Goal: Task Accomplishment & Management: Manage account settings

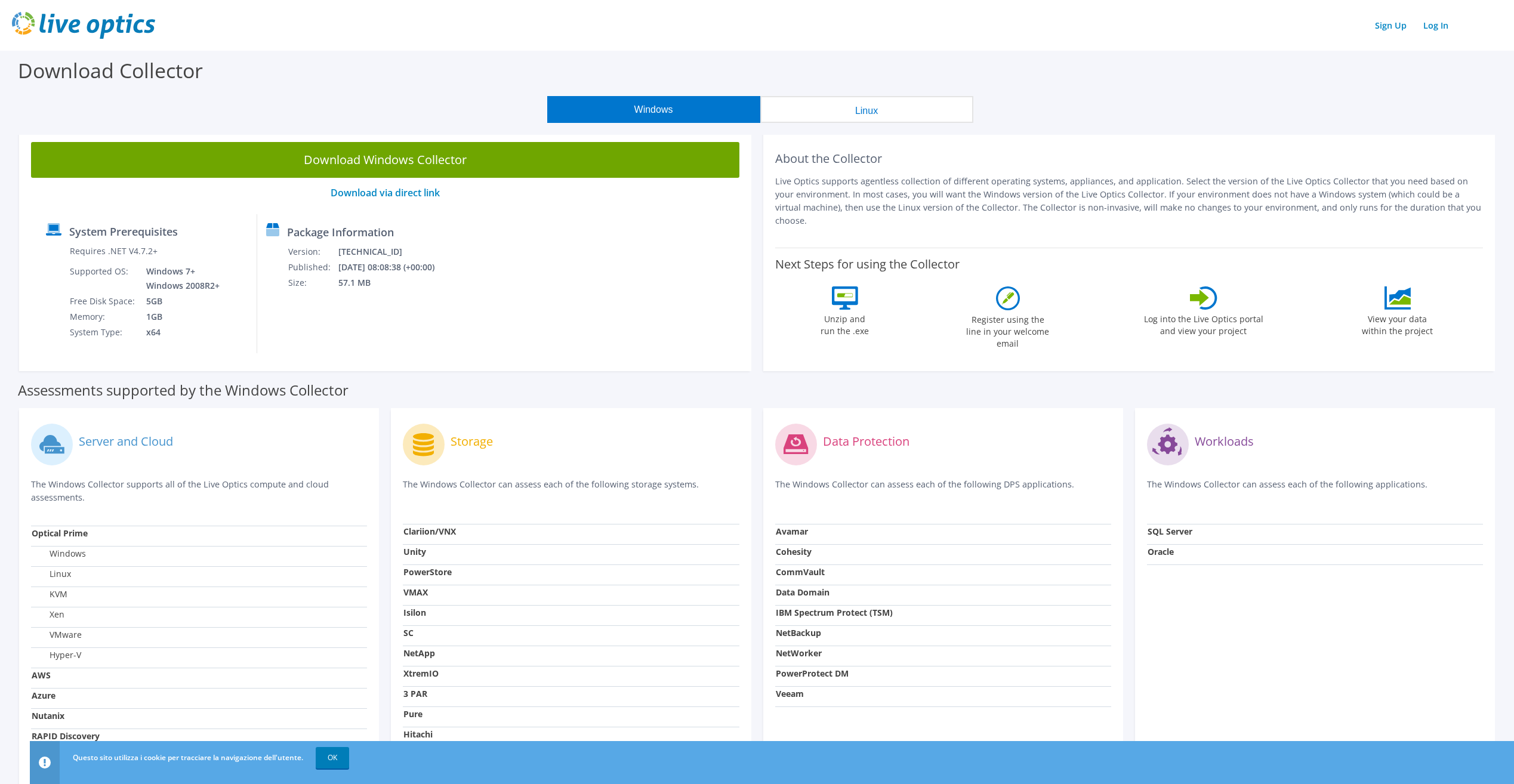
click at [599, 114] on button "Windows" at bounding box center [654, 109] width 213 height 27
click at [878, 122] on button "Linux" at bounding box center [867, 109] width 213 height 27
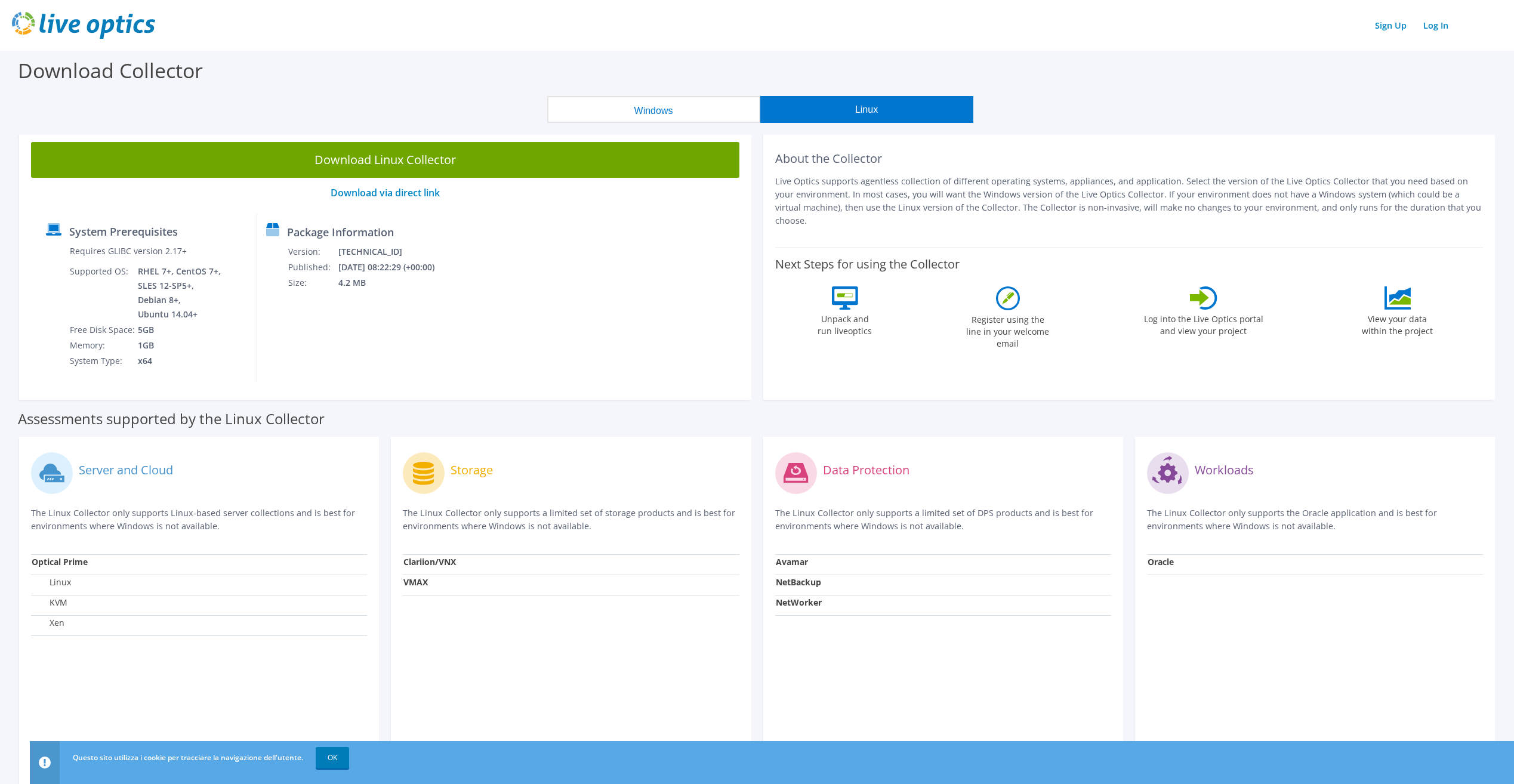
click at [705, 116] on button "Windows" at bounding box center [654, 109] width 213 height 27
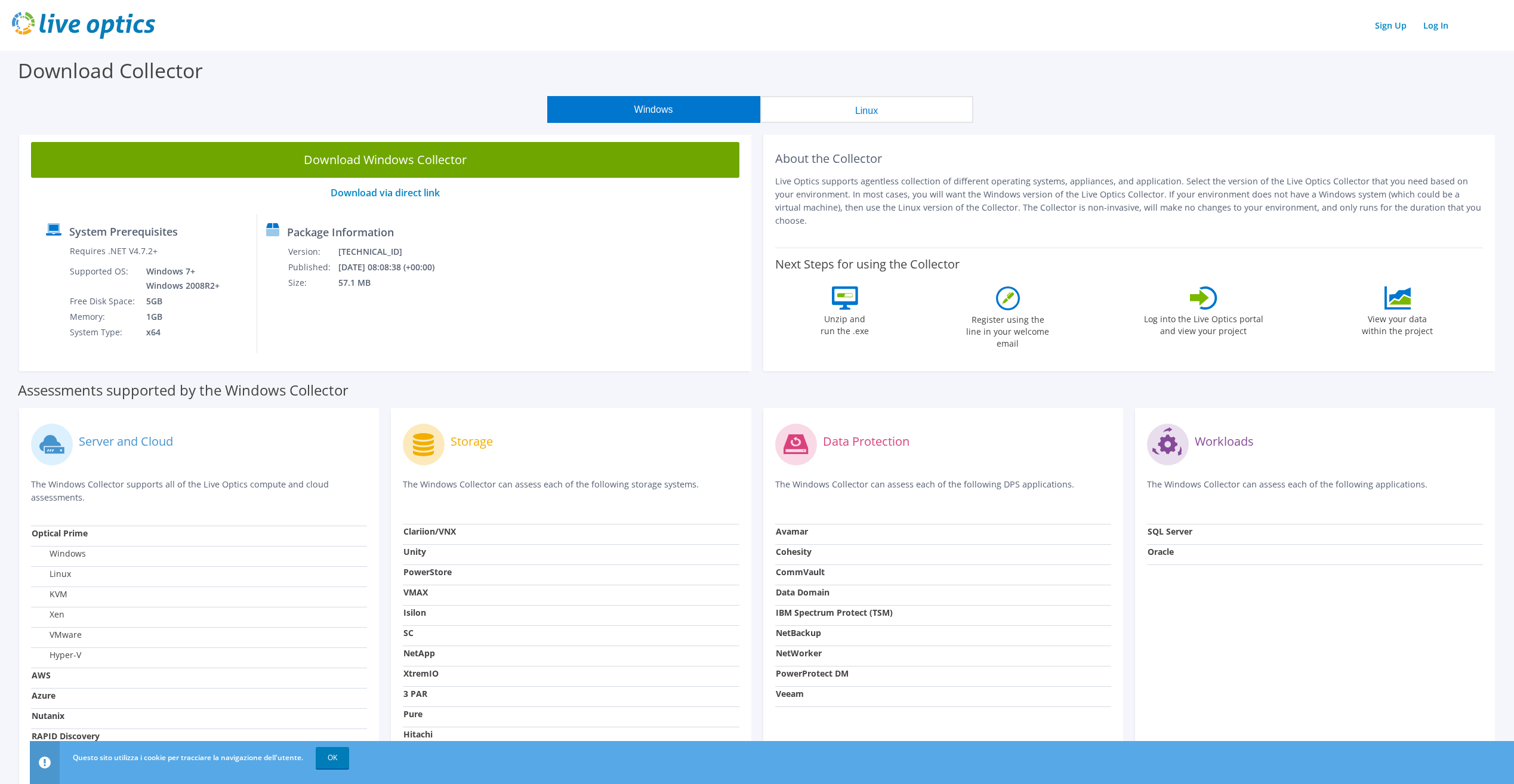
click at [815, 111] on button "Linux" at bounding box center [867, 109] width 213 height 27
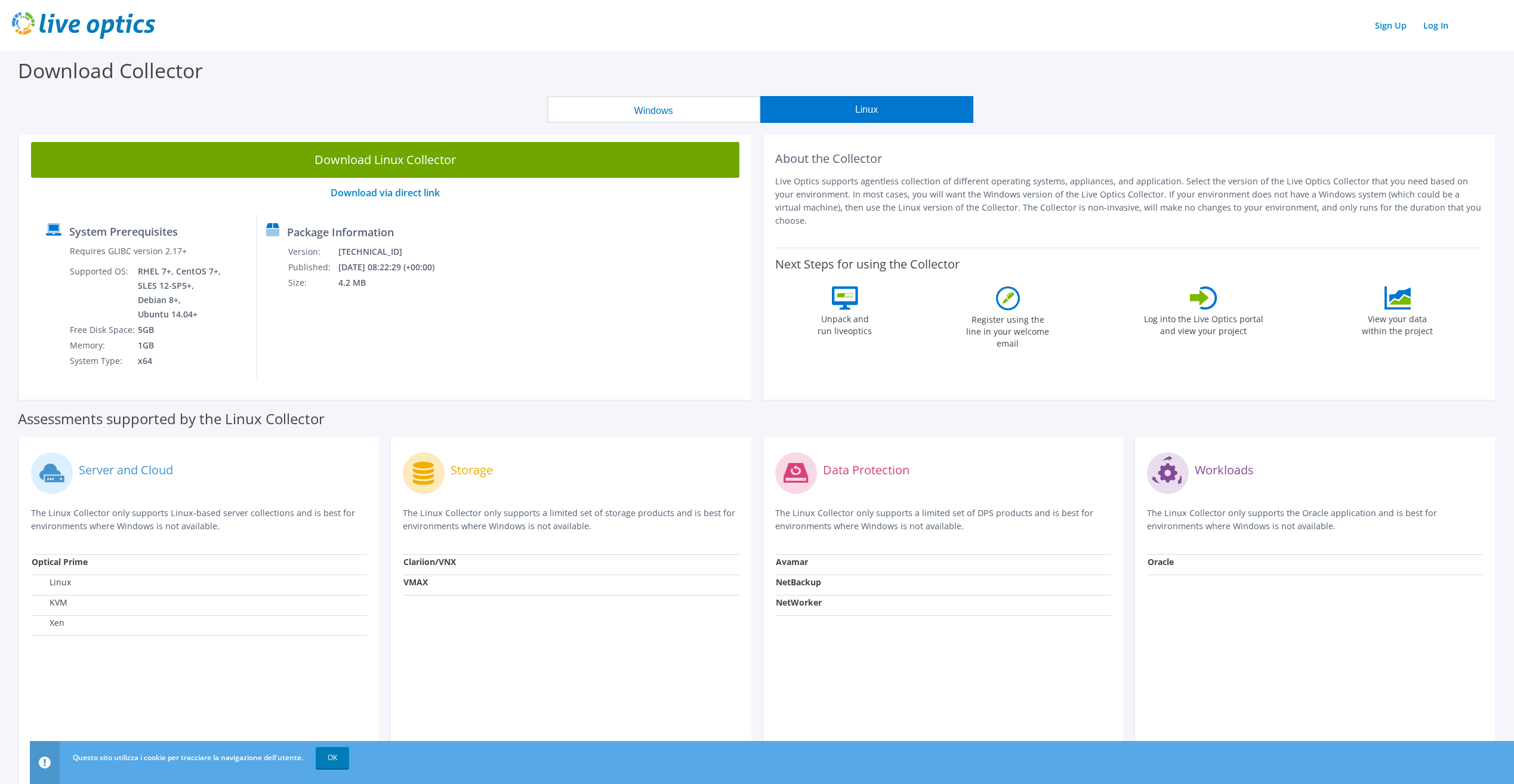
click at [640, 114] on button "Windows" at bounding box center [654, 109] width 213 height 27
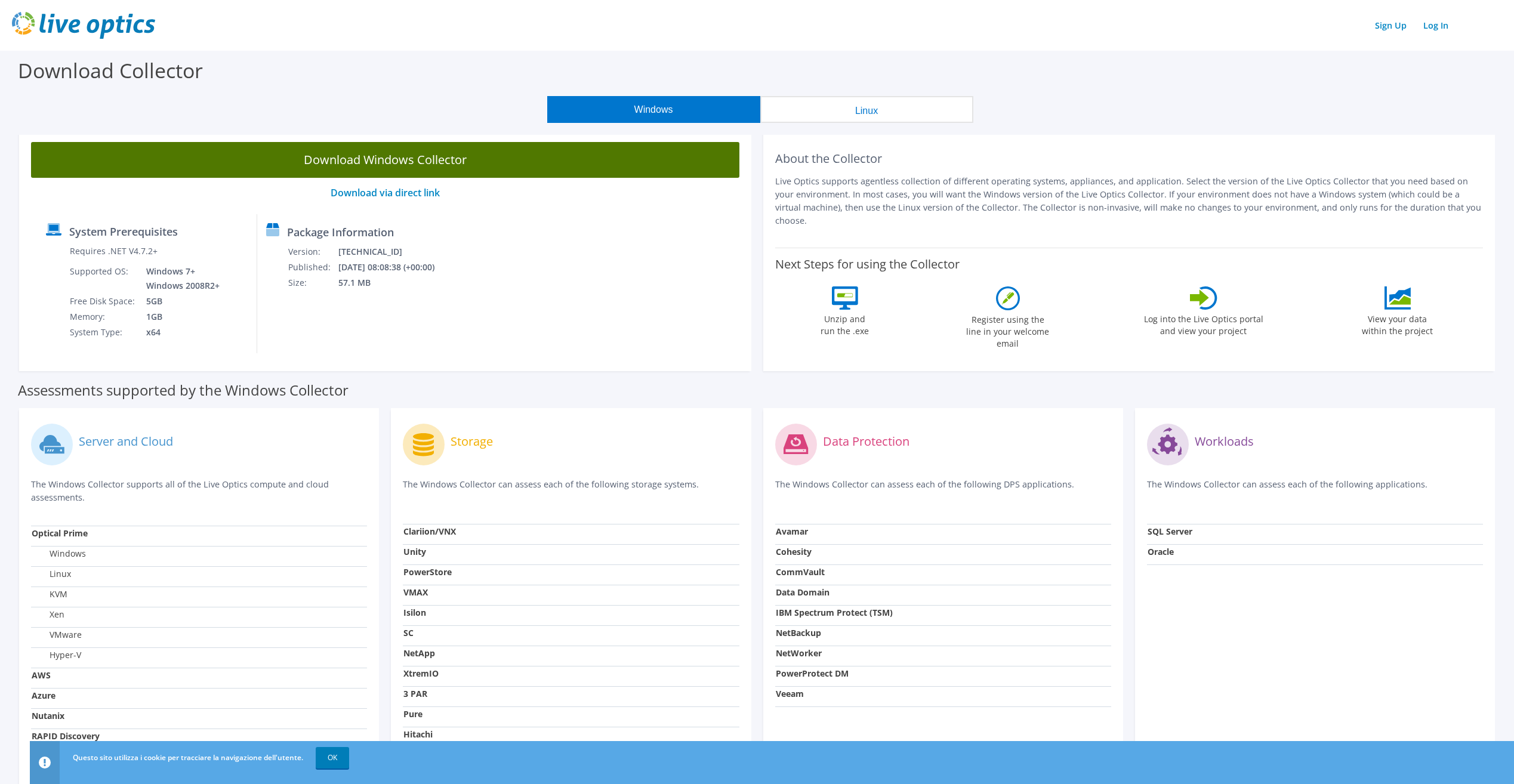
click at [462, 161] on link "Download Windows Collector" at bounding box center [386, 159] width 709 height 36
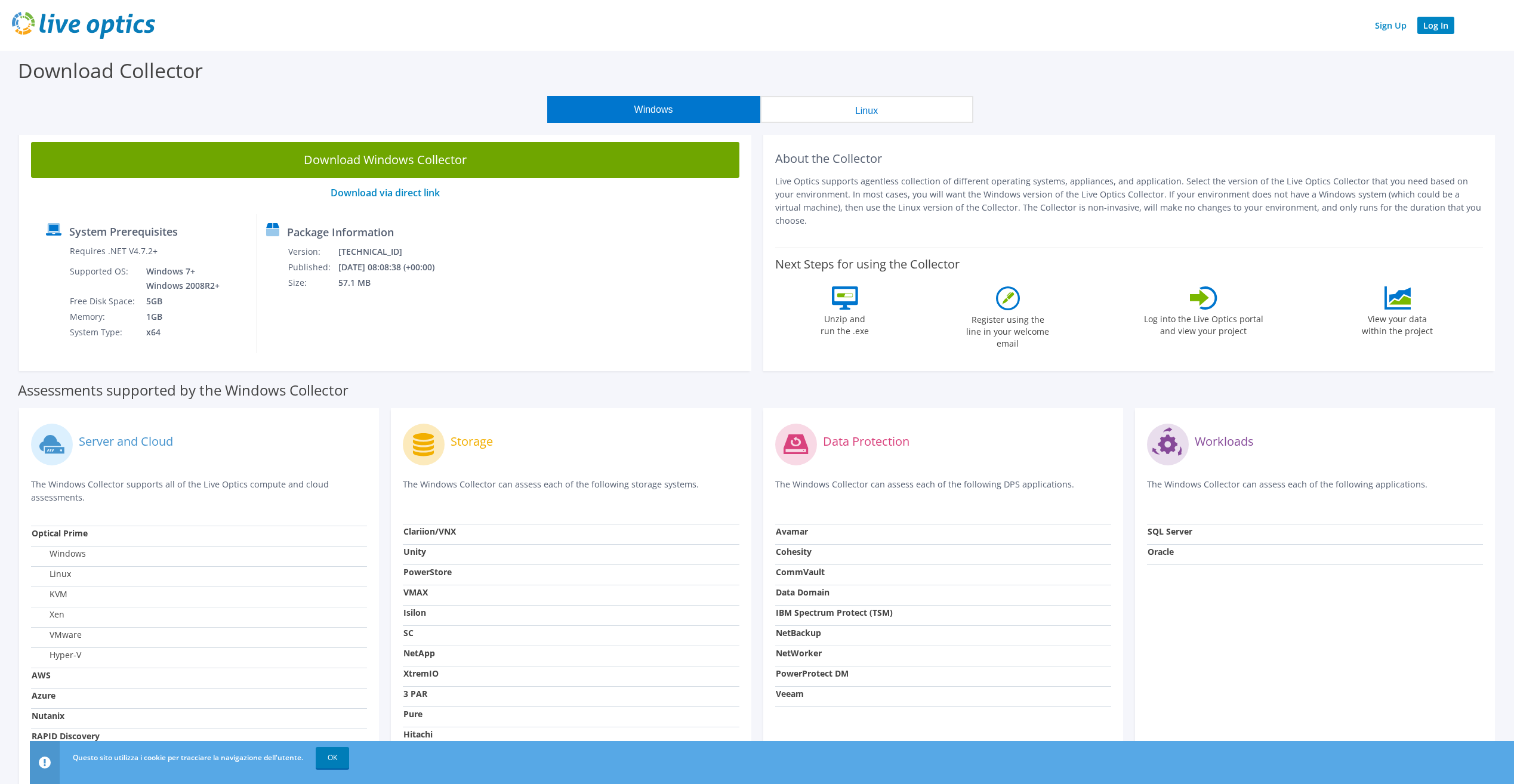
click at [1427, 25] on link "Log In" at bounding box center [1435, 26] width 37 height 17
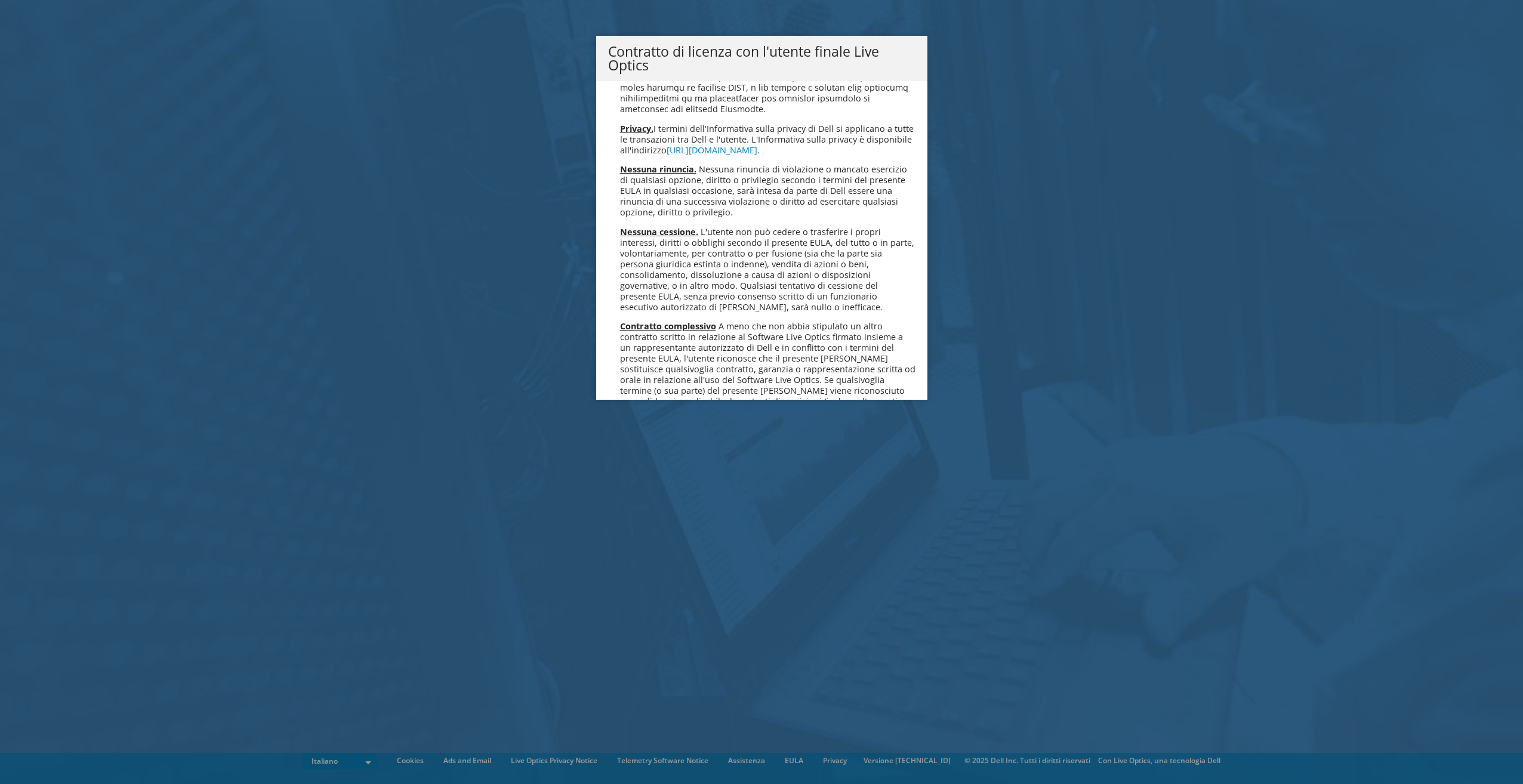
scroll to position [5091, 0]
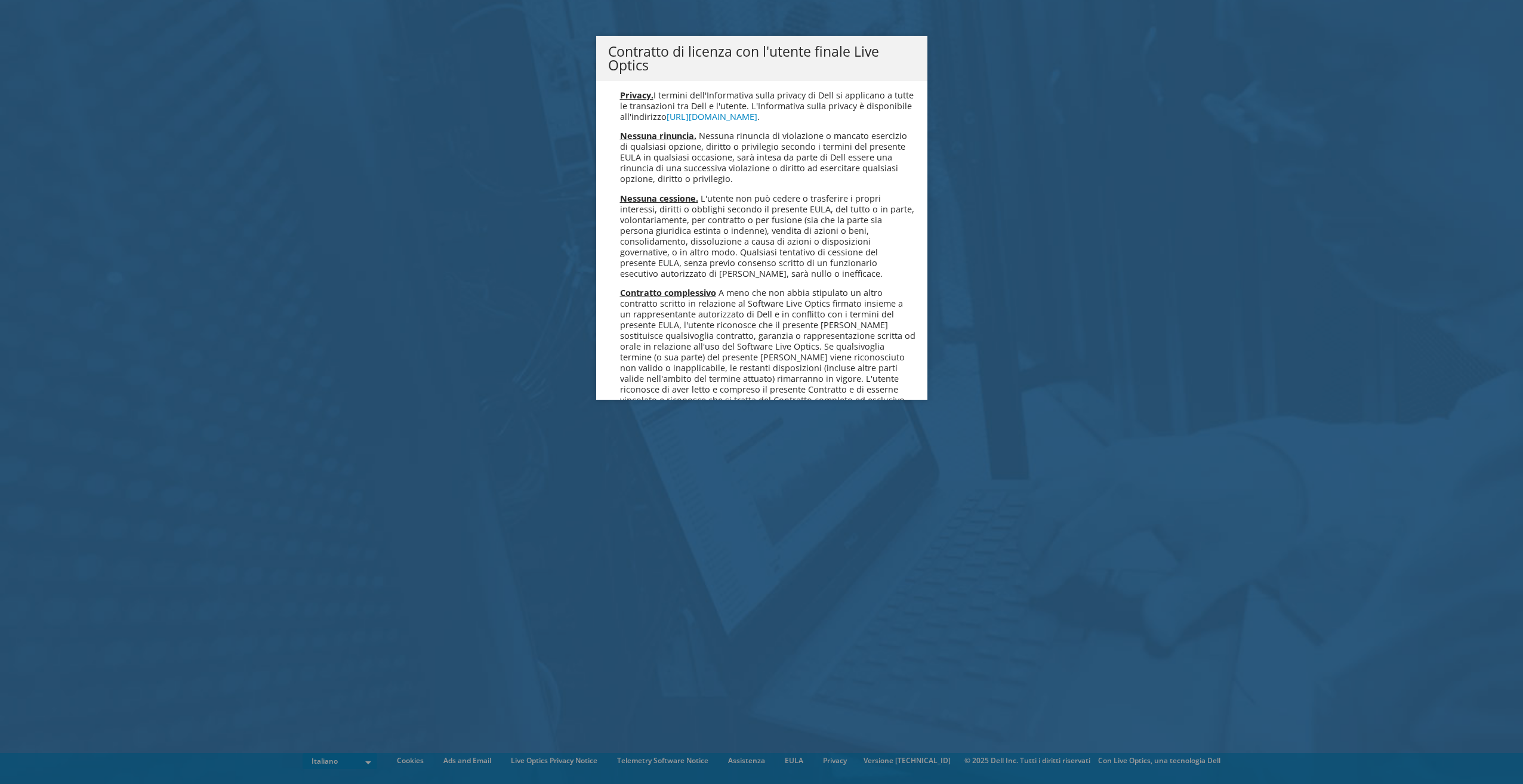
drag, startPoint x: 630, startPoint y: 369, endPoint x: 657, endPoint y: 362, distance: 27.9
click at [631, 458] on link "Accetta" at bounding box center [640, 472] width 64 height 29
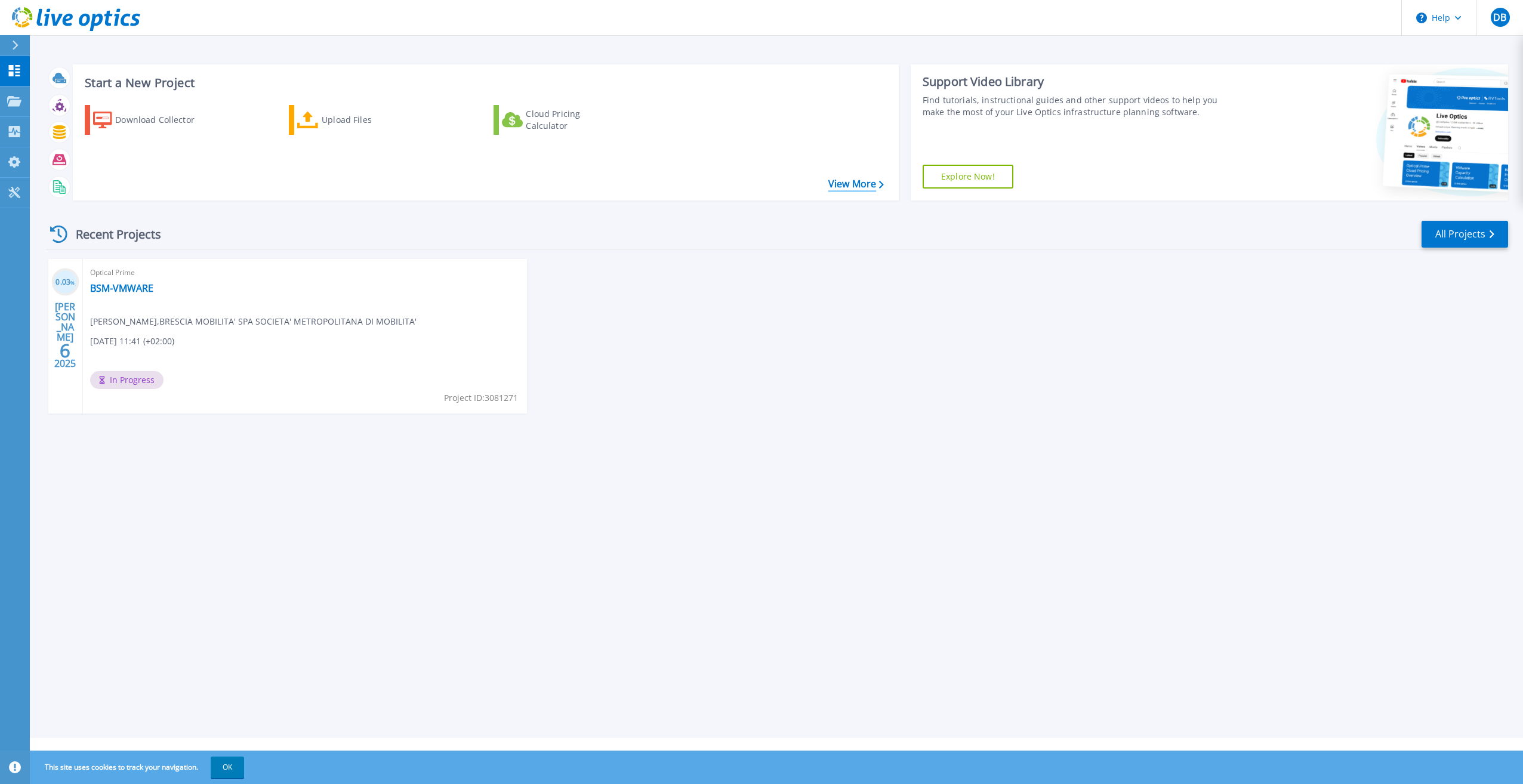
click at [867, 184] on link "View More" at bounding box center [856, 184] width 56 height 11
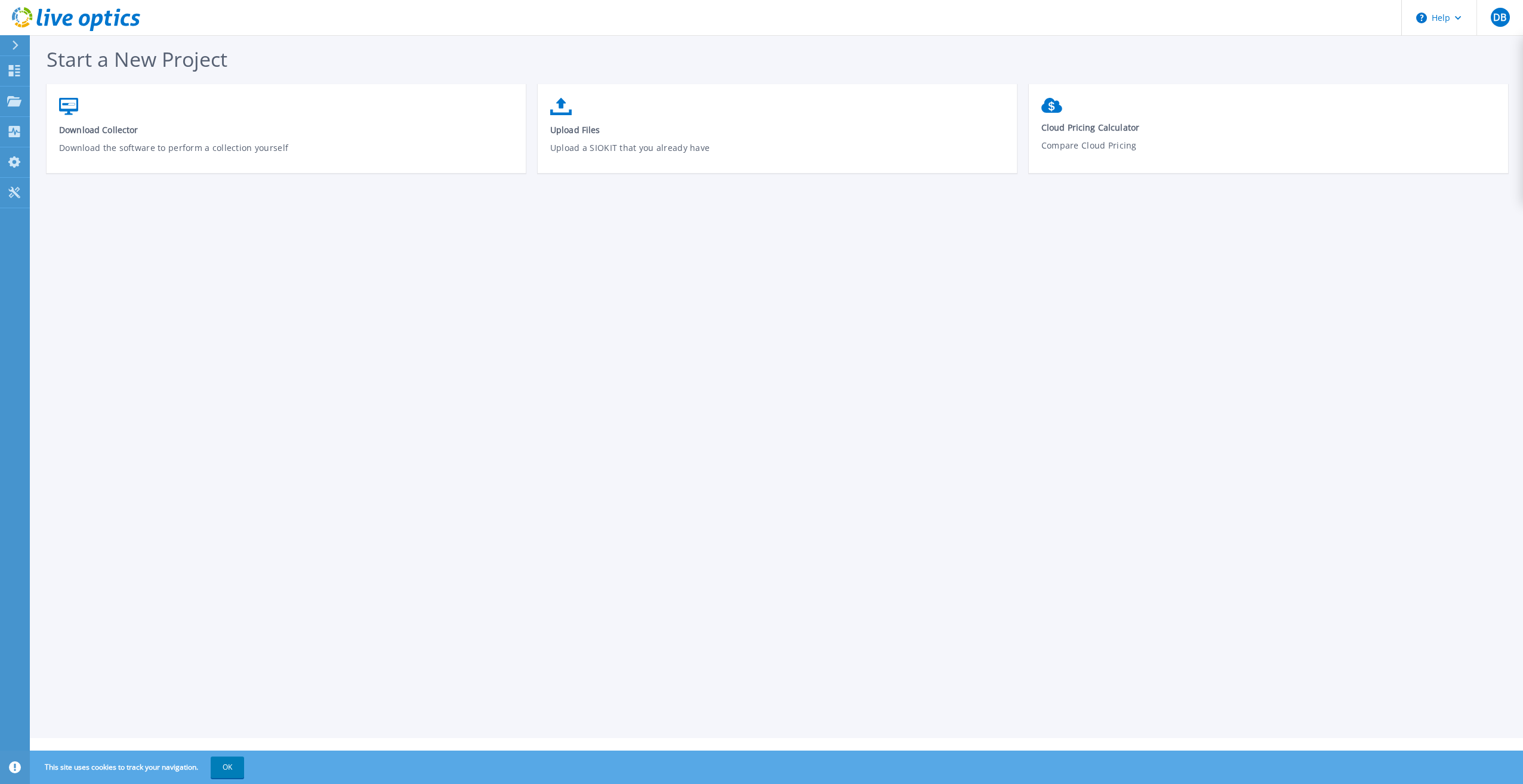
click at [17, 47] on icon at bounding box center [15, 45] width 7 height 9
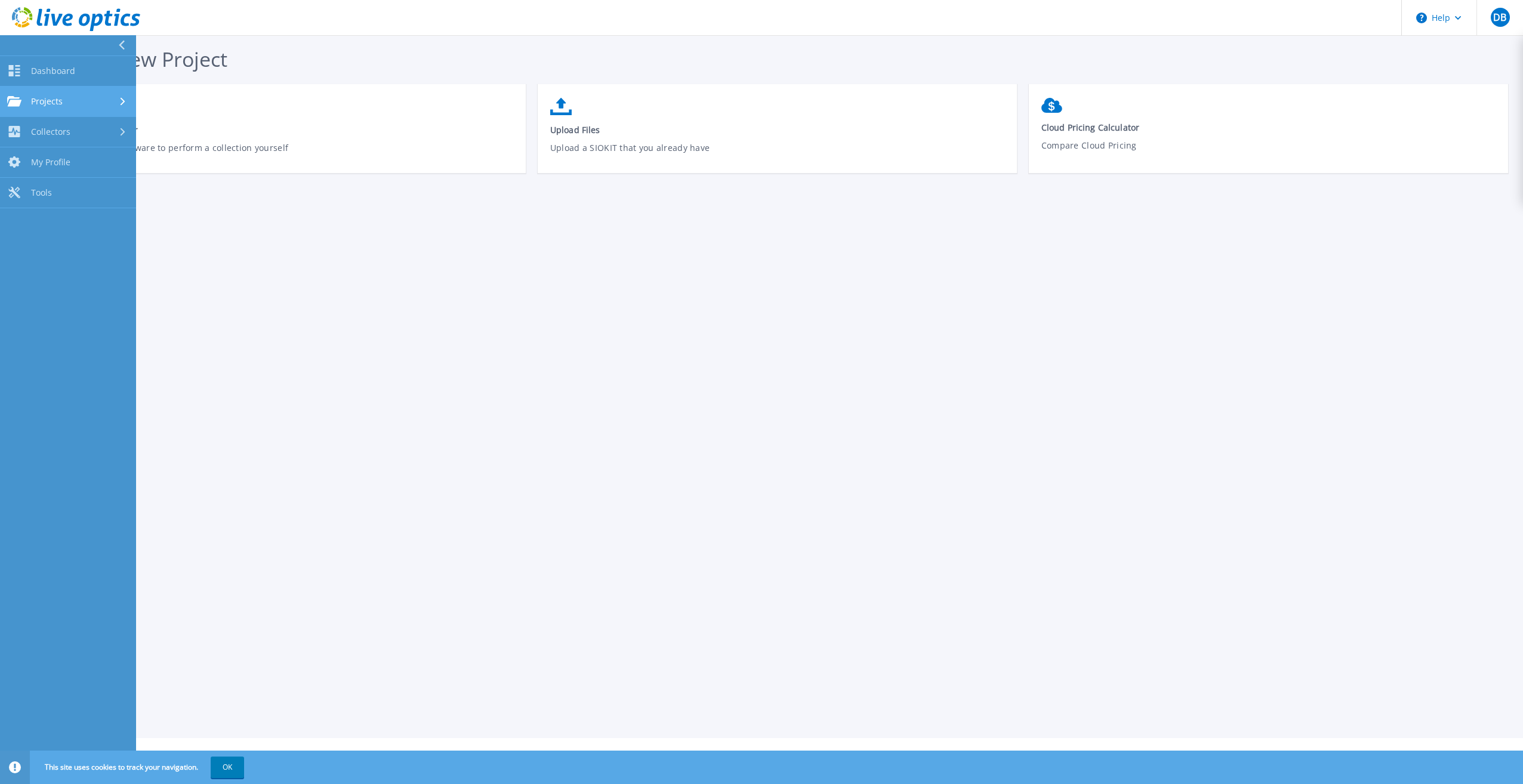
click at [56, 102] on span "Projects" at bounding box center [47, 101] width 32 height 11
click at [79, 227] on div "Collectors" at bounding box center [67, 231] width 122 height 11
click at [69, 160] on link "Download Collector" at bounding box center [68, 162] width 136 height 31
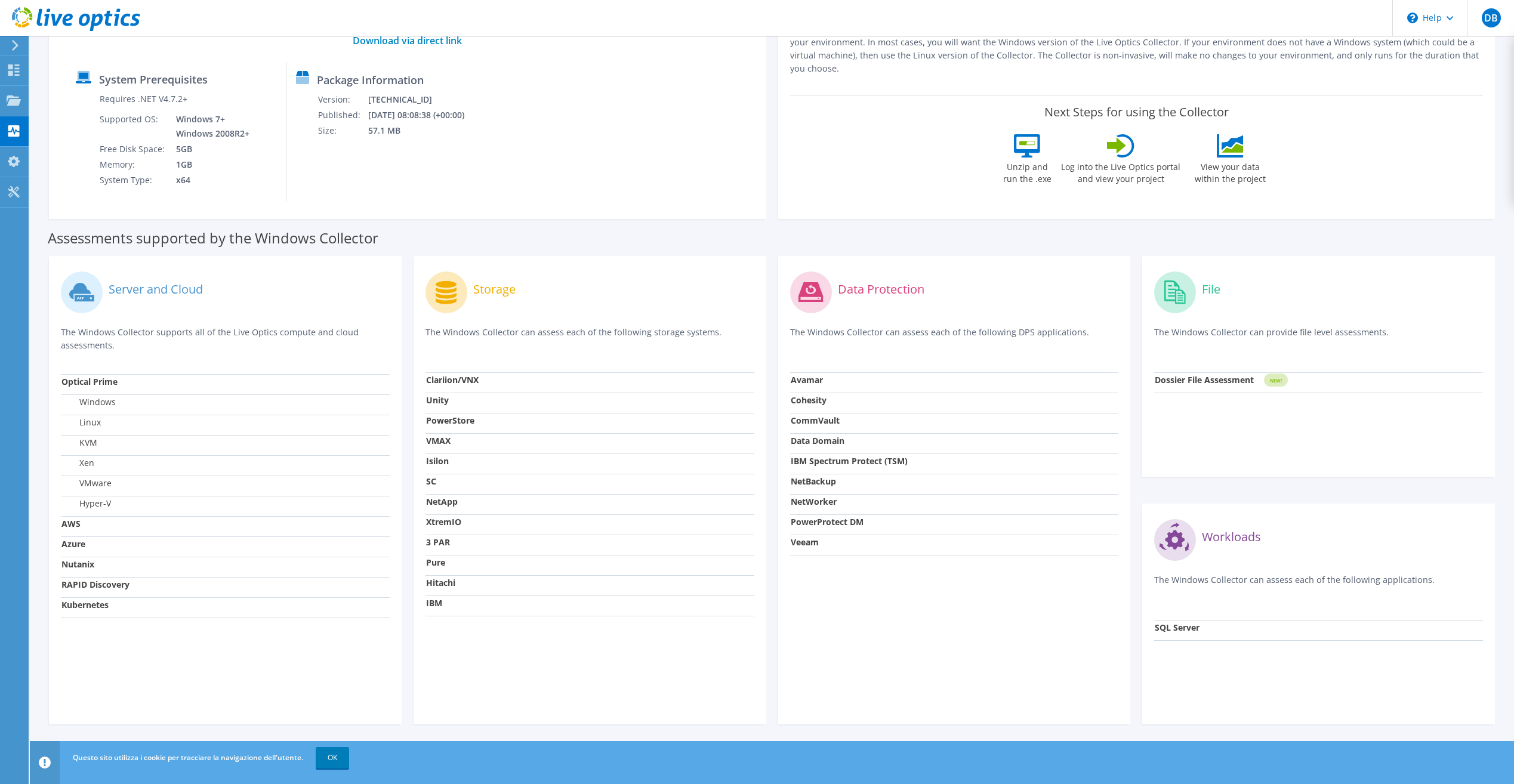
scroll to position [139, 0]
click at [326, 762] on link "OK" at bounding box center [332, 758] width 33 height 21
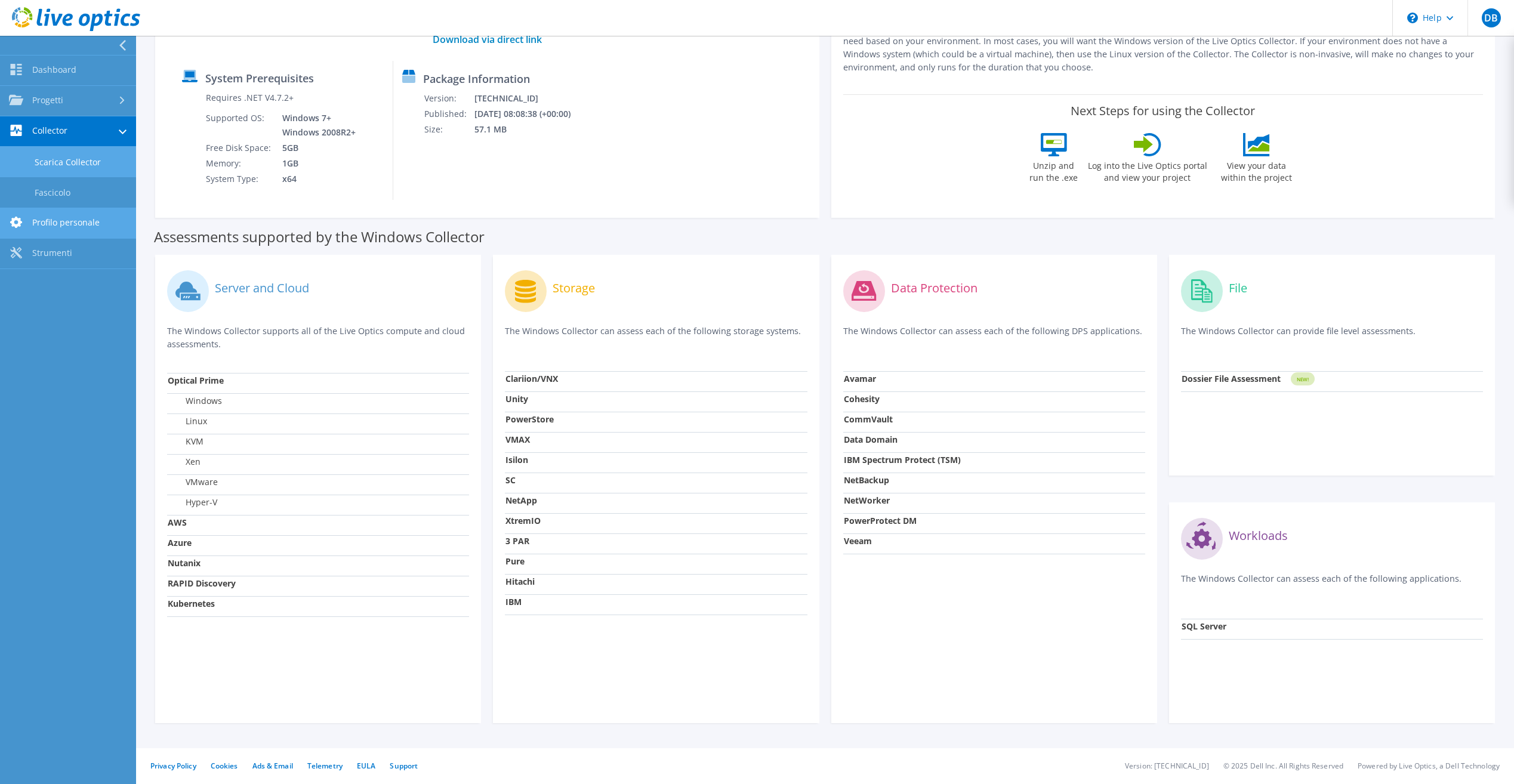
click at [66, 229] on link "Profilo personale" at bounding box center [68, 223] width 136 height 31
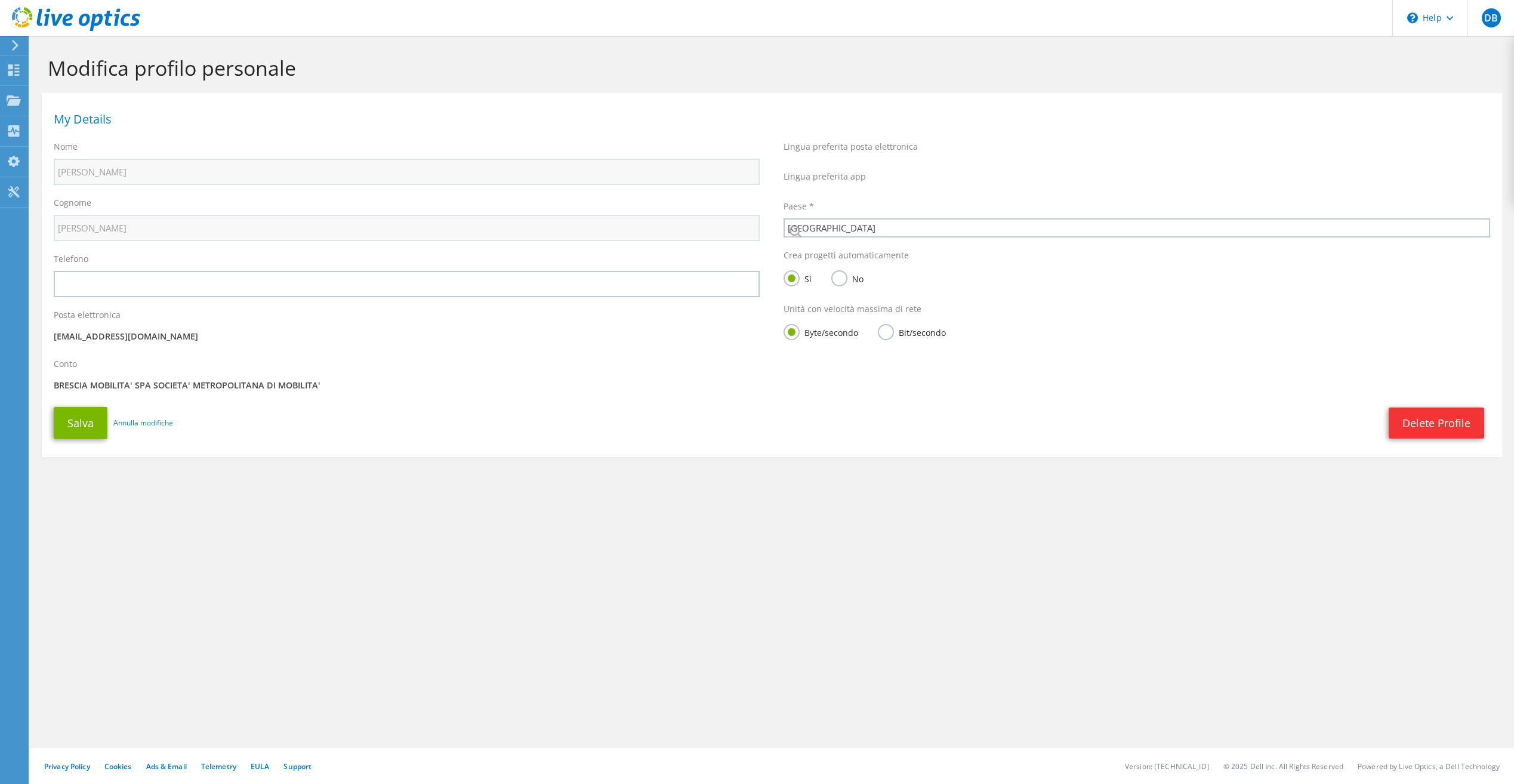
select select "106"
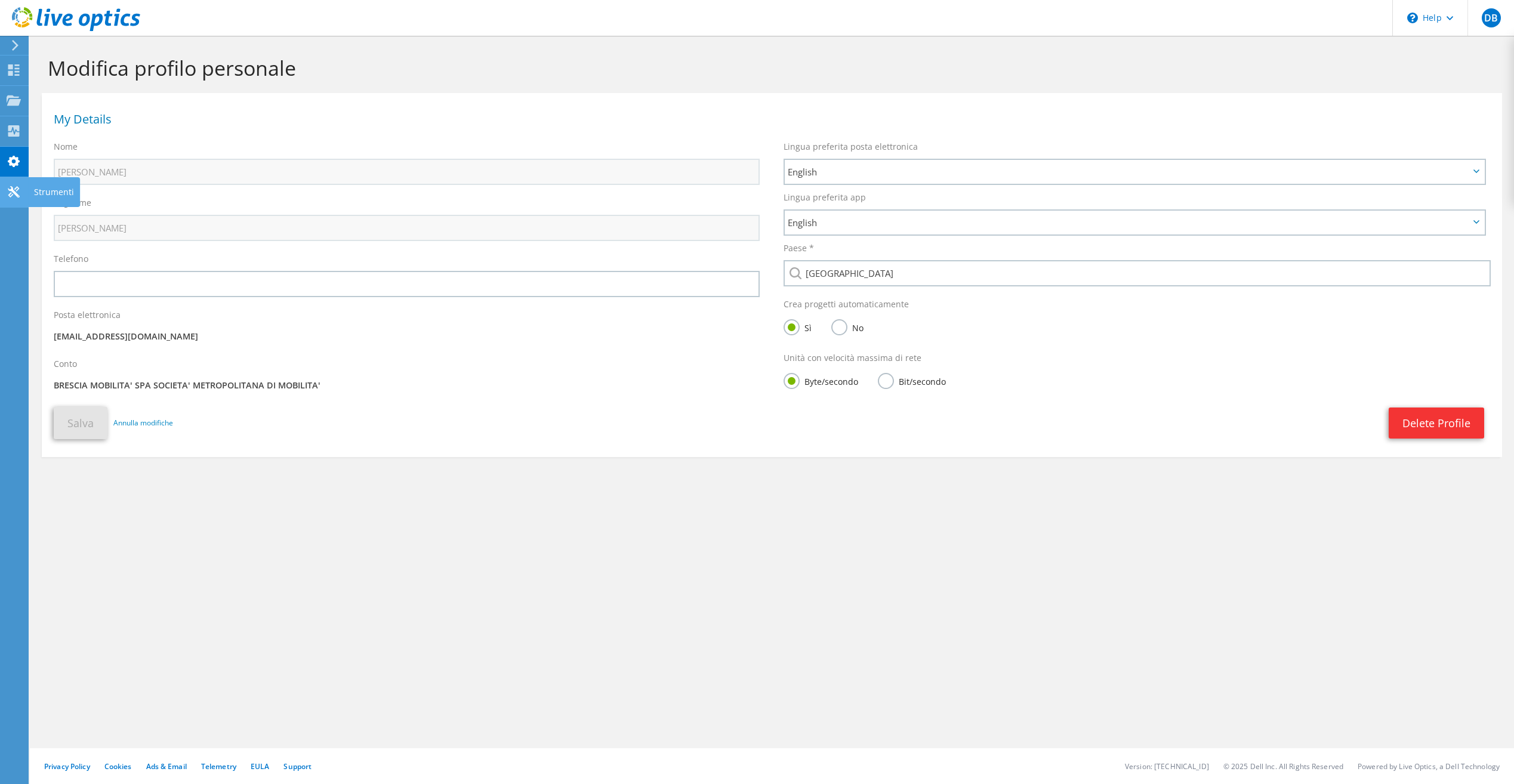
click at [17, 192] on icon at bounding box center [14, 192] width 14 height 11
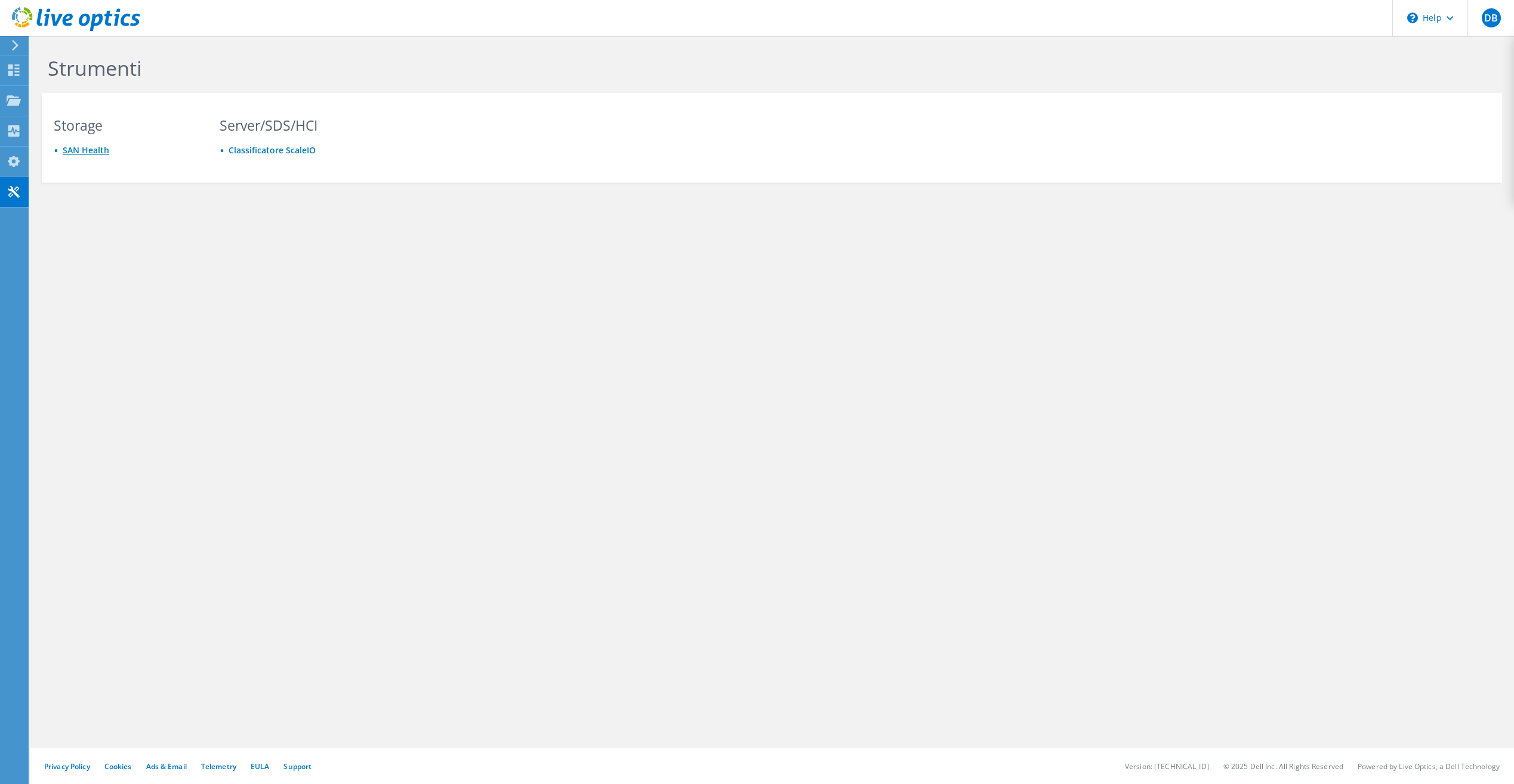
click at [96, 151] on link "SAN Health" at bounding box center [86, 150] width 46 height 11
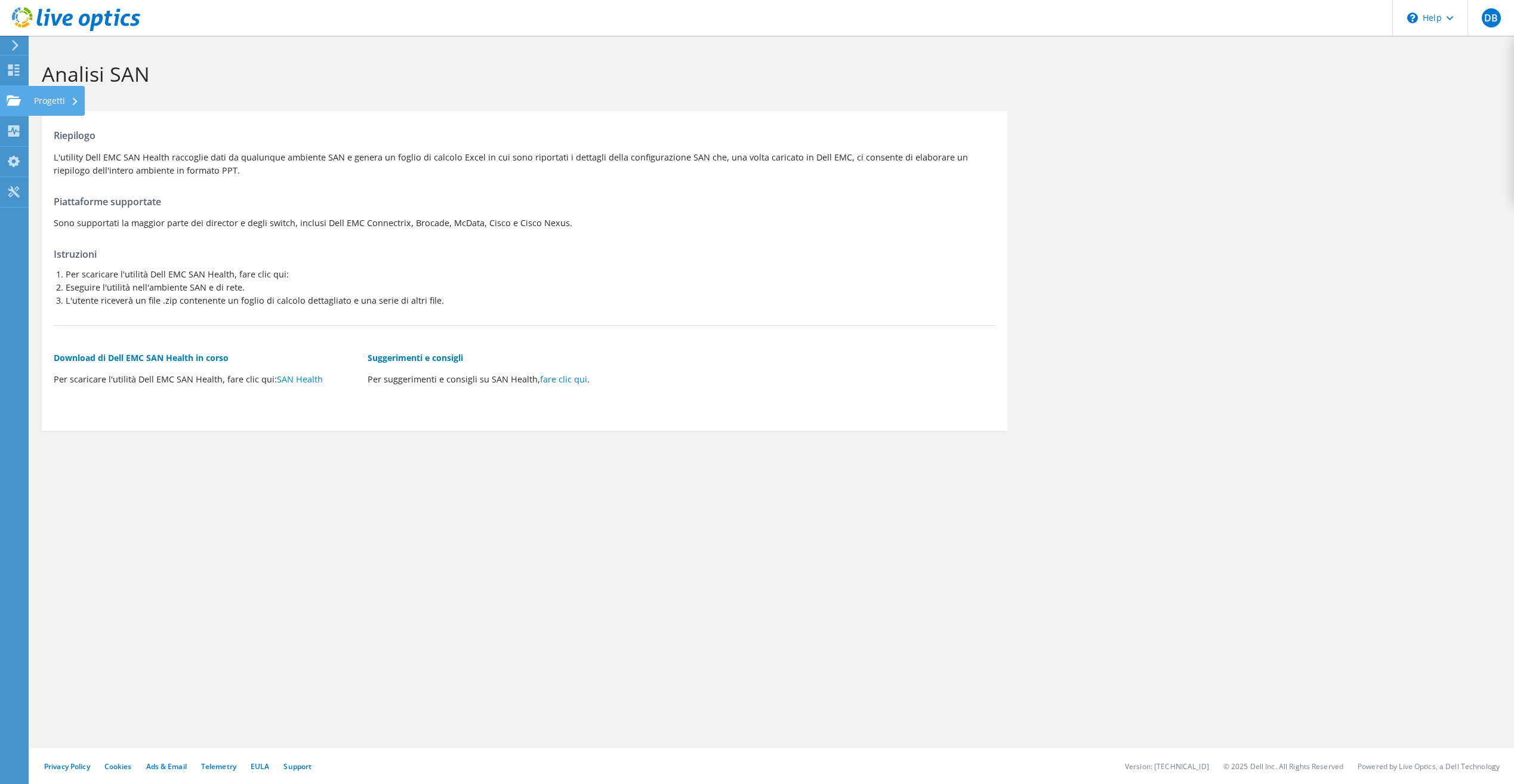
click at [12, 99] on use at bounding box center [14, 100] width 14 height 10
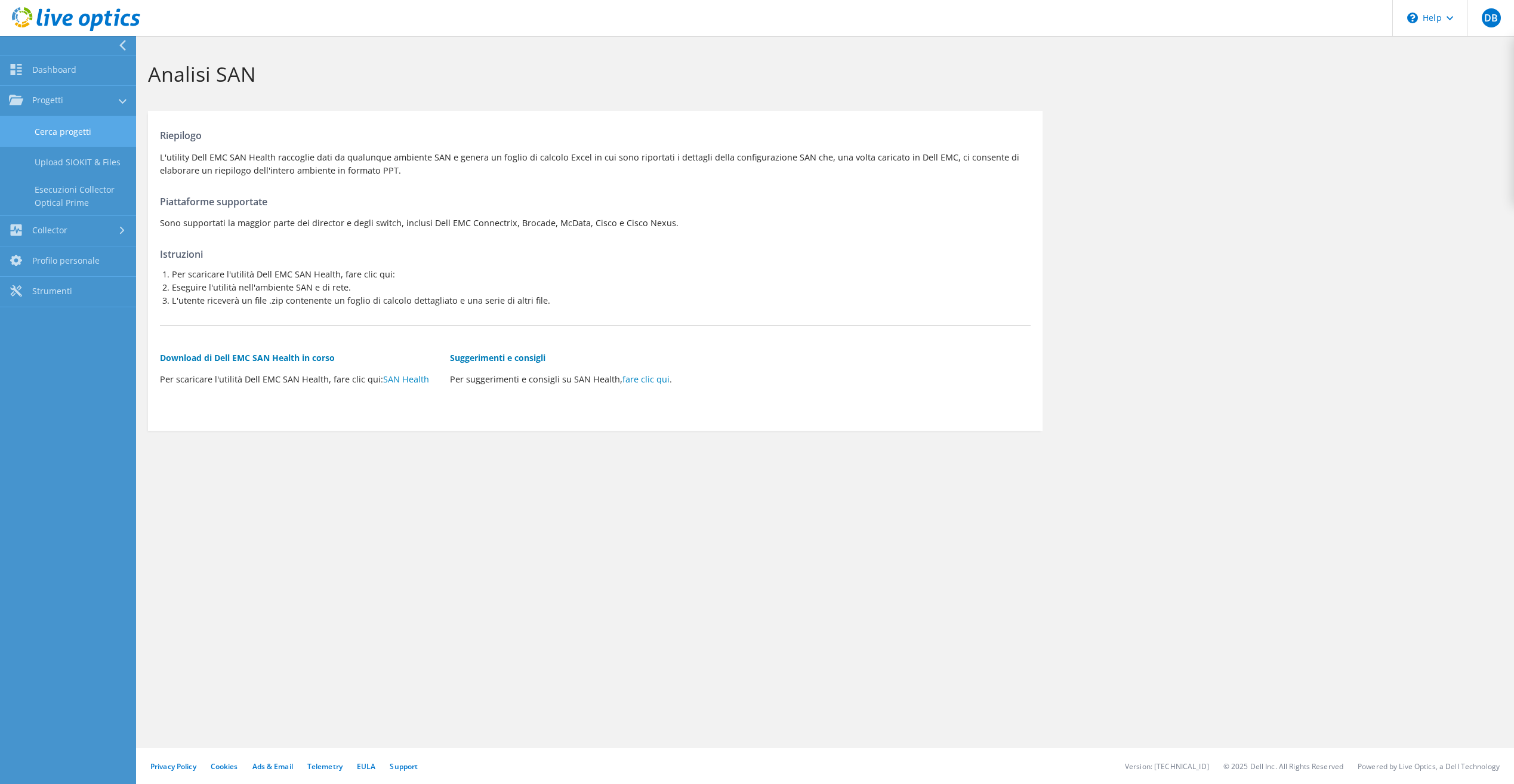
click at [62, 126] on link "Cerca progetti" at bounding box center [68, 131] width 136 height 31
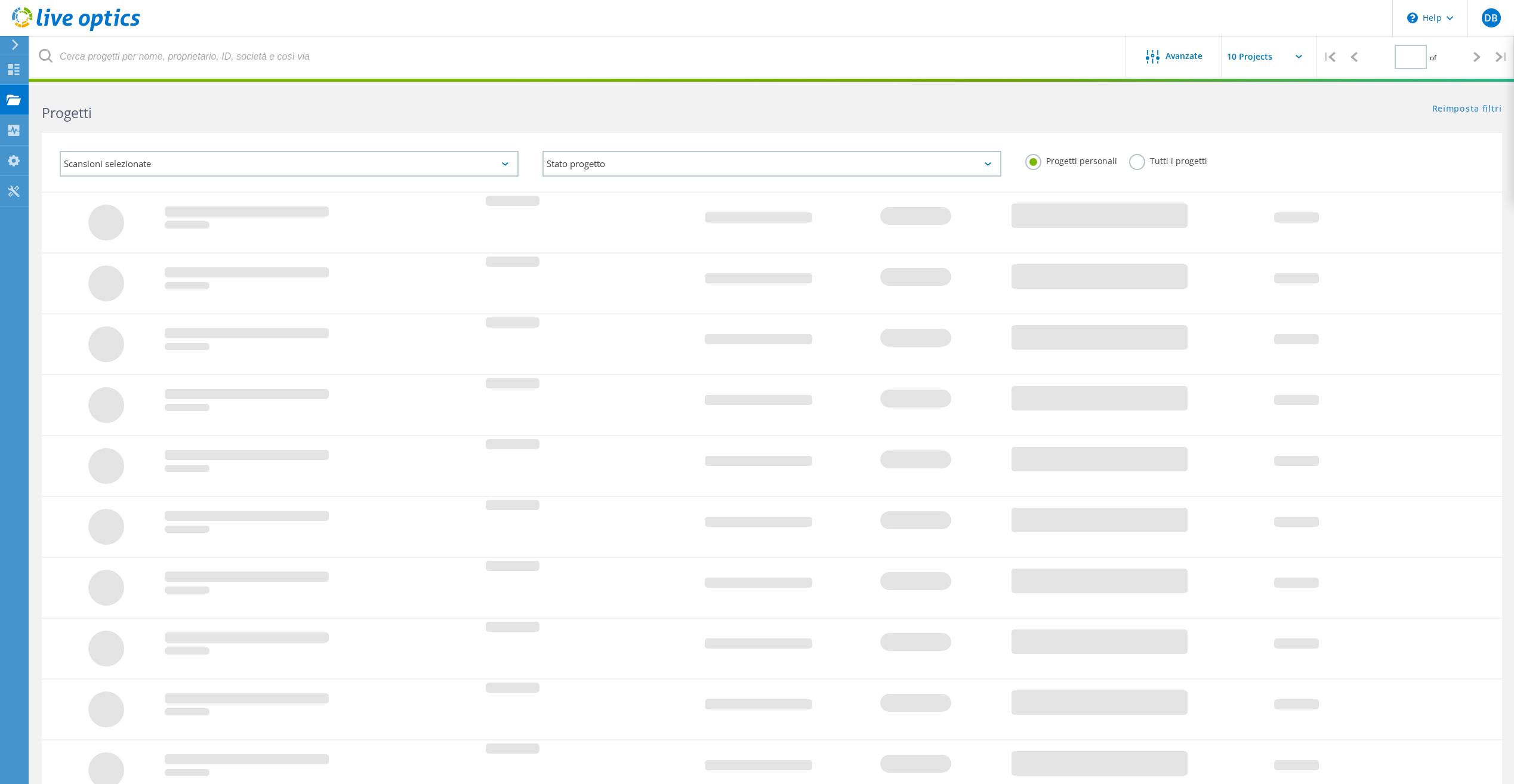
type input "1"
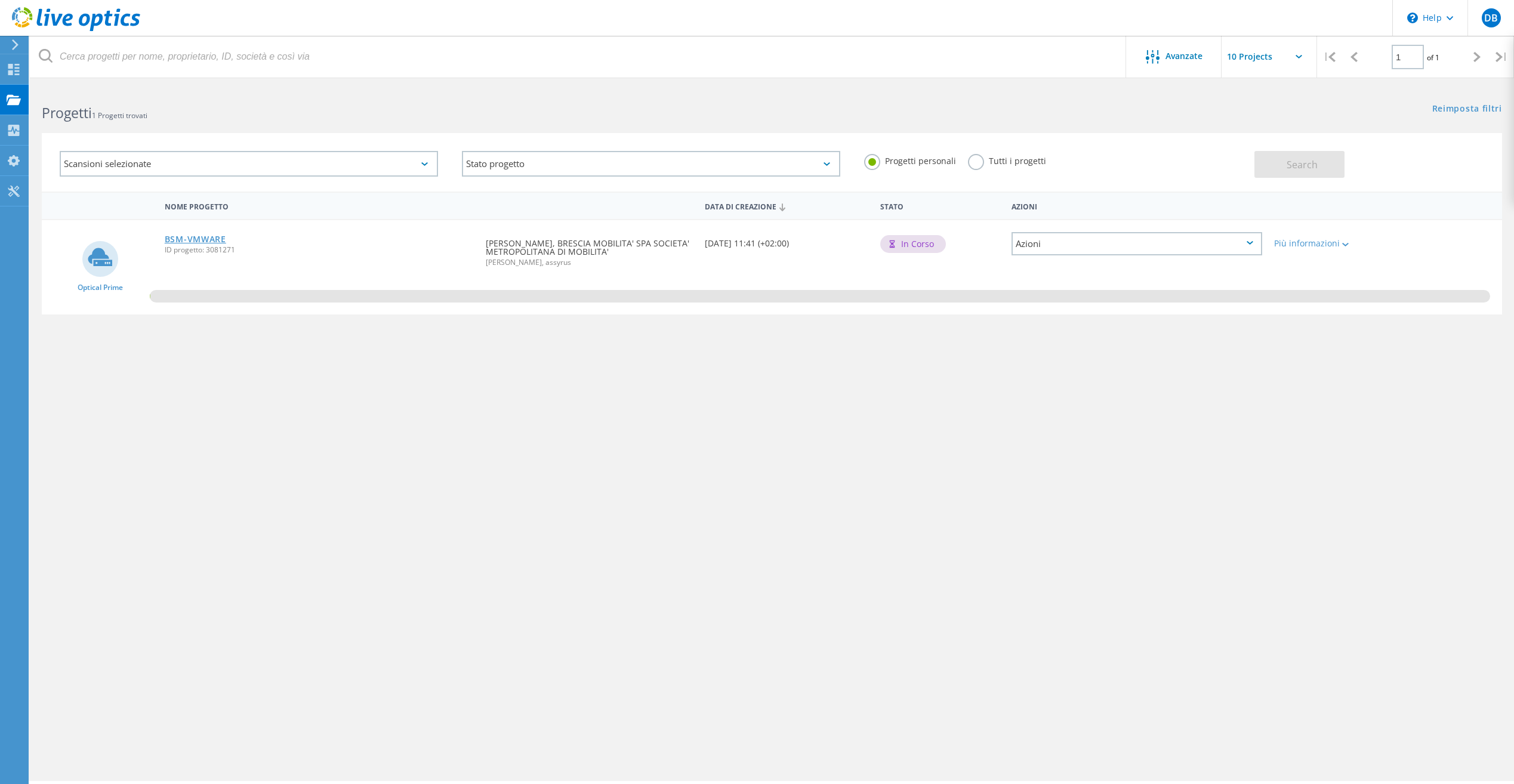
click at [194, 236] on link "BSM-VMWARE" at bounding box center [196, 239] width 61 height 8
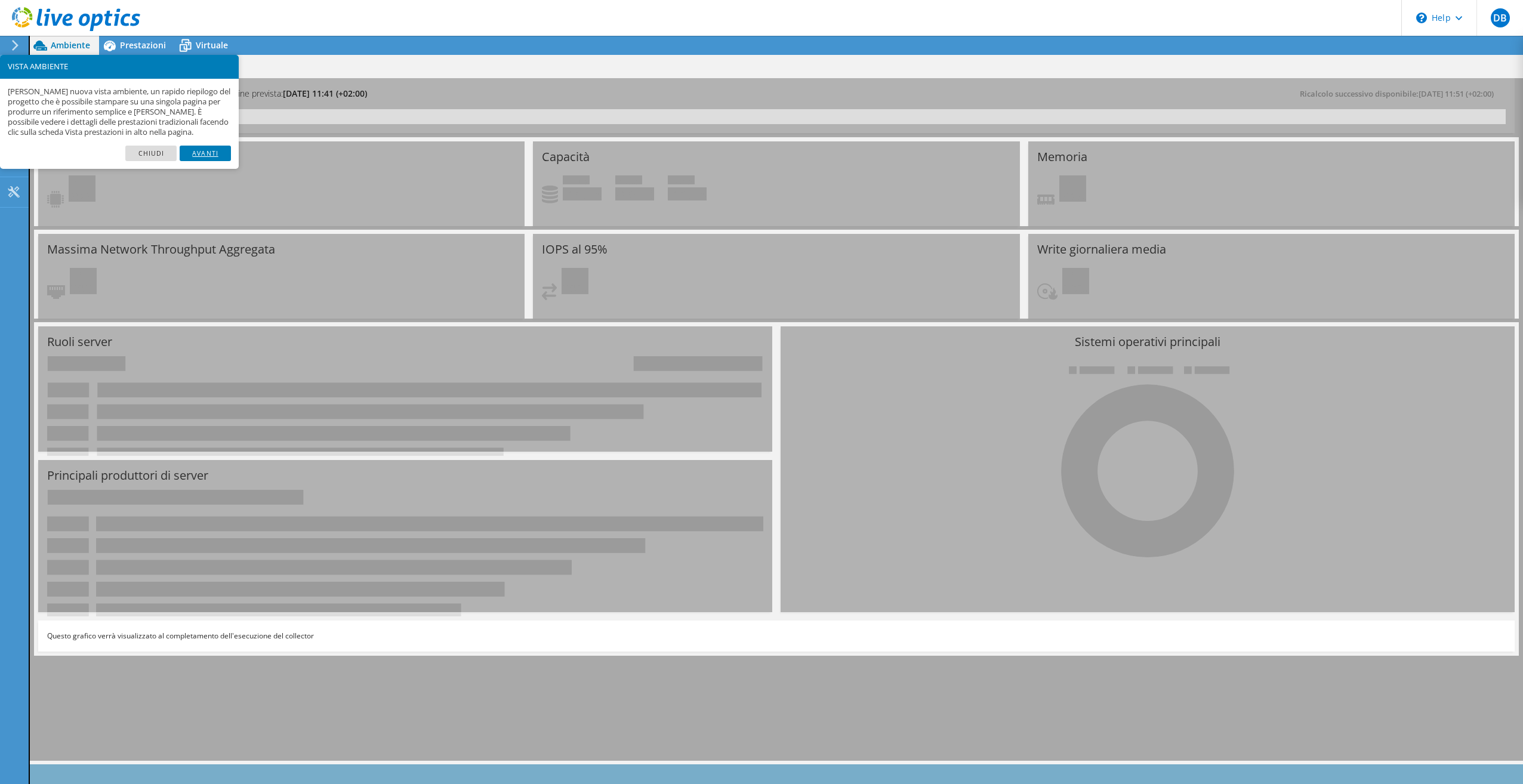
click at [216, 152] on link "Avanti" at bounding box center [205, 153] width 51 height 16
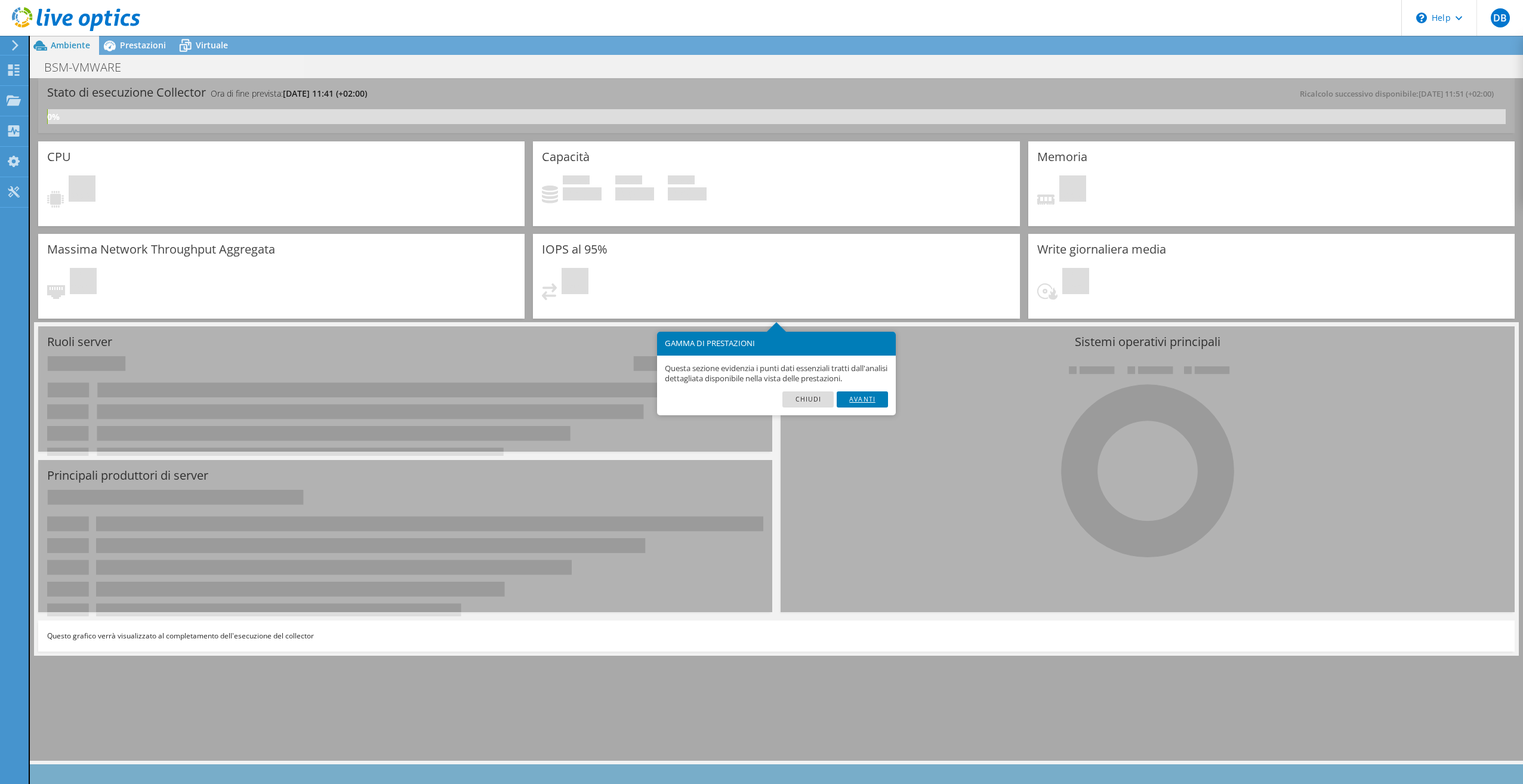
click at [857, 407] on link "Avanti" at bounding box center [862, 399] width 51 height 16
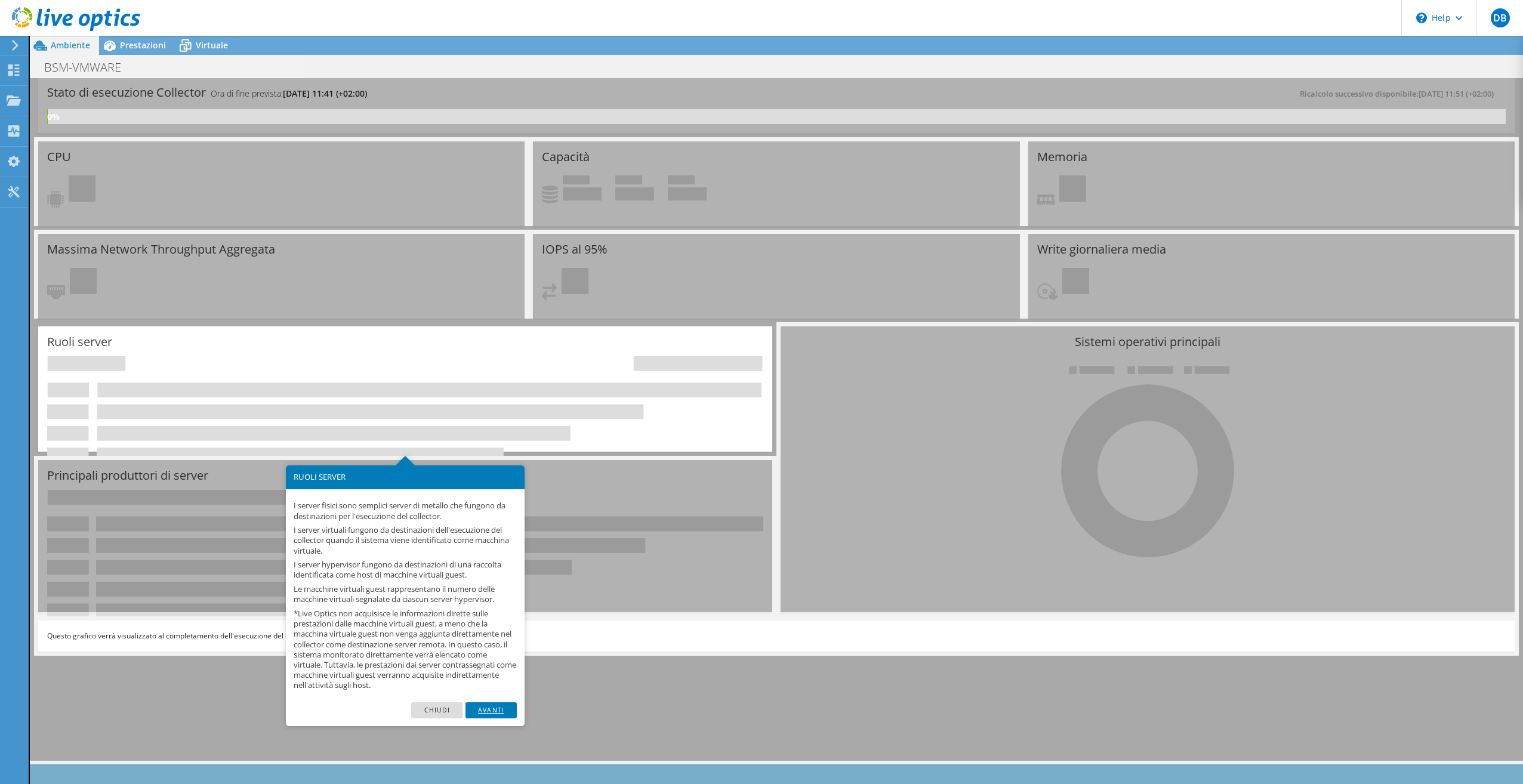
click at [496, 706] on link "Avanti" at bounding box center [491, 710] width 51 height 16
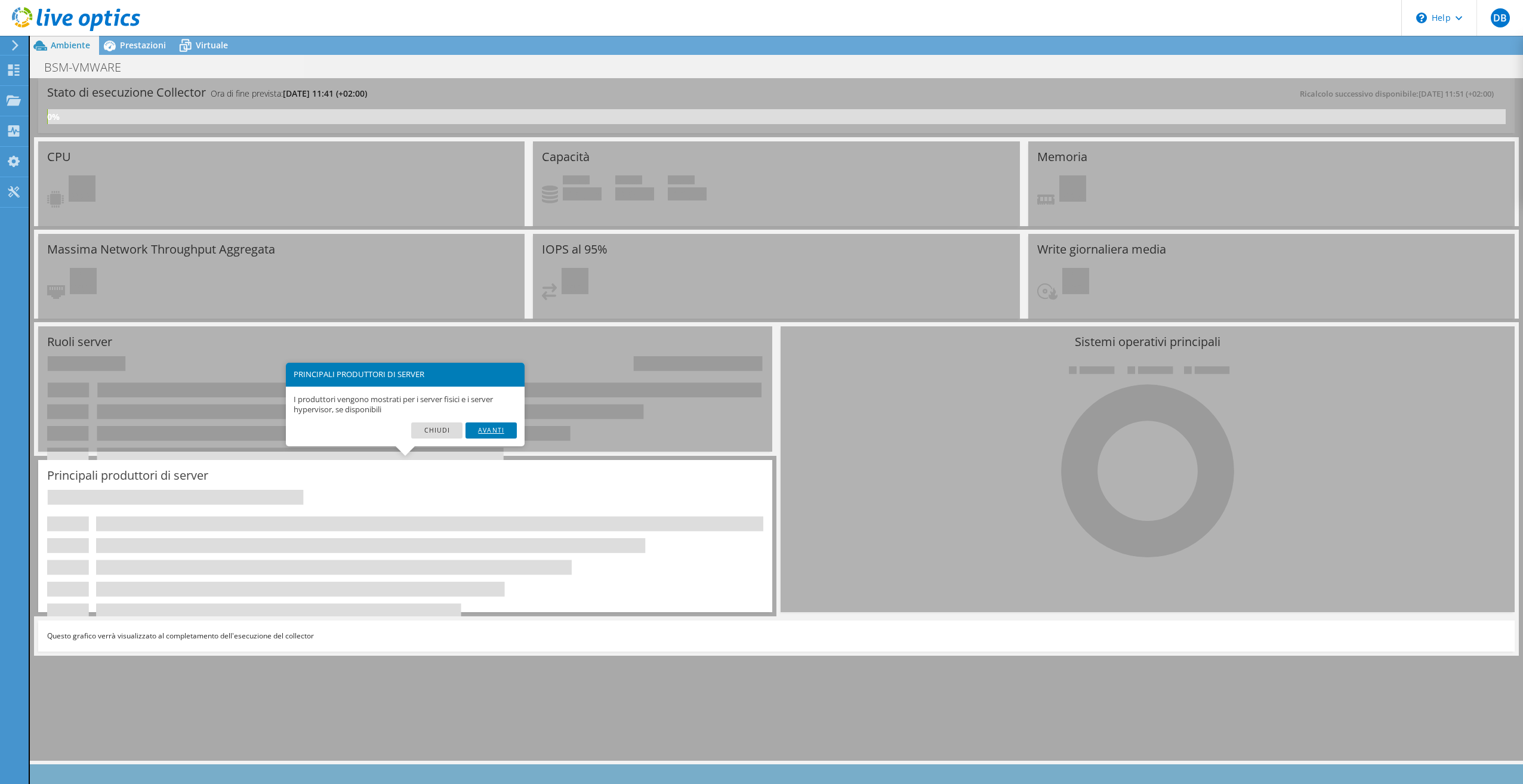
click at [497, 429] on link "Avanti" at bounding box center [491, 430] width 51 height 16
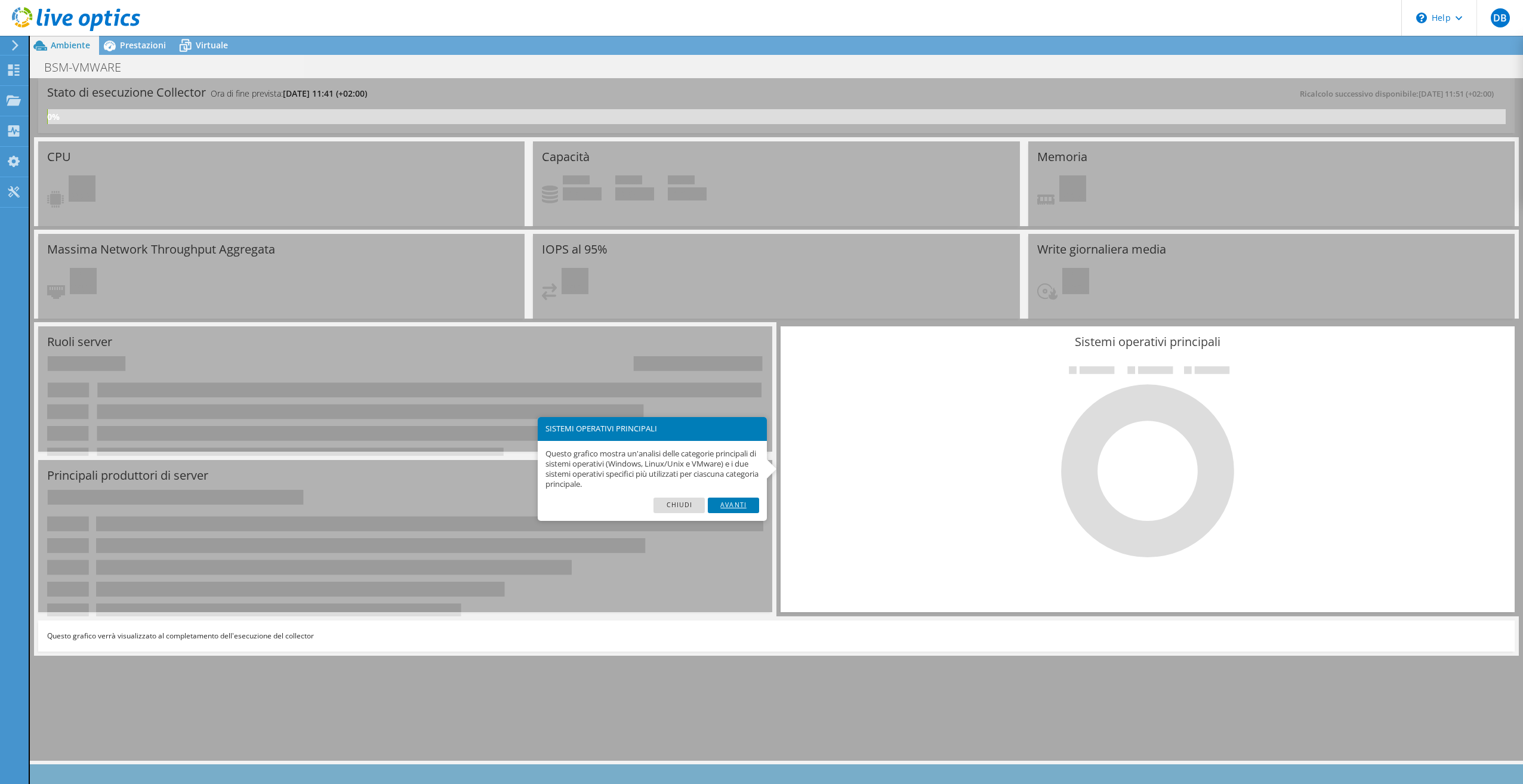
click at [737, 504] on link "Avanti" at bounding box center [734, 505] width 51 height 16
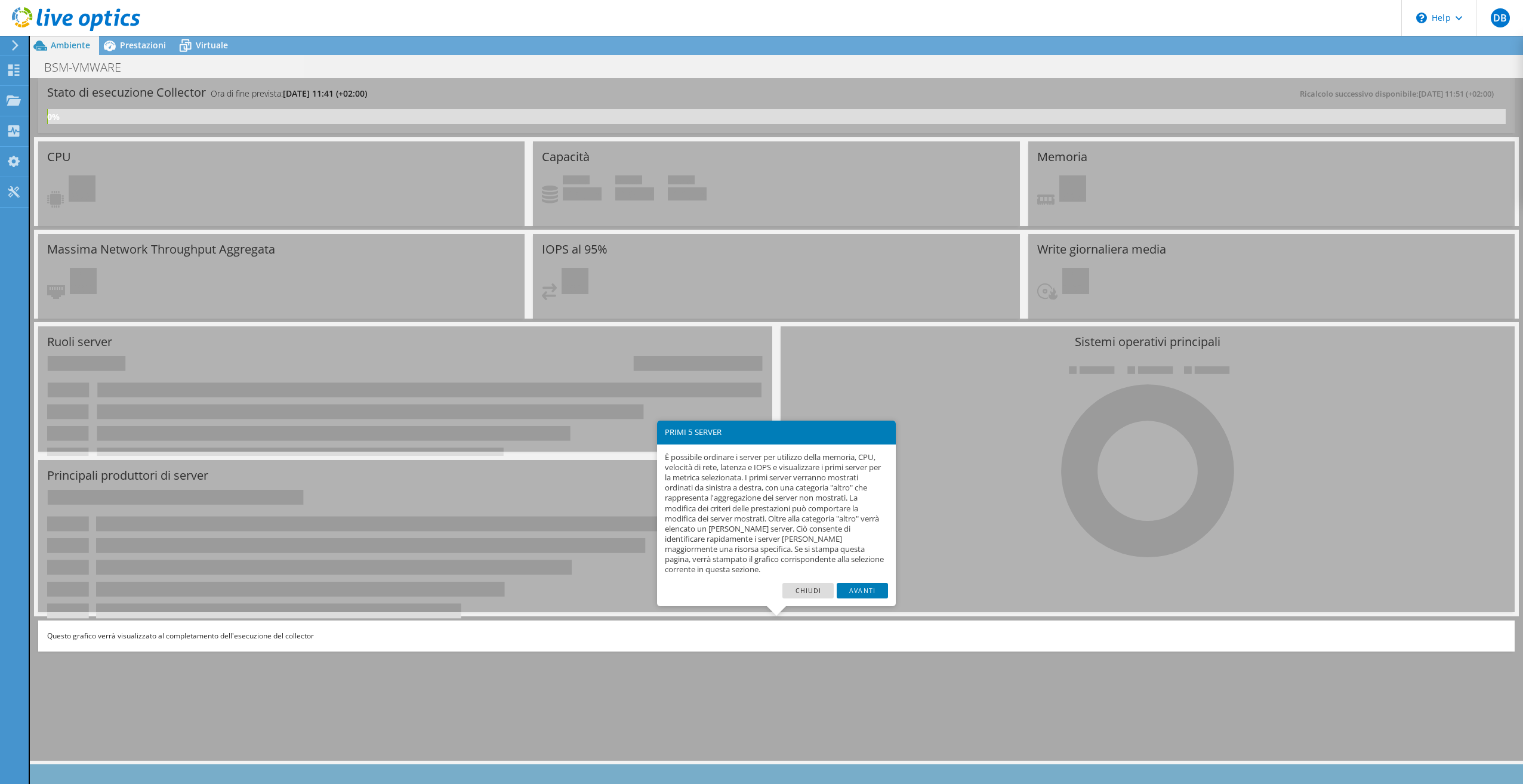
click at [871, 601] on footer "Chiudi Avanti" at bounding box center [776, 595] width 239 height 24
click at [872, 594] on link "Avanti" at bounding box center [862, 590] width 51 height 16
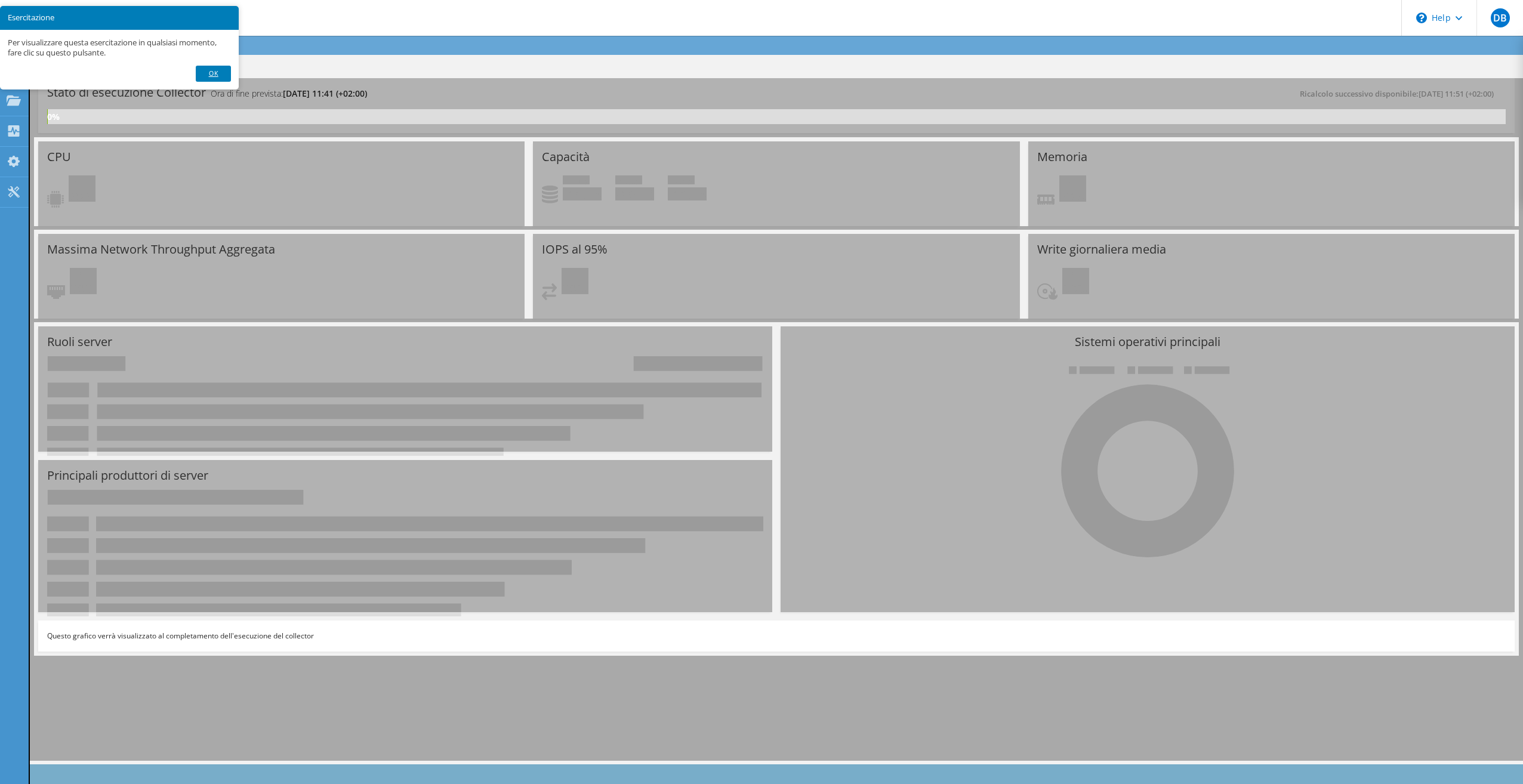
click at [215, 75] on link "OK" at bounding box center [212, 73] width 34 height 16
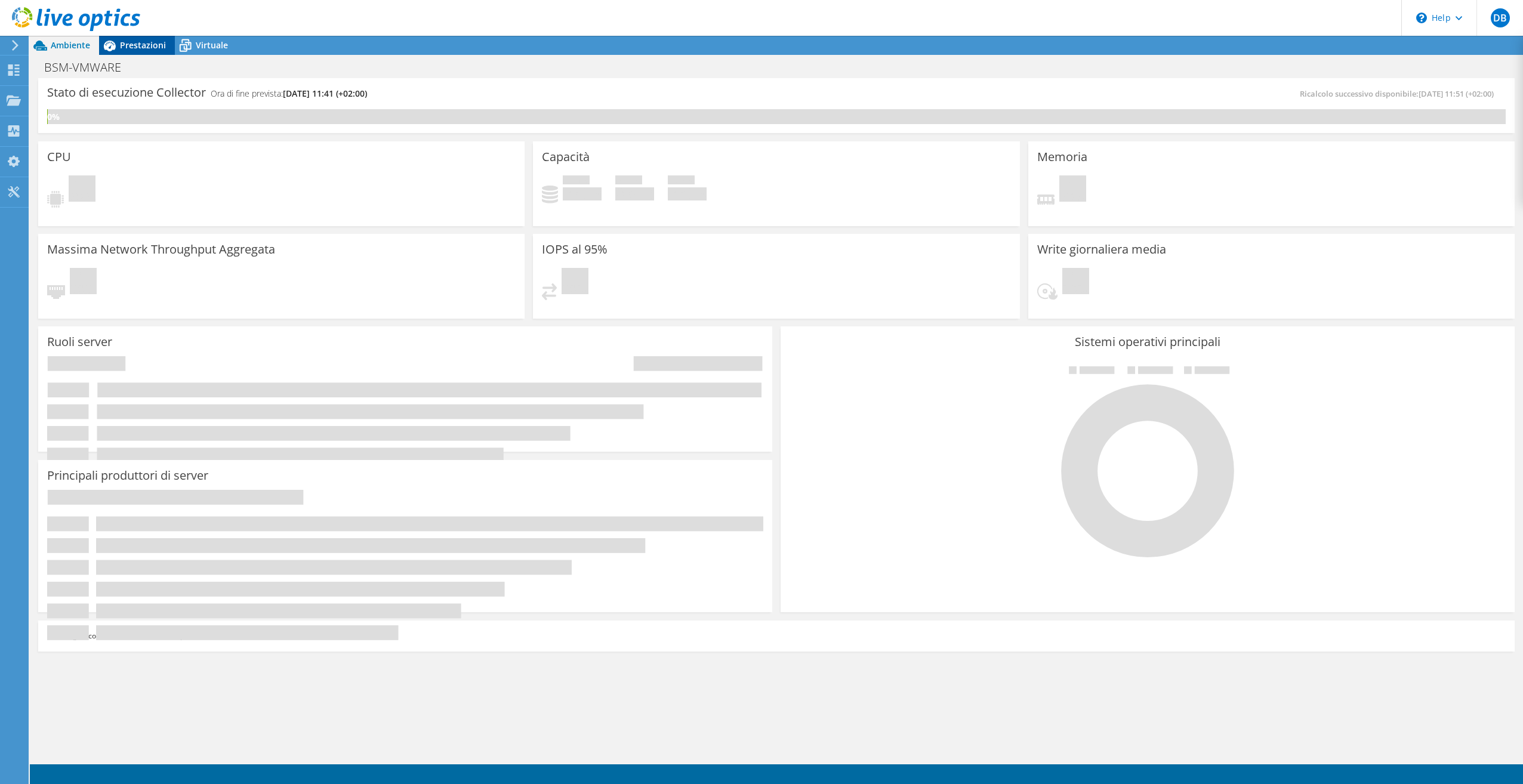
click at [143, 44] on span "Prestazioni" at bounding box center [143, 45] width 46 height 11
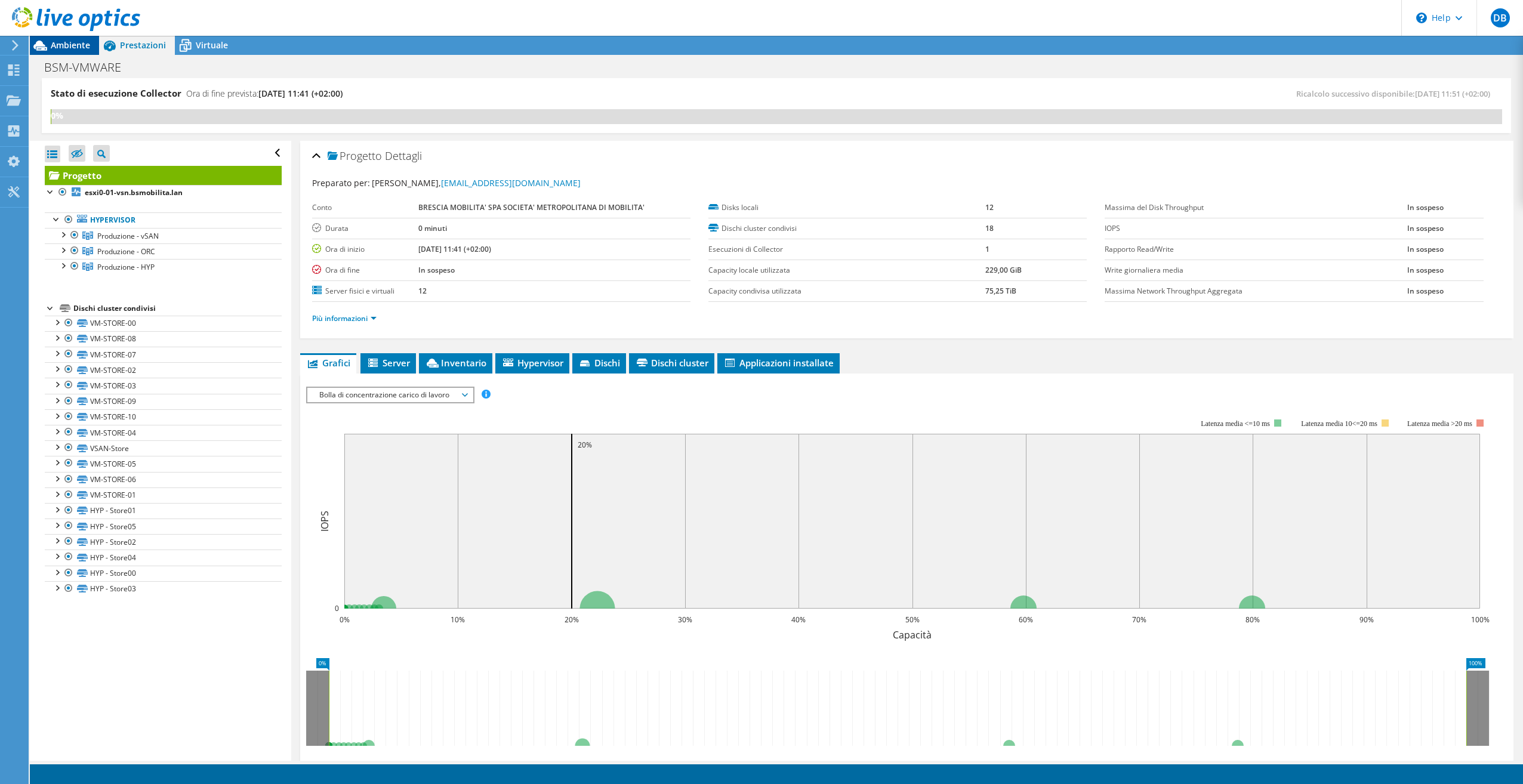
click at [67, 47] on span "Ambiente" at bounding box center [70, 45] width 39 height 11
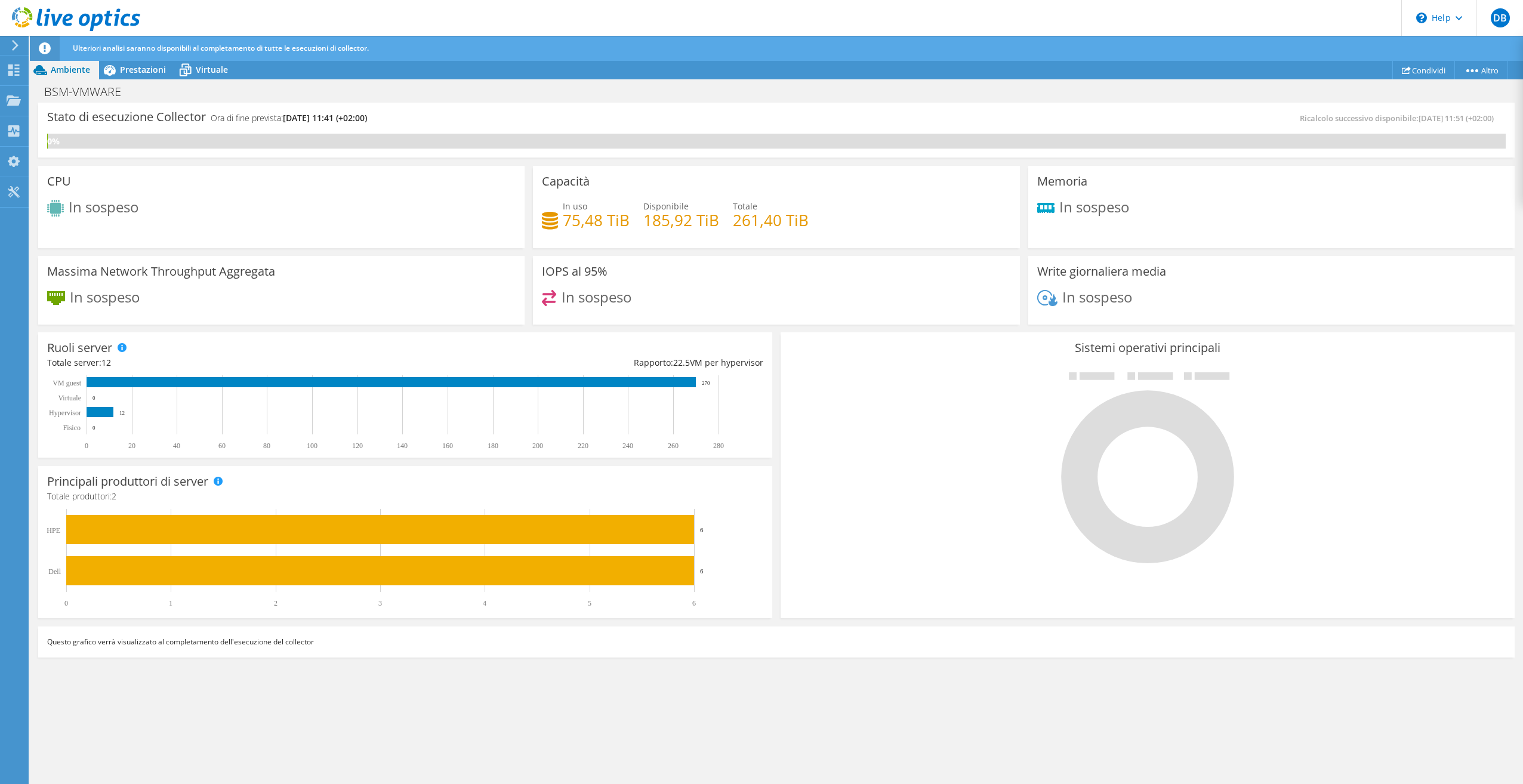
click at [264, 756] on div "Stato di esecuzione Collector Ora di fine prevista: 10/10/2025, 11:41 (+02:00) …" at bounding box center [776, 444] width 1493 height 683
click at [126, 68] on span "Prestazioni" at bounding box center [143, 69] width 46 height 11
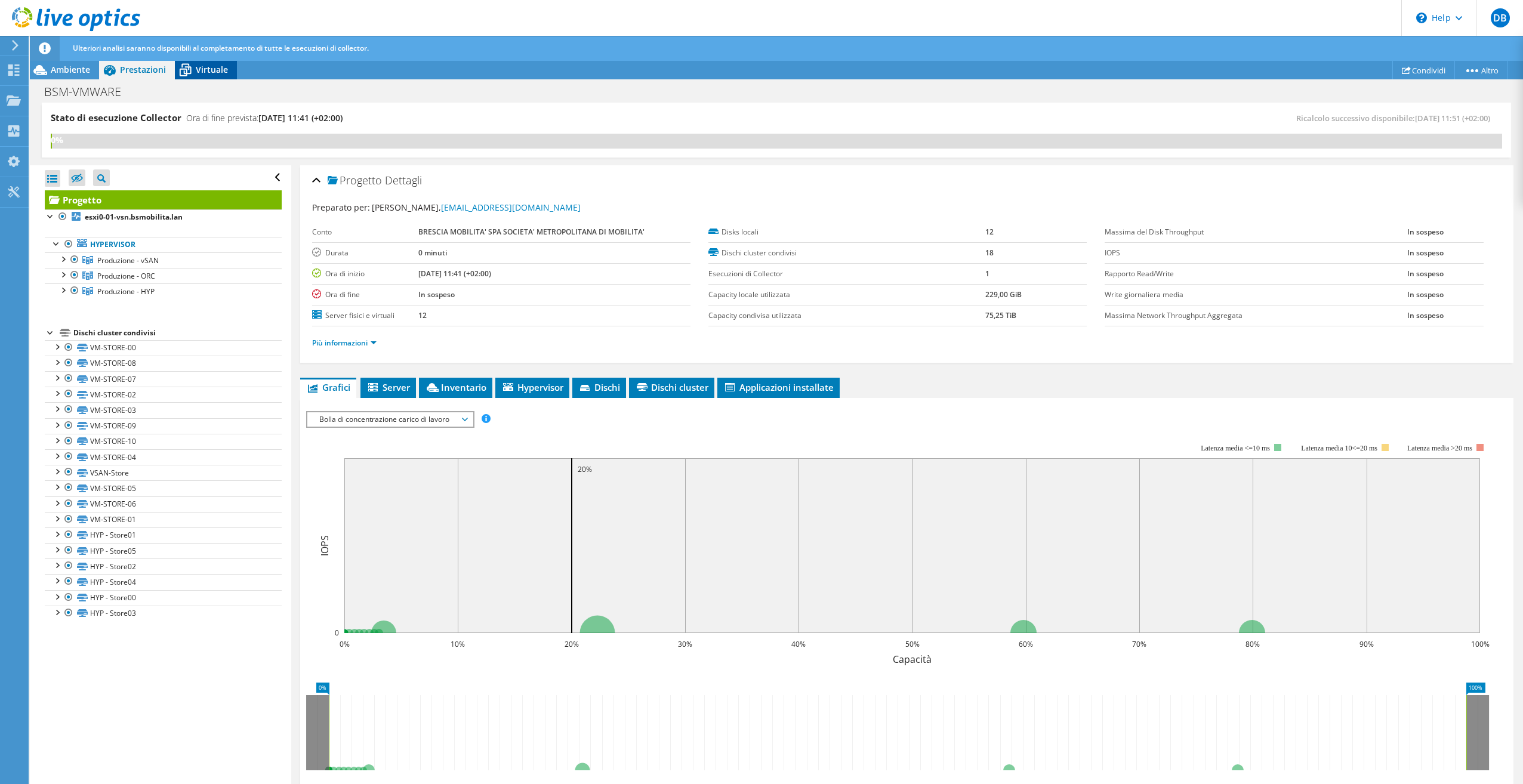
click at [196, 74] on span "Virtuale" at bounding box center [212, 69] width 32 height 11
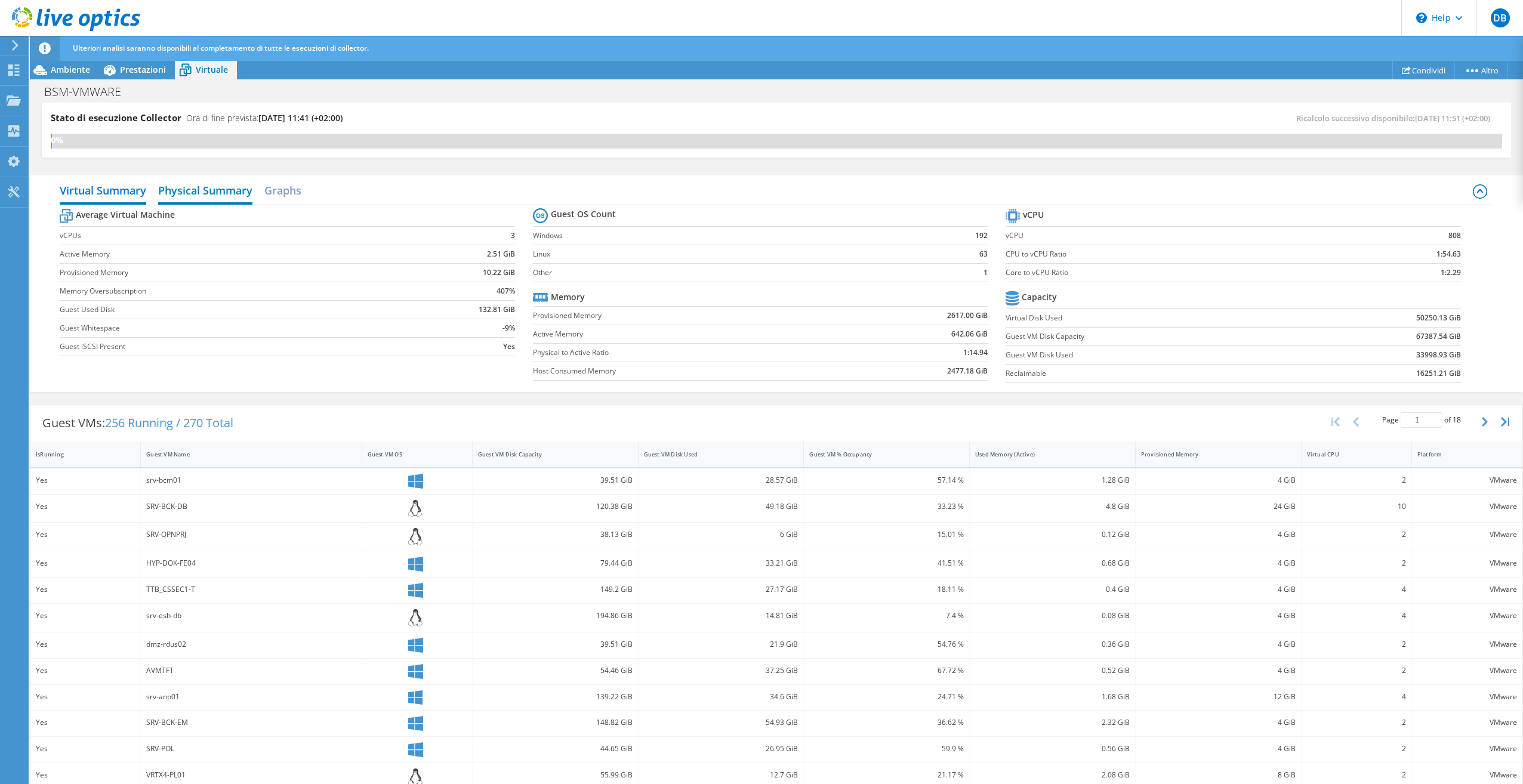
click at [239, 186] on h2 "Physical Summary" at bounding box center [205, 192] width 94 height 26
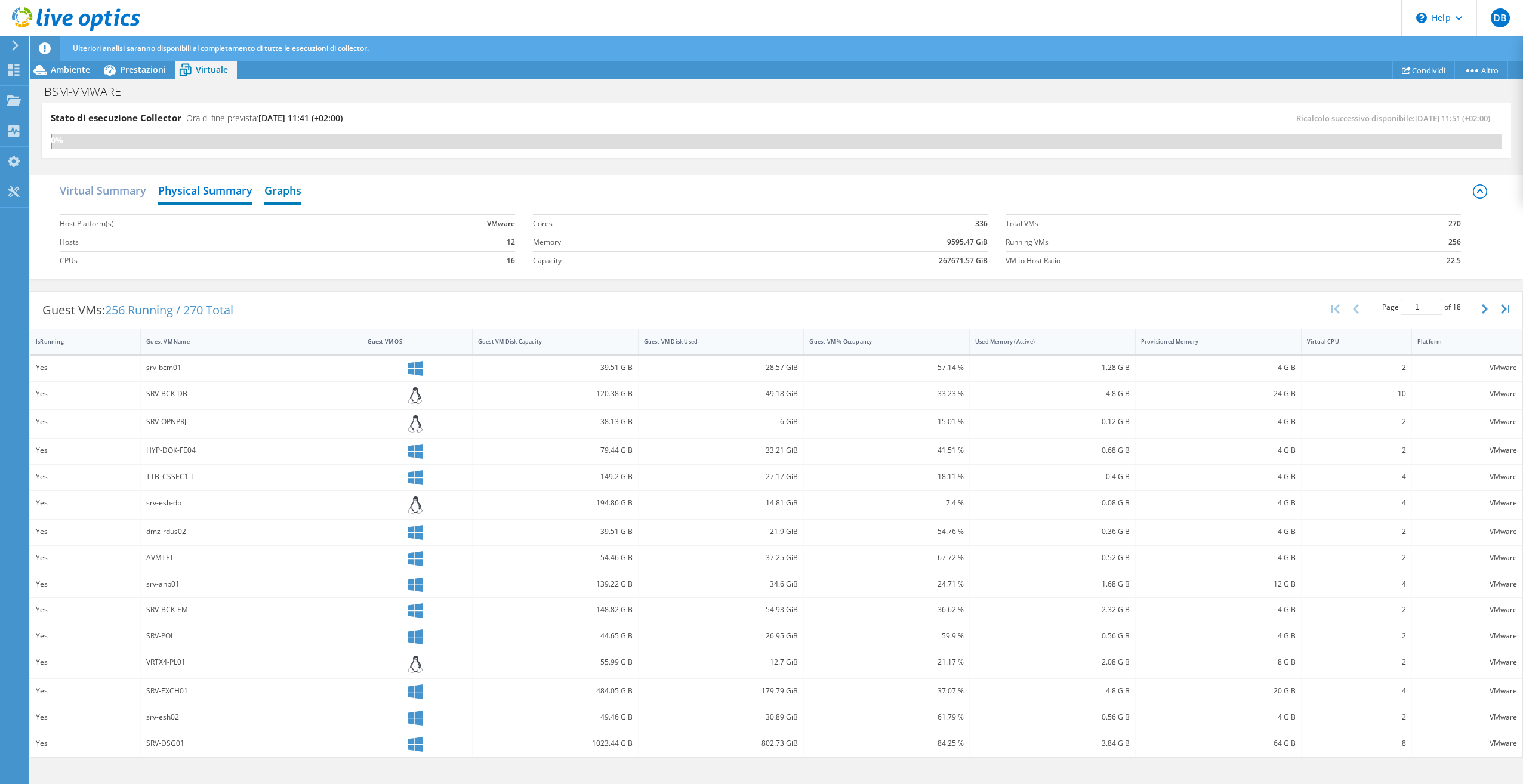
click at [266, 191] on h2 "Graphs" at bounding box center [282, 192] width 37 height 26
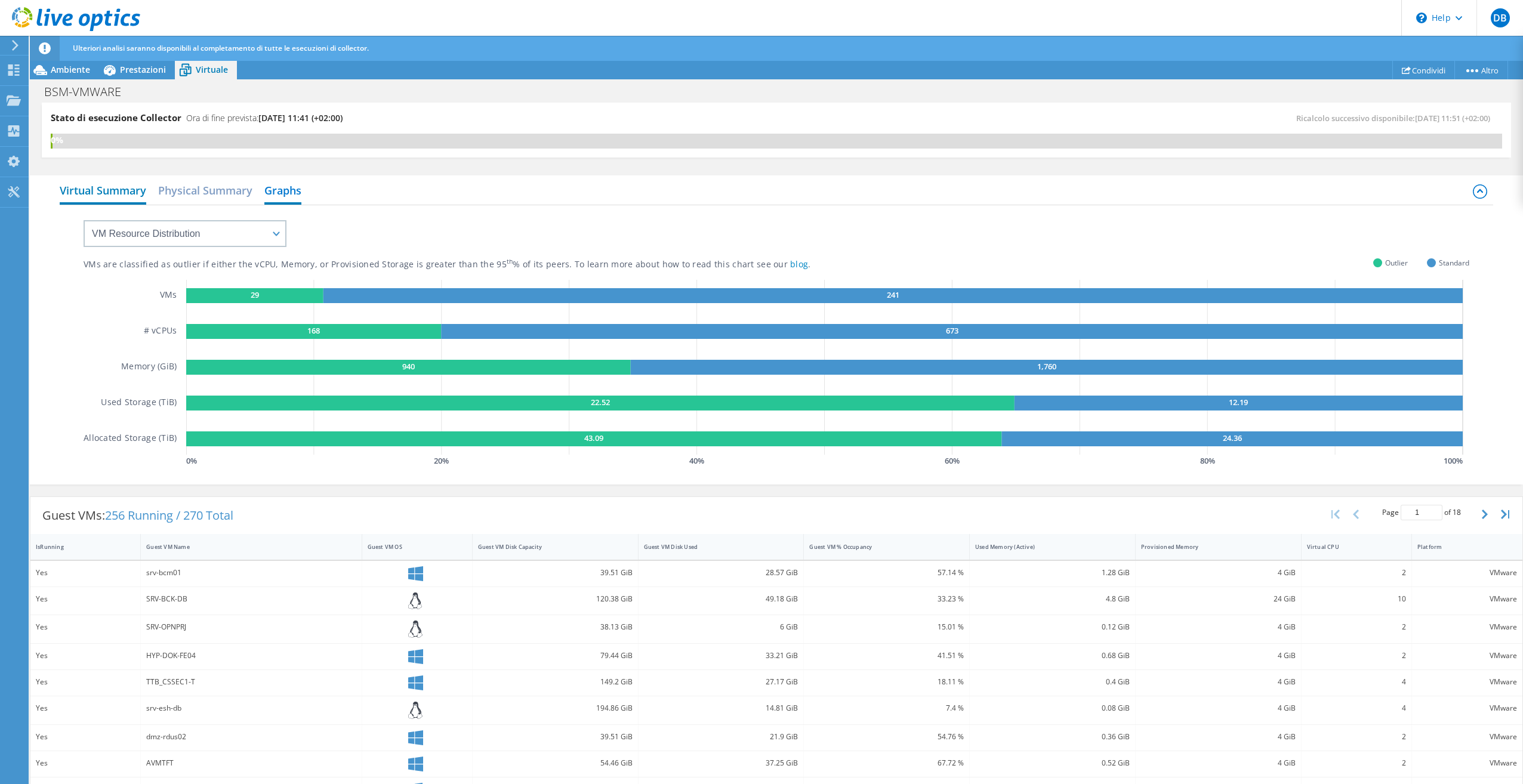
click at [93, 194] on h2 "Virtual Summary" at bounding box center [103, 192] width 86 height 26
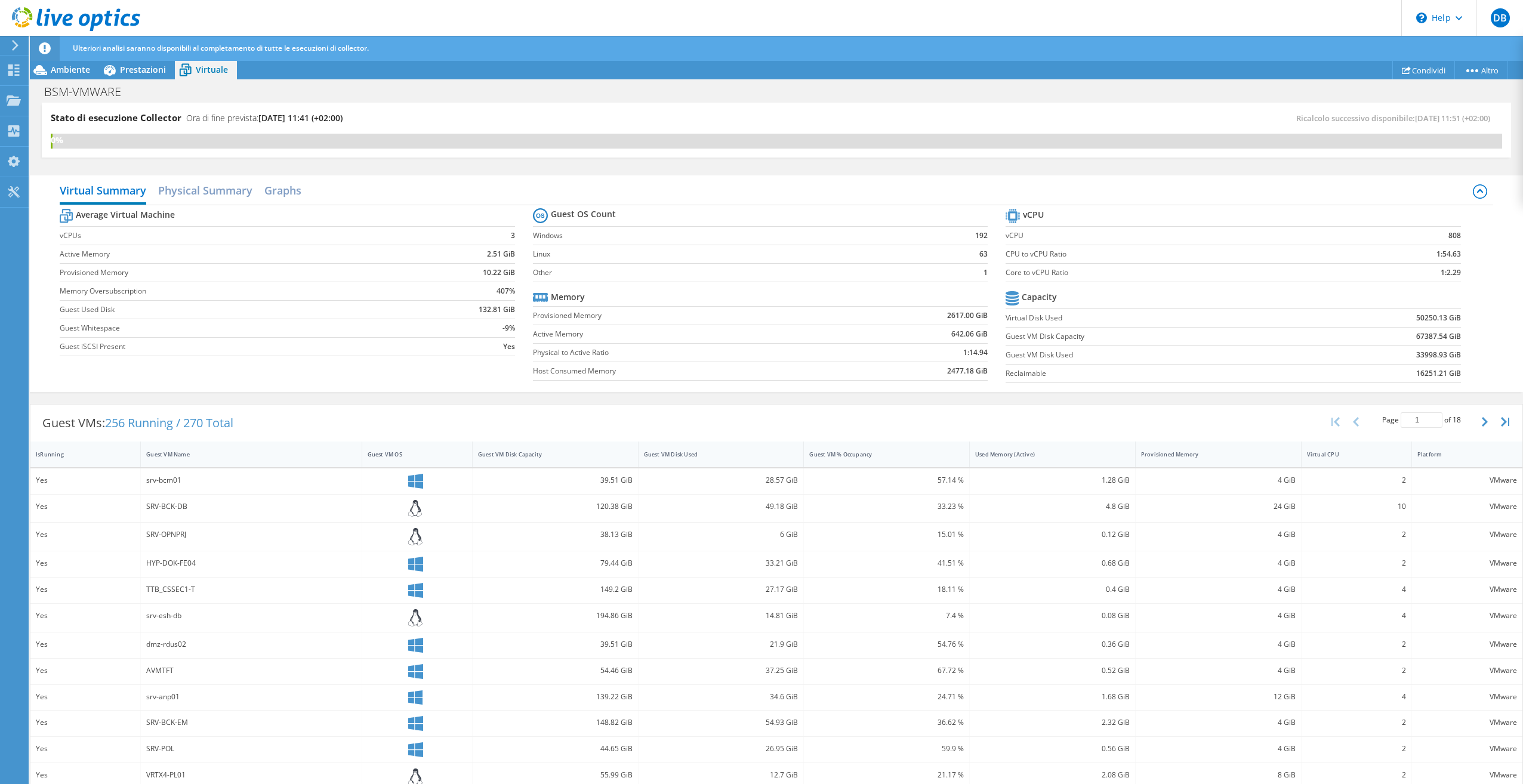
scroll to position [125, 0]
click at [33, 66] on div "Dashboard" at bounding box center [56, 71] width 56 height 30
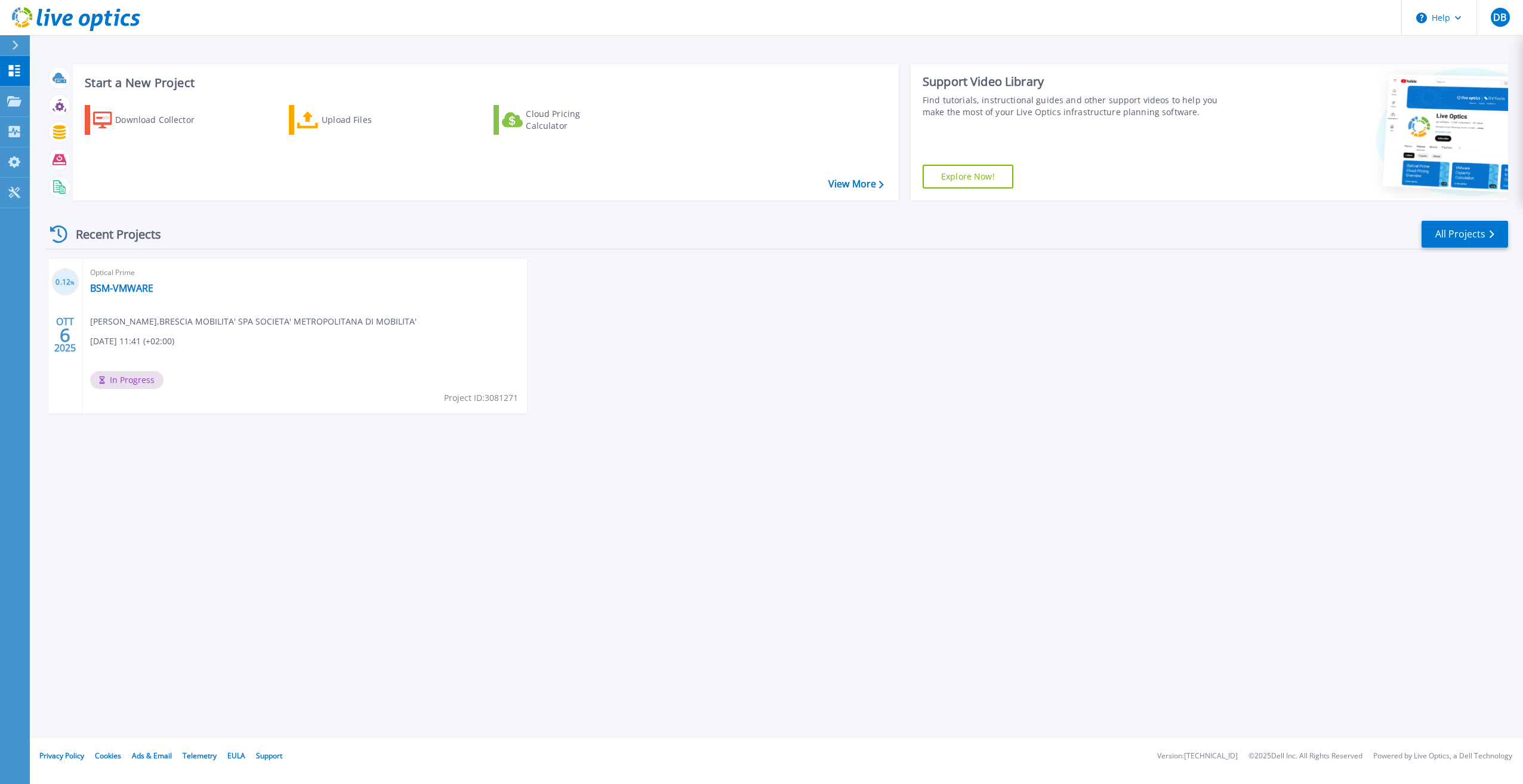
click at [122, 369] on div "Optical Prime BSM-VMWARE [PERSON_NAME] , BRESCIA MOBILITA' SPA SOCIETA' METROPO…" at bounding box center [305, 335] width 444 height 154
click at [68, 273] on circle at bounding box center [65, 282] width 25 height 25
click at [106, 284] on link "BSM-VMWARE" at bounding box center [121, 288] width 63 height 12
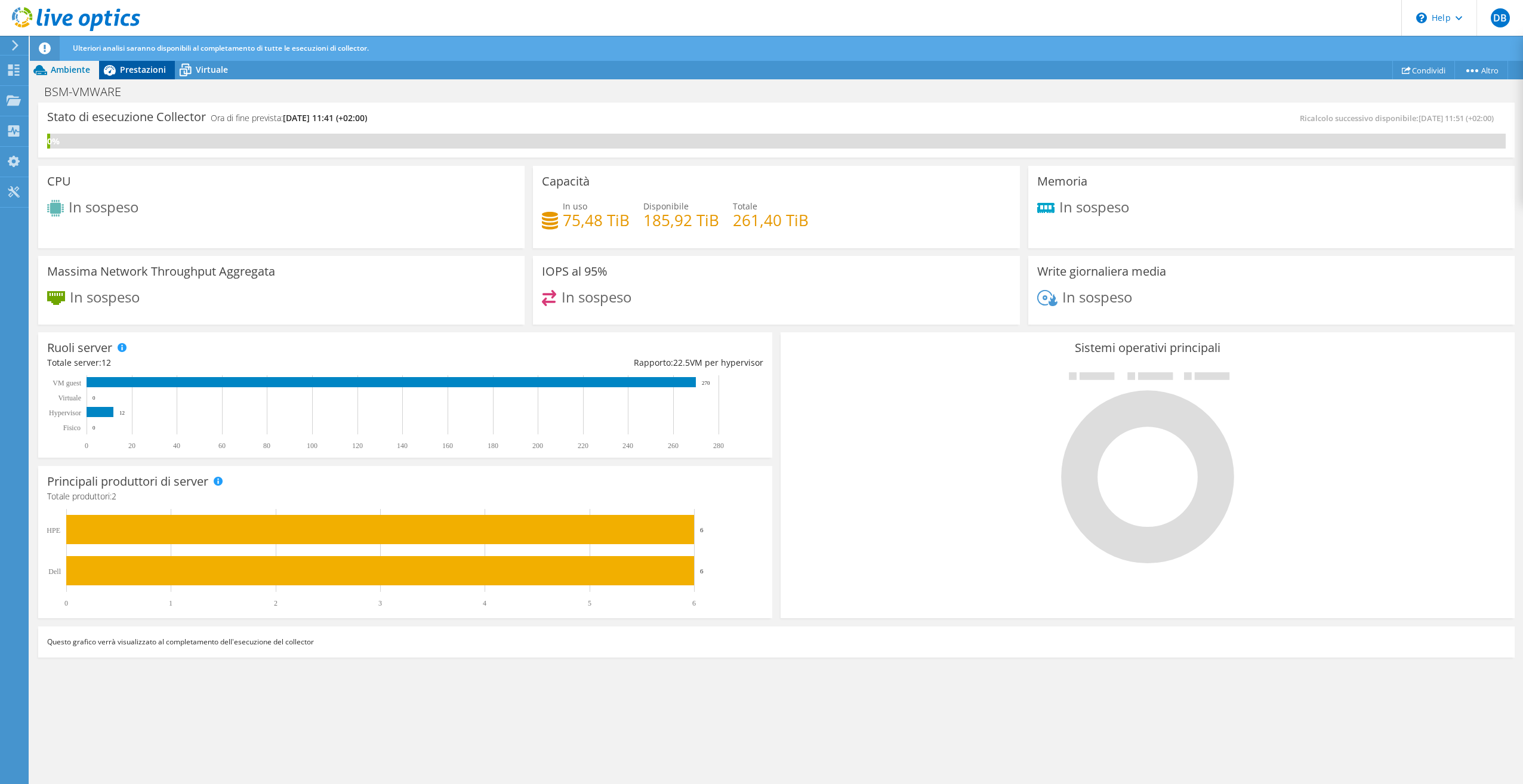
click at [126, 67] on span "Prestazioni" at bounding box center [143, 69] width 46 height 11
click at [136, 71] on span "Prestazioni" at bounding box center [143, 69] width 46 height 11
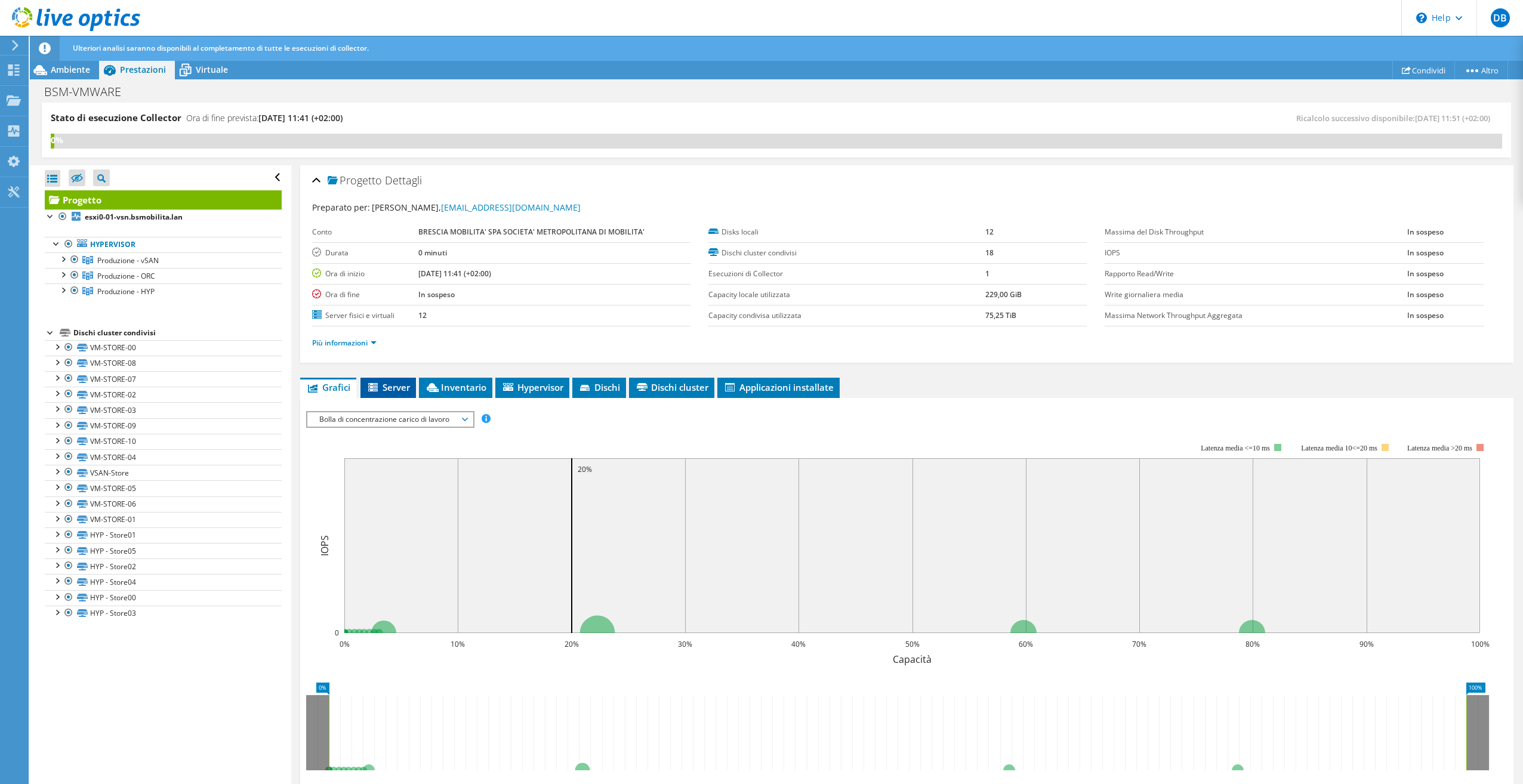
click at [392, 380] on li "Server" at bounding box center [388, 388] width 56 height 20
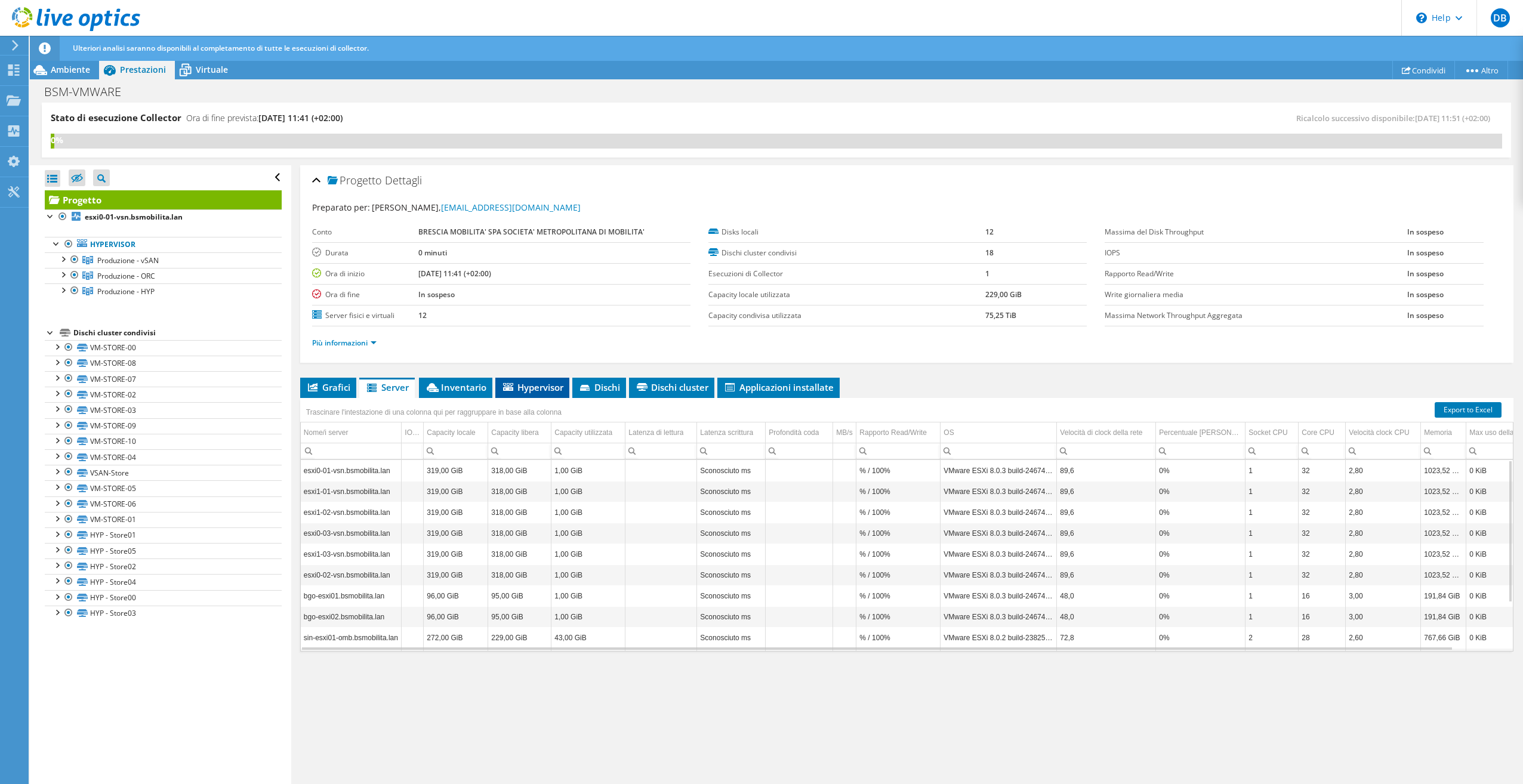
click at [531, 385] on span "Hypervisor" at bounding box center [532, 387] width 62 height 12
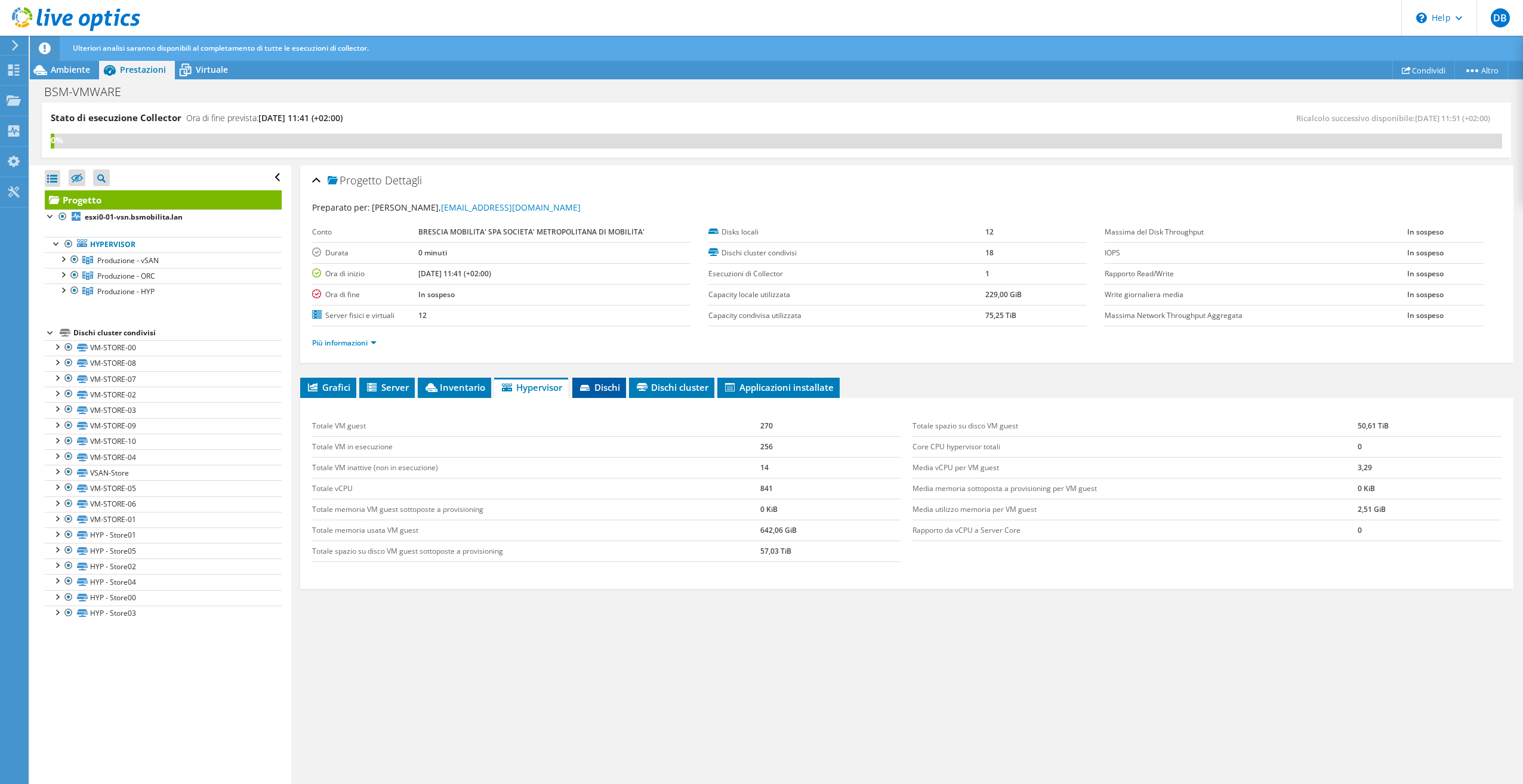
click at [587, 390] on icon at bounding box center [584, 388] width 9 height 6
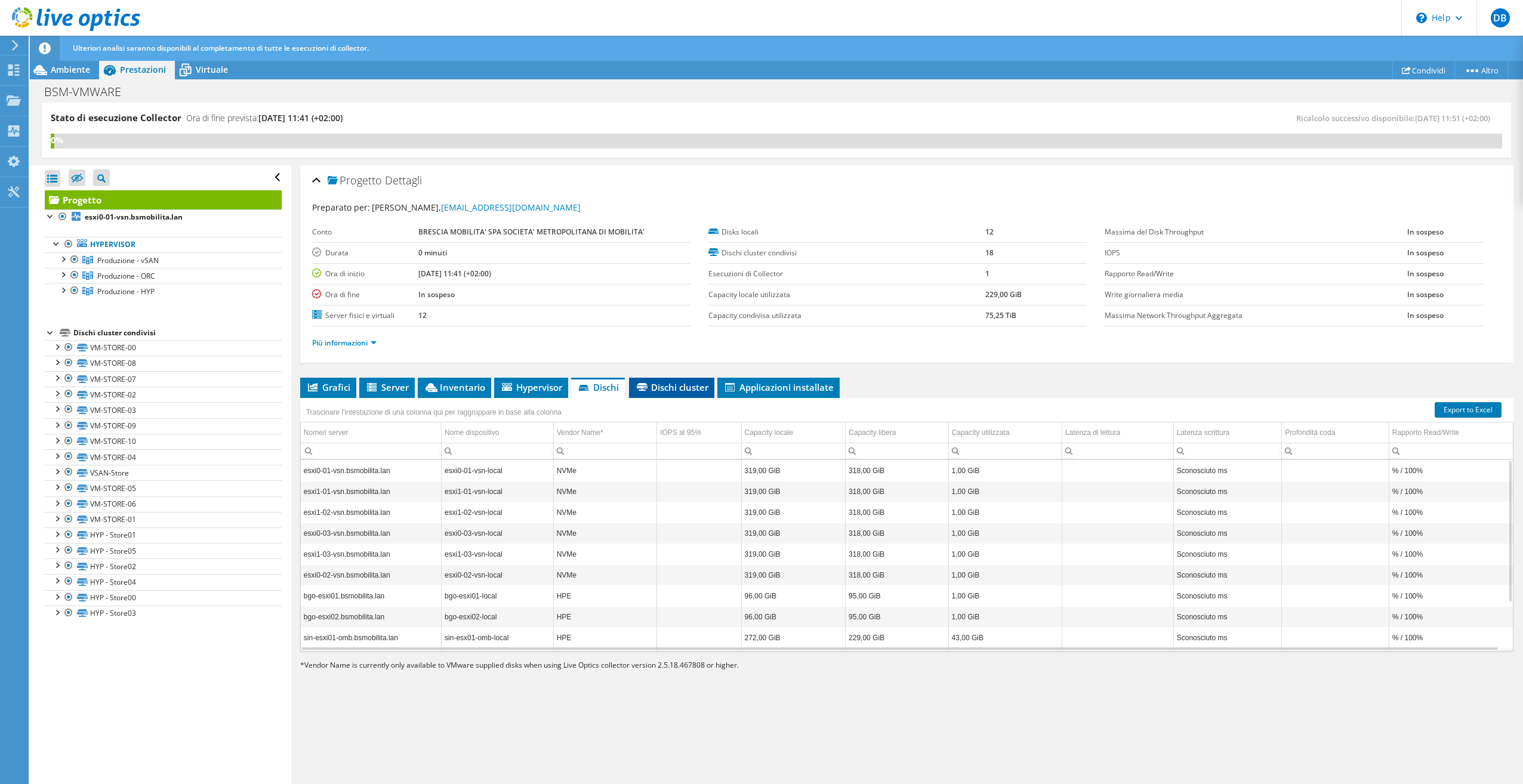
click at [670, 389] on span "Dischi cluster" at bounding box center [671, 387] width 73 height 12
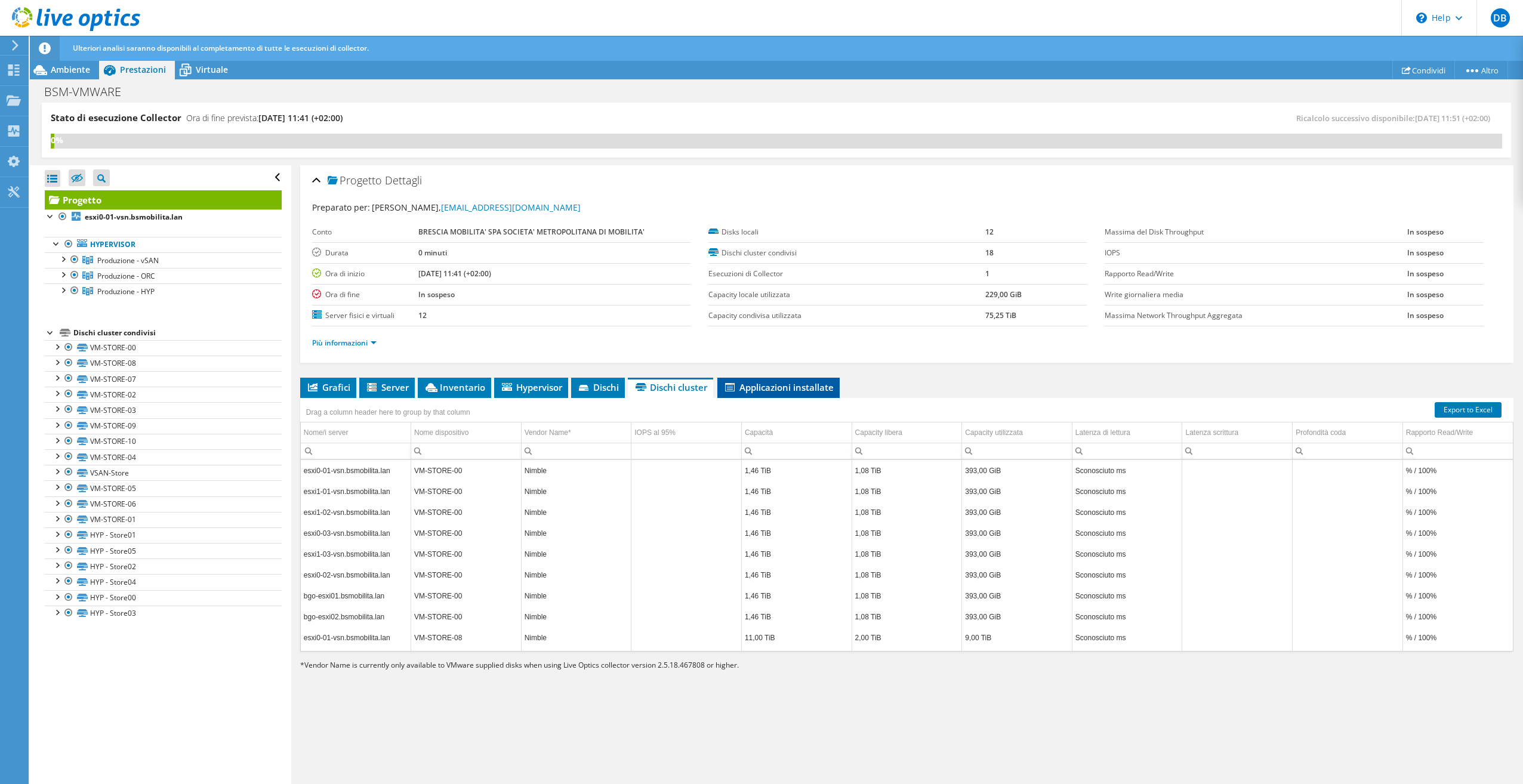
click at [770, 387] on span "Applicazioni installate" at bounding box center [778, 387] width 111 height 12
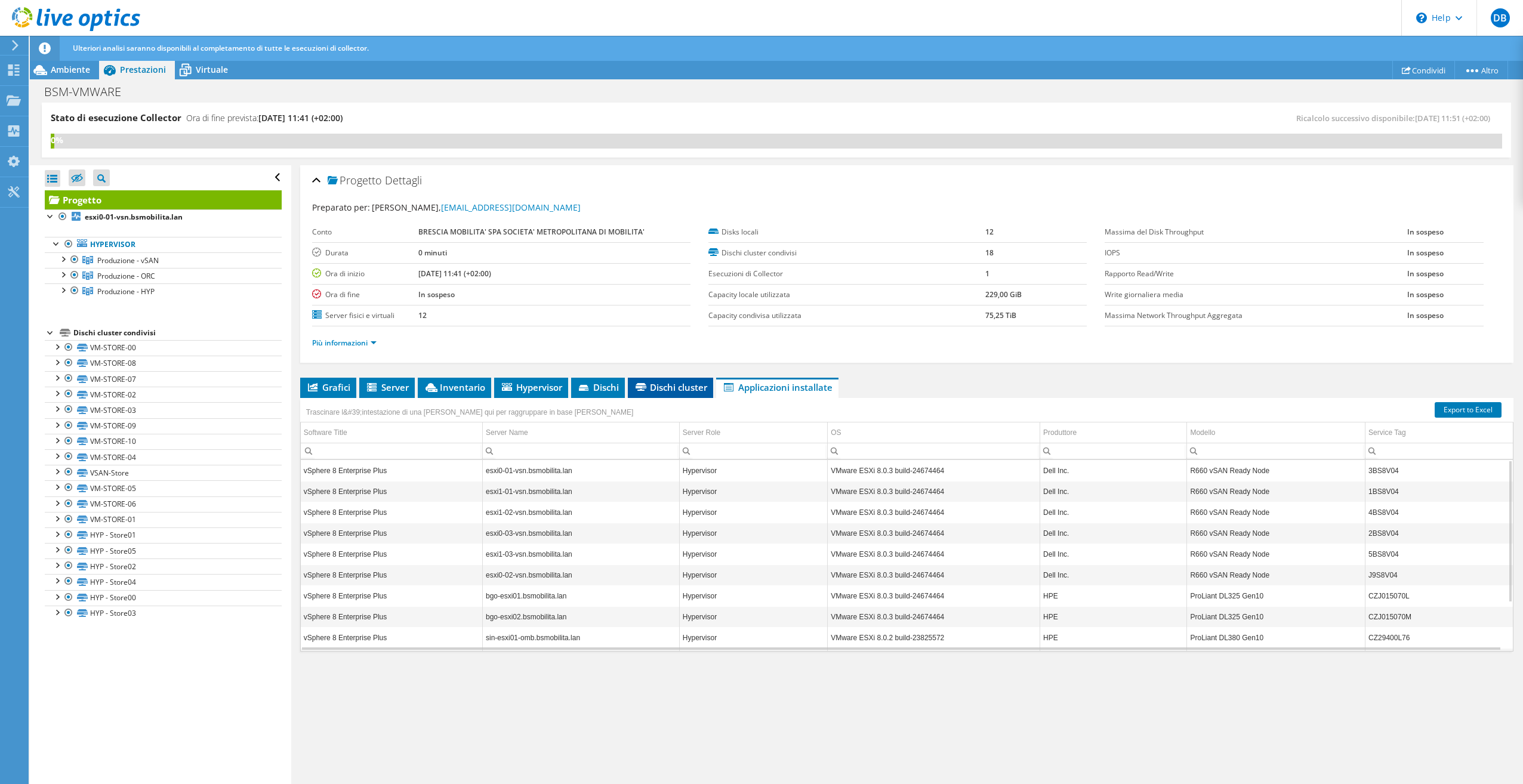
click at [667, 387] on span "Dischi cluster" at bounding box center [670, 387] width 73 height 12
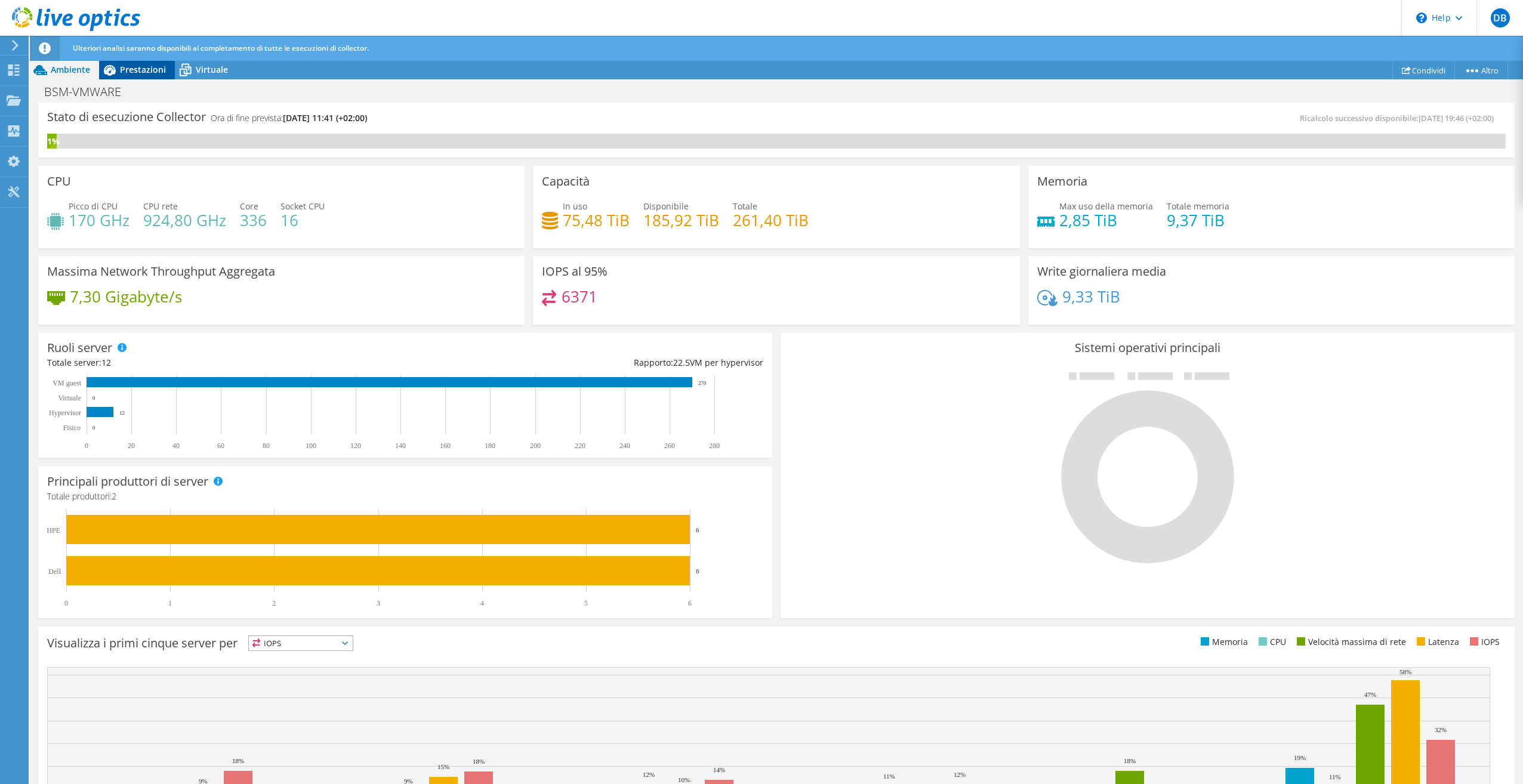
click at [126, 69] on span "Prestazioni" at bounding box center [143, 69] width 46 height 11
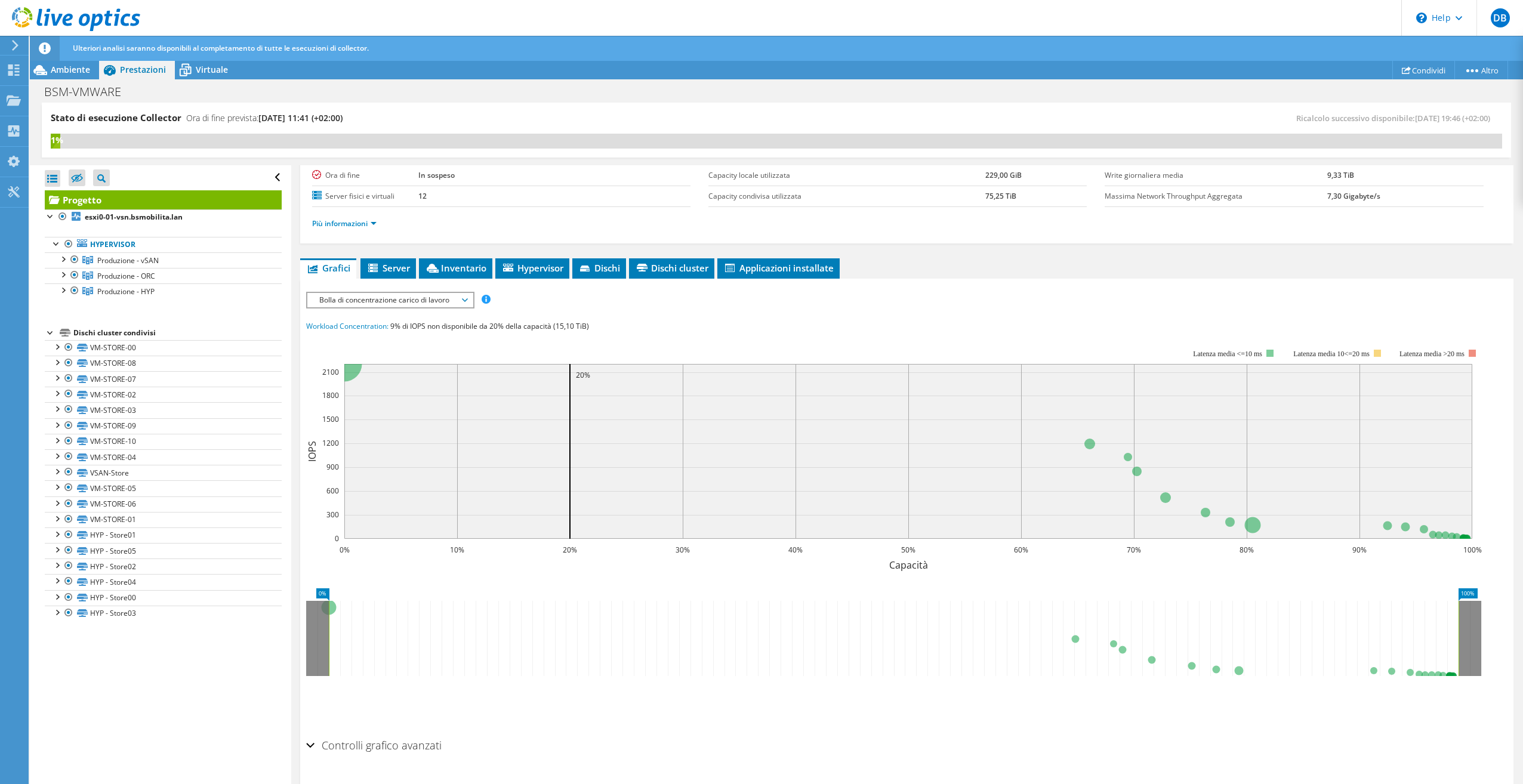
click at [402, 272] on span "Server" at bounding box center [388, 267] width 44 height 12
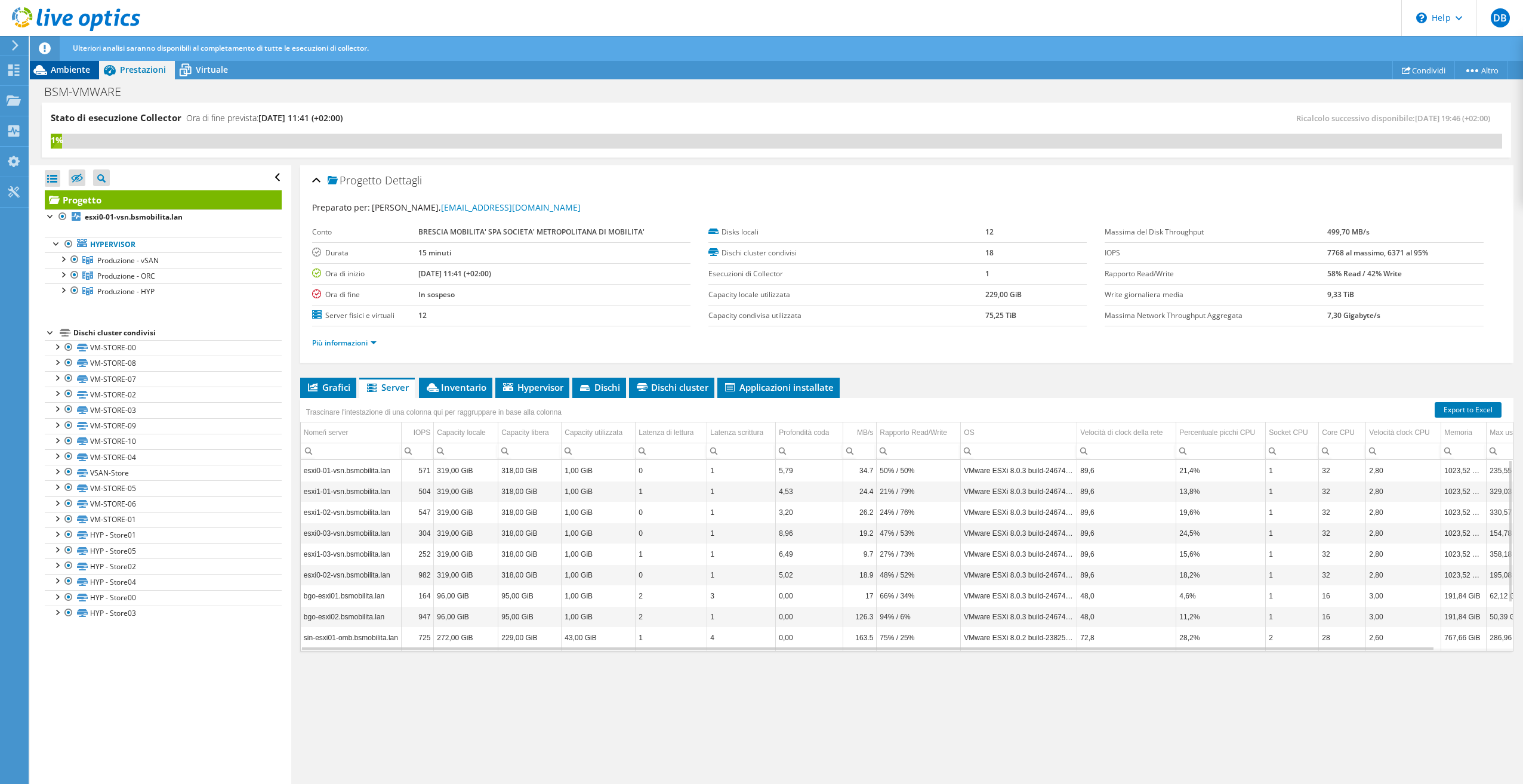
click at [77, 68] on span "Ambiente" at bounding box center [70, 69] width 39 height 11
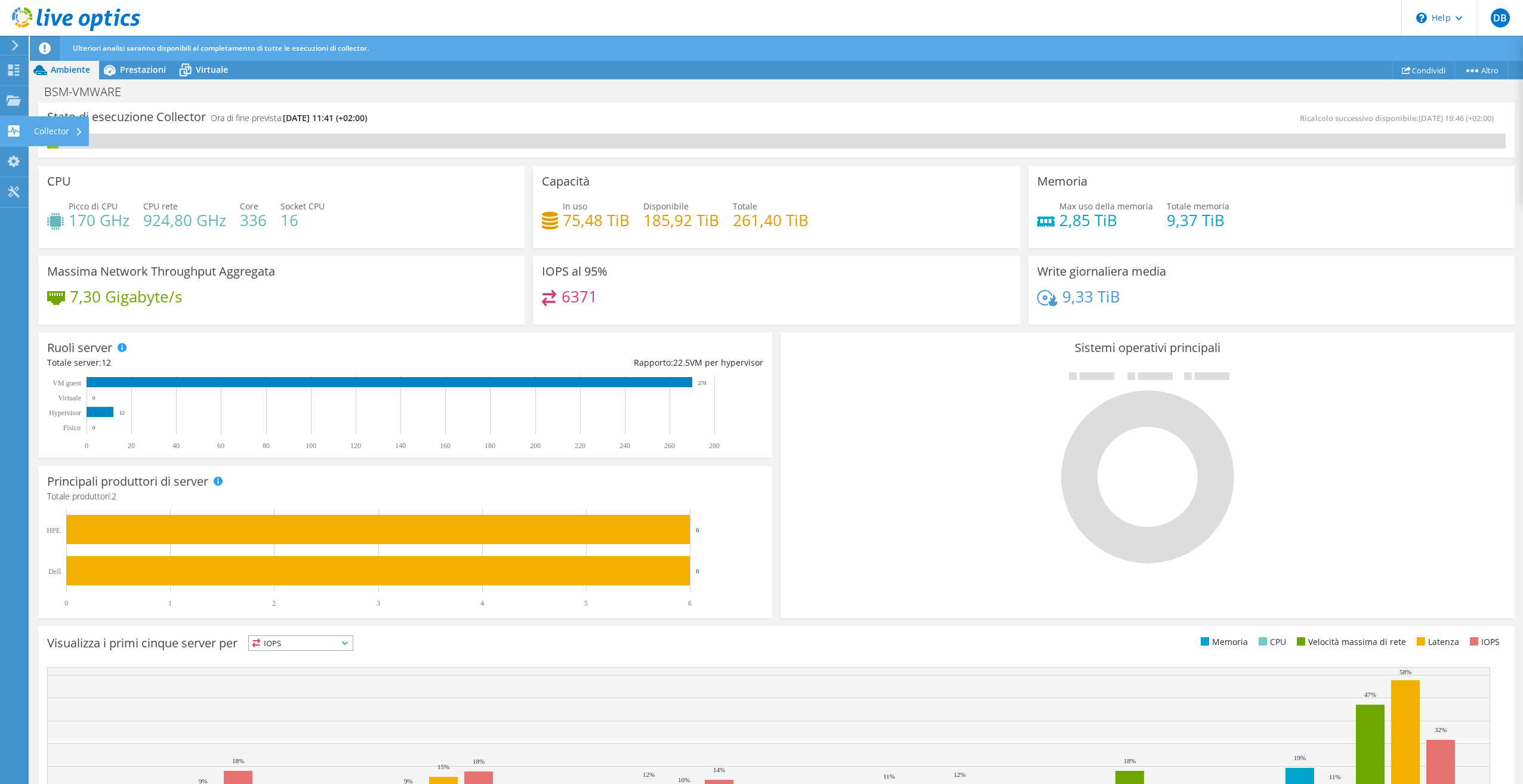
click at [45, 129] on div "Collector" at bounding box center [58, 131] width 61 height 30
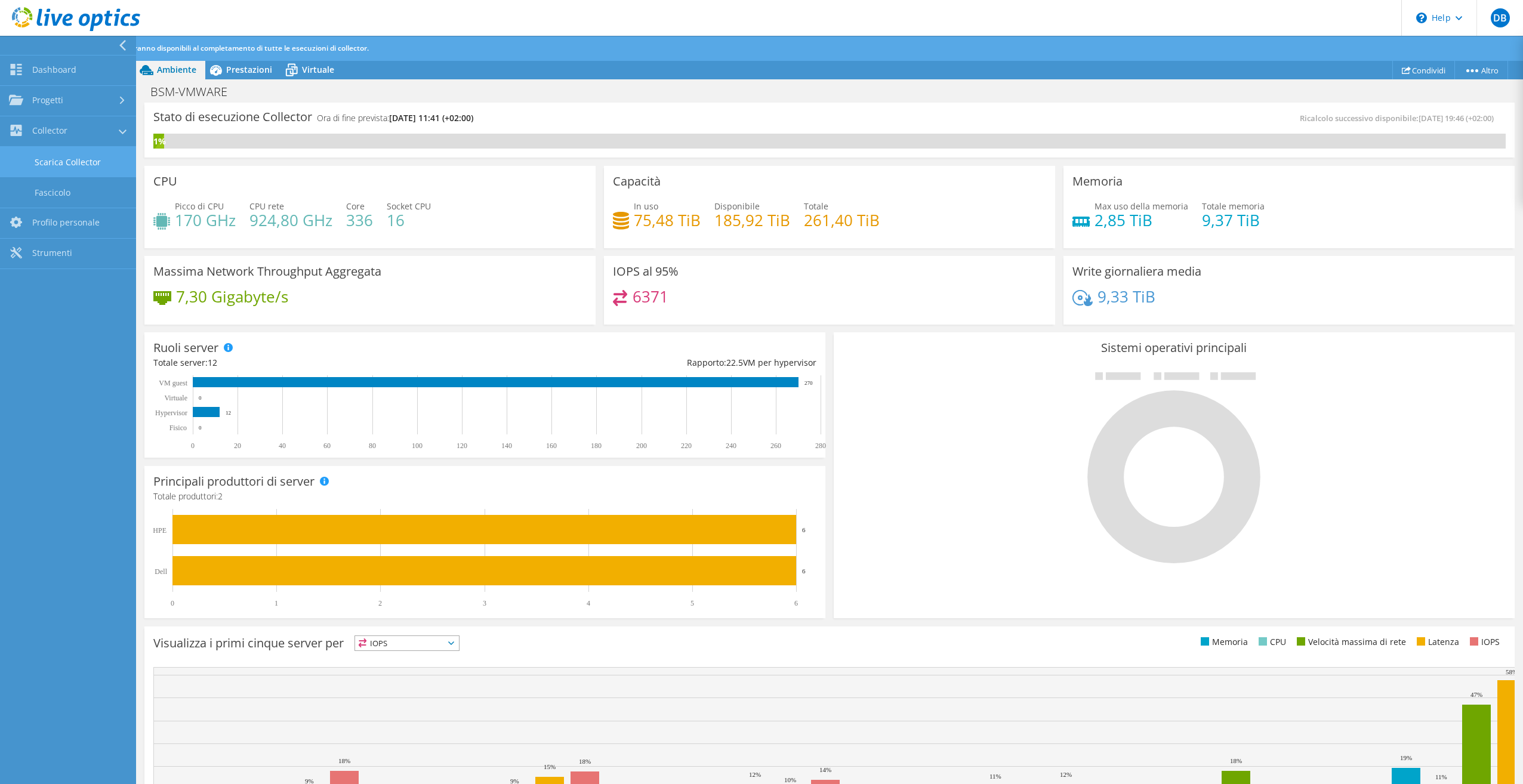
click at [73, 166] on link "Scarica Collector" at bounding box center [68, 162] width 136 height 31
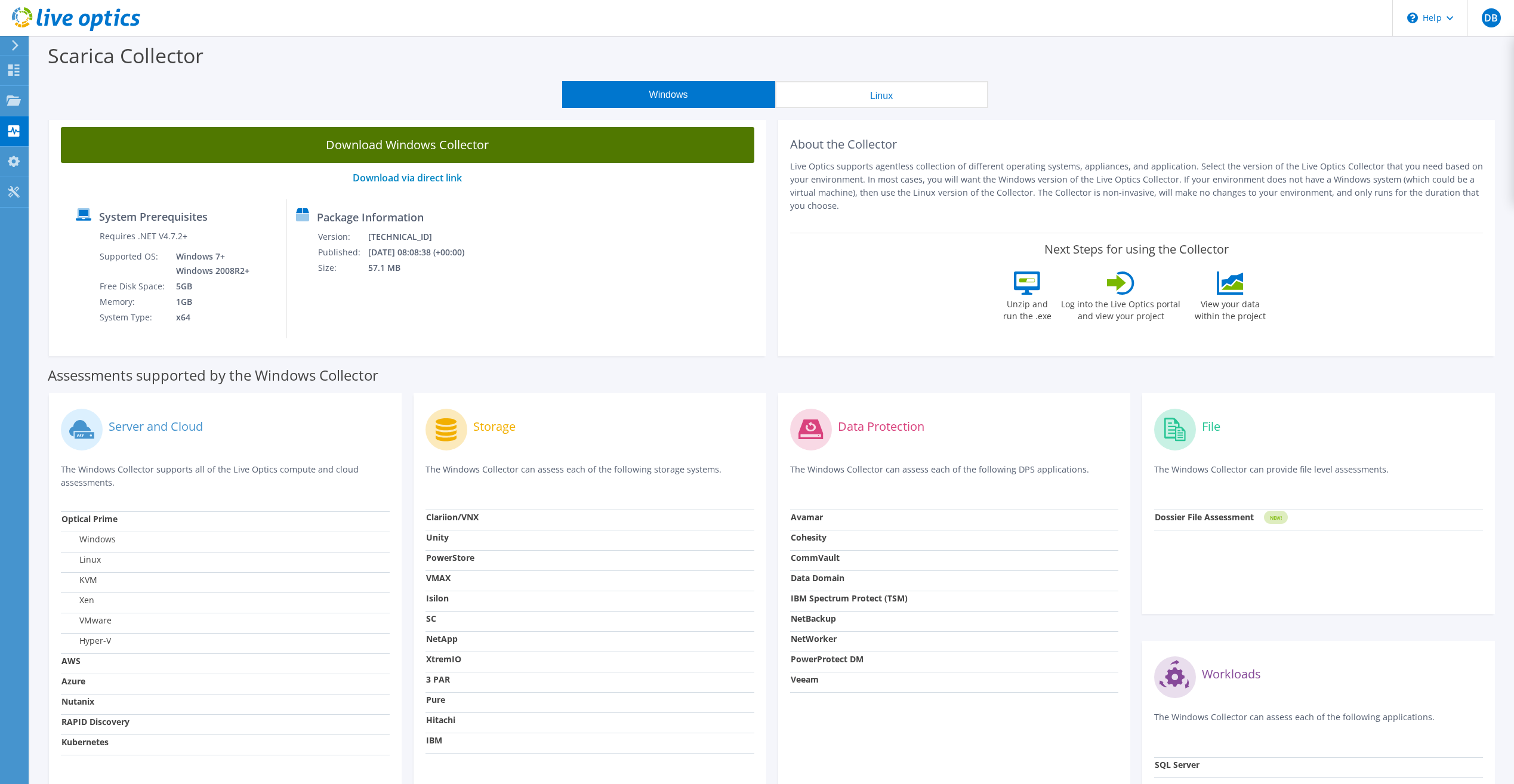
click at [404, 145] on link "Download Windows Collector" at bounding box center [407, 144] width 694 height 36
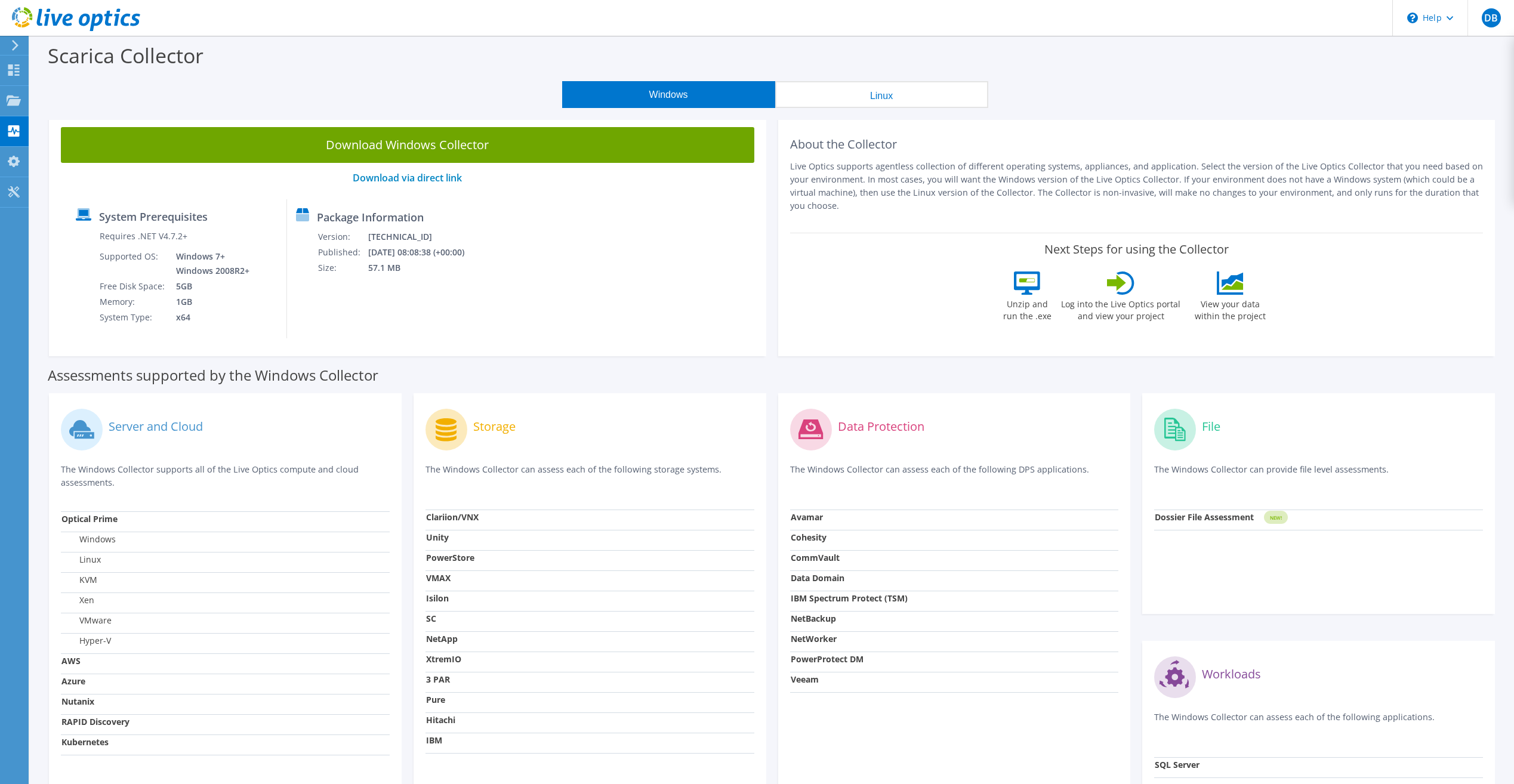
click at [1035, 36] on div "Scarica Collector" at bounding box center [772, 58] width 1472 height 46
click at [41, 93] on div "Progetti" at bounding box center [56, 101] width 57 height 30
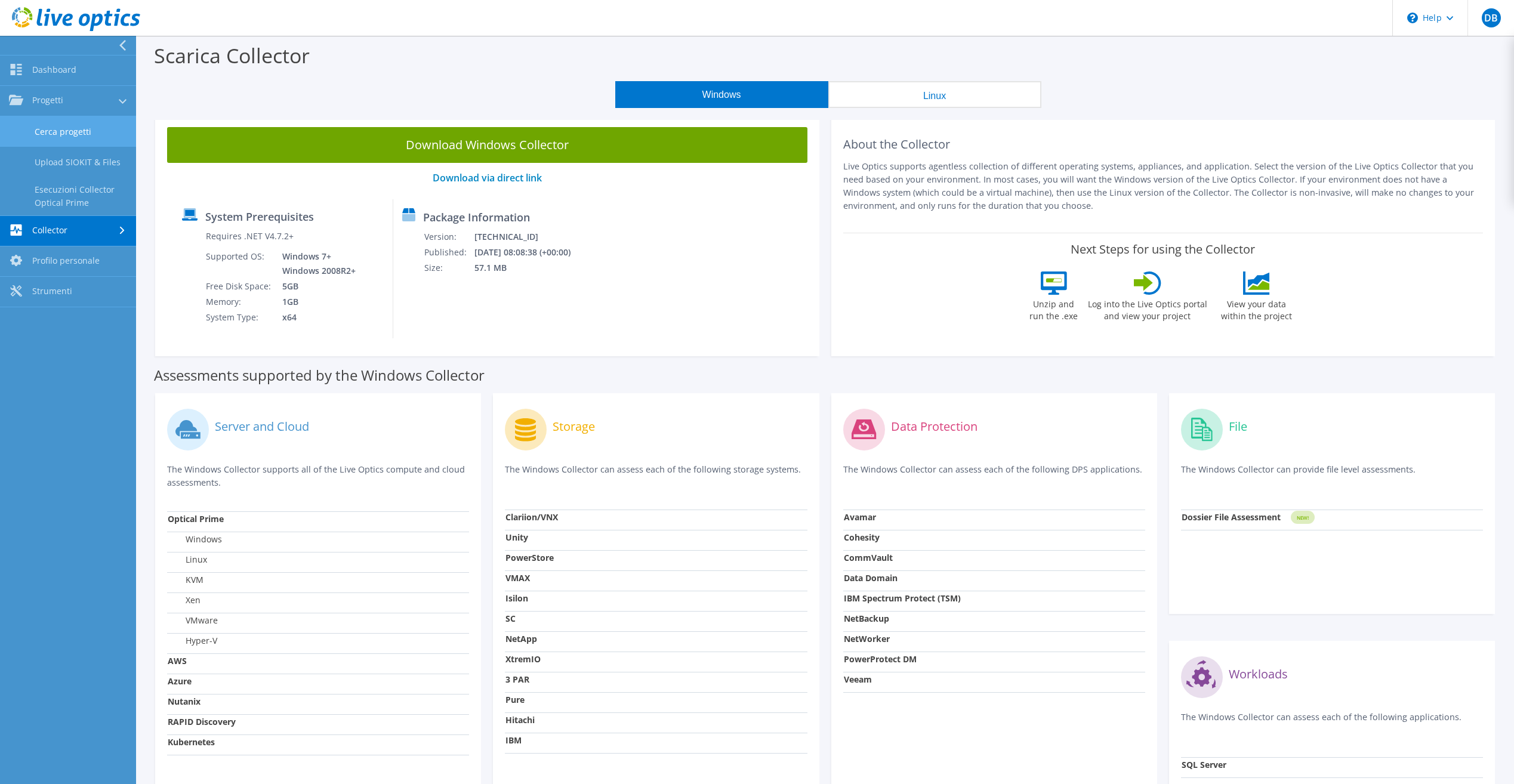
click at [67, 130] on link "Cerca progetti" at bounding box center [68, 131] width 136 height 31
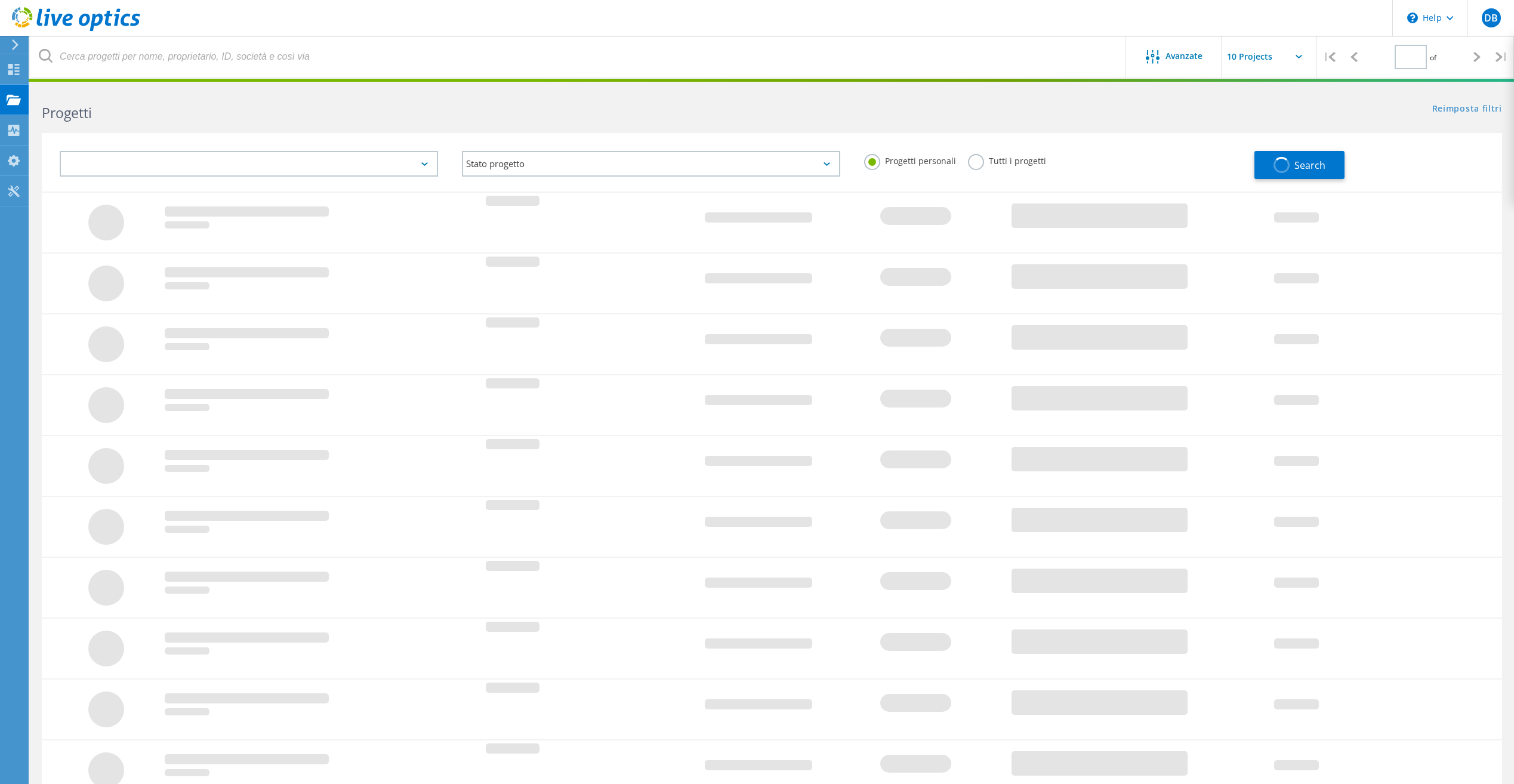
type input "1"
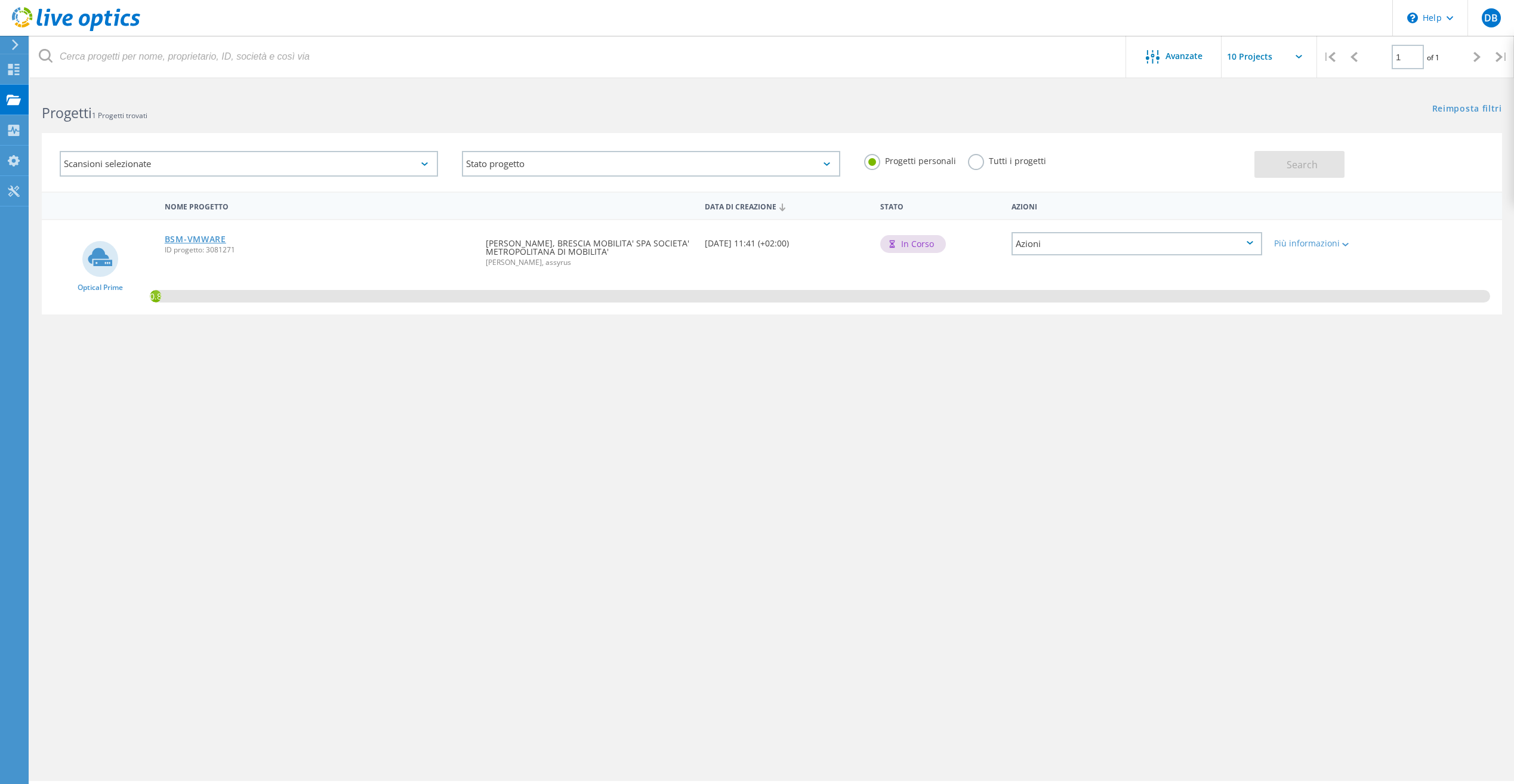
click at [217, 237] on link "BSM-VMWARE" at bounding box center [196, 239] width 61 height 8
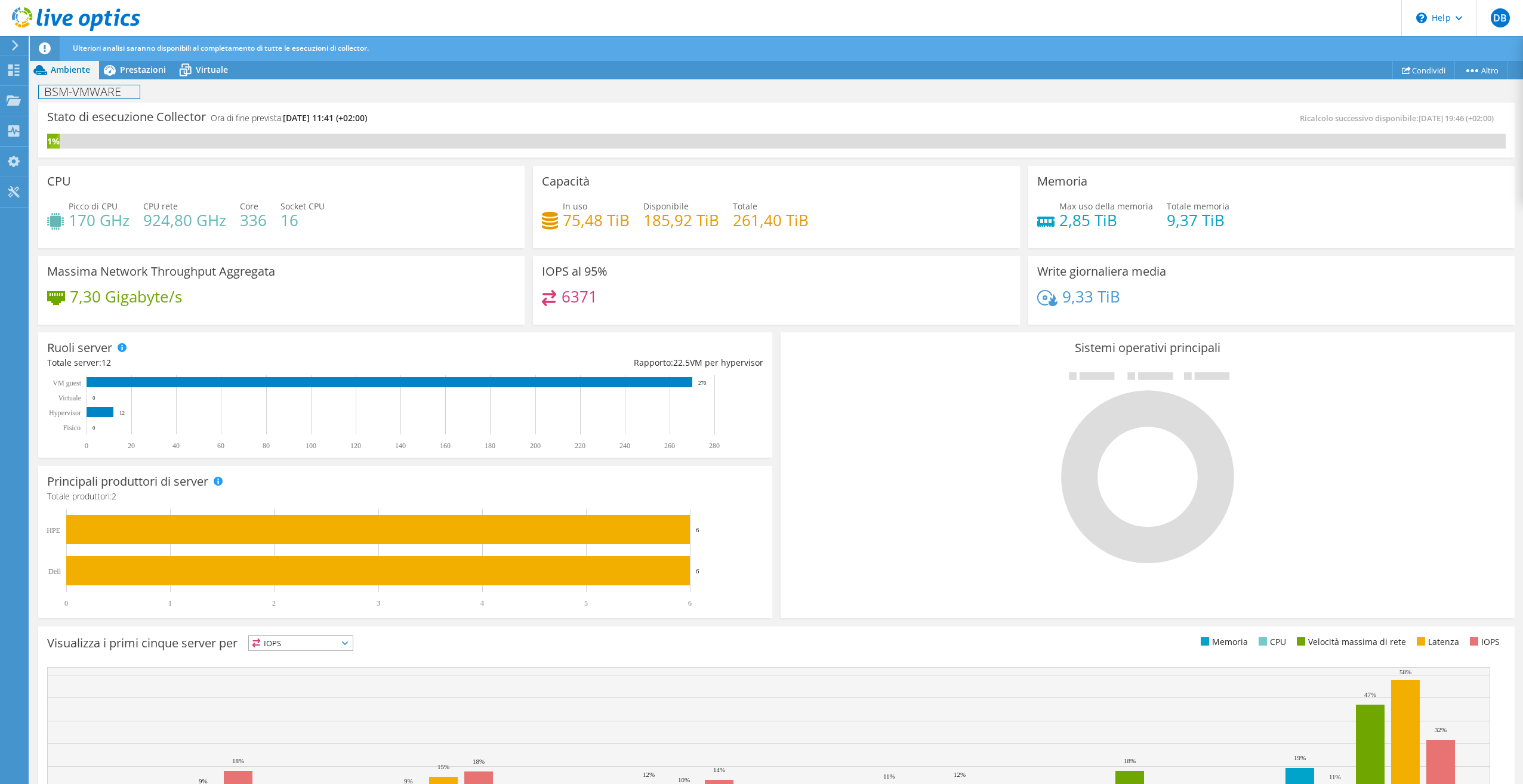
click at [121, 97] on div "BSM-VMWARE Stampa" at bounding box center [776, 91] width 1493 height 22
drag, startPoint x: 116, startPoint y: 94, endPoint x: 25, endPoint y: 93, distance: 91.0
click at [25, 93] on div "DB Utente finale Davide Bonetta dbonetta@bresciamobilita.it BRESCIA MOBILITA' S…" at bounding box center [761, 404] width 1523 height 808
click at [113, 92] on h1 "BSM-VMWARE" at bounding box center [89, 92] width 101 height 13
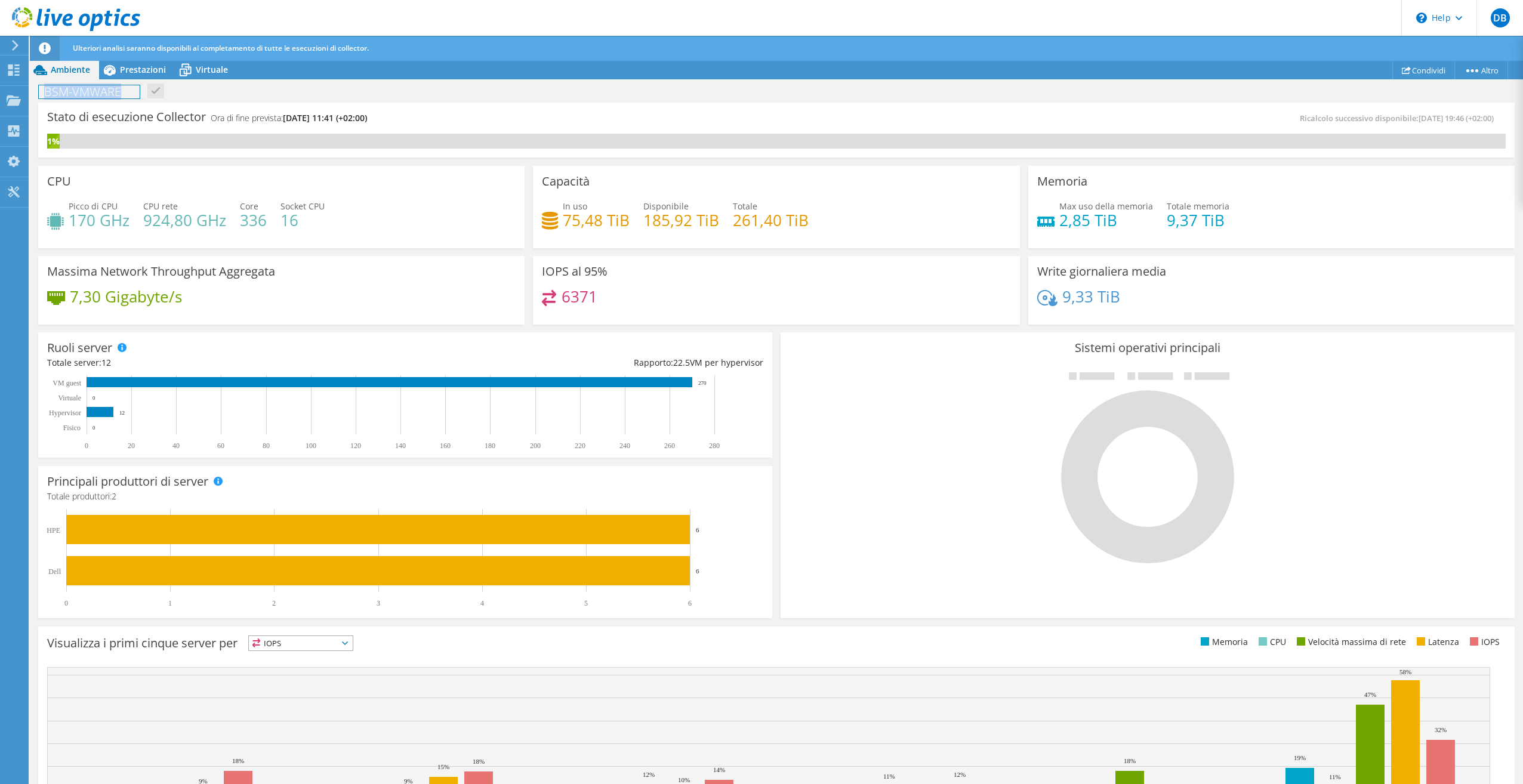
click at [113, 92] on h1 "BSM-VMWARE" at bounding box center [89, 92] width 101 height 13
copy h1 "BSM-VMWARE"
click at [157, 71] on span "Prestazioni" at bounding box center [143, 69] width 46 height 11
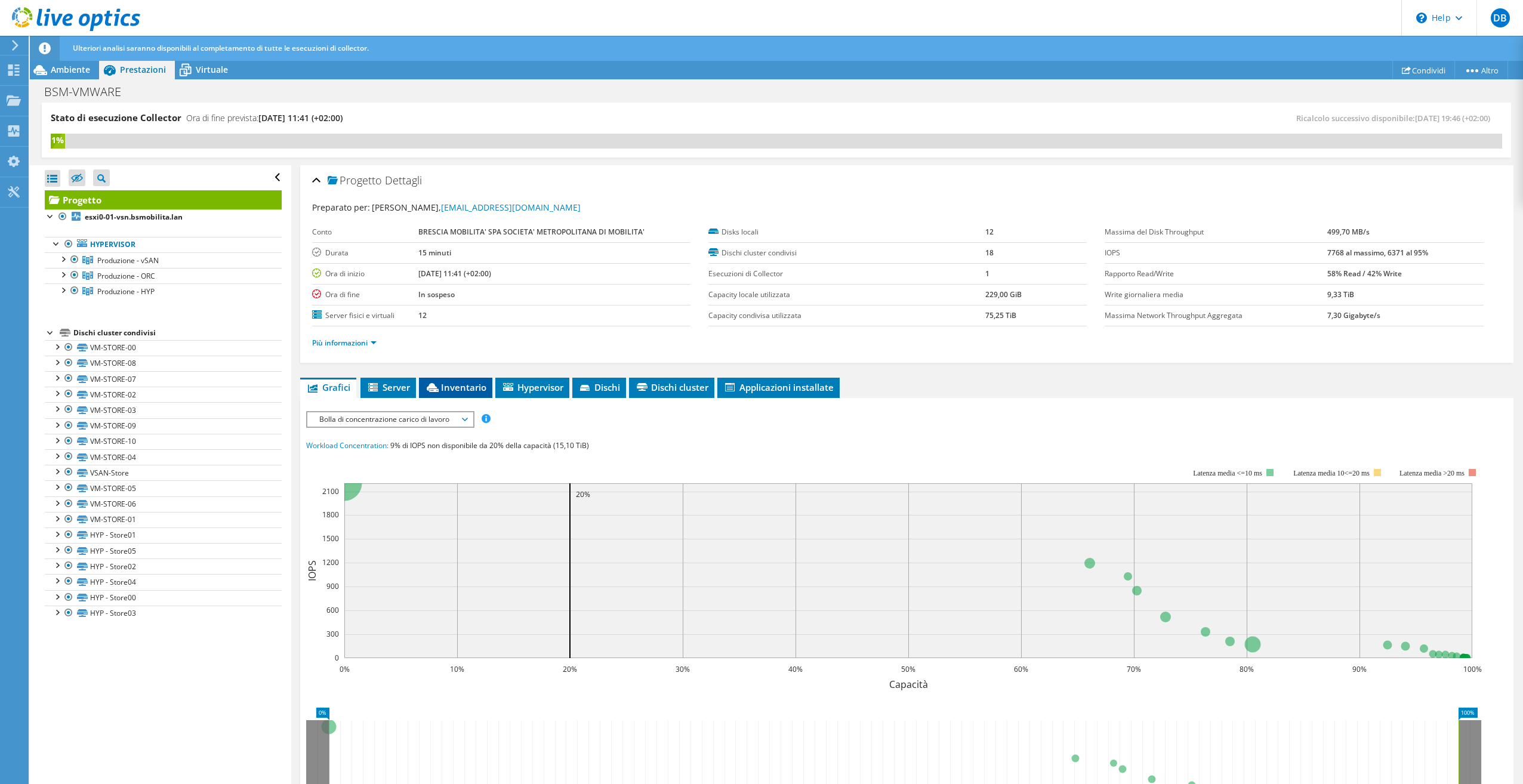
click at [449, 392] on span "Inventario" at bounding box center [456, 387] width 61 height 12
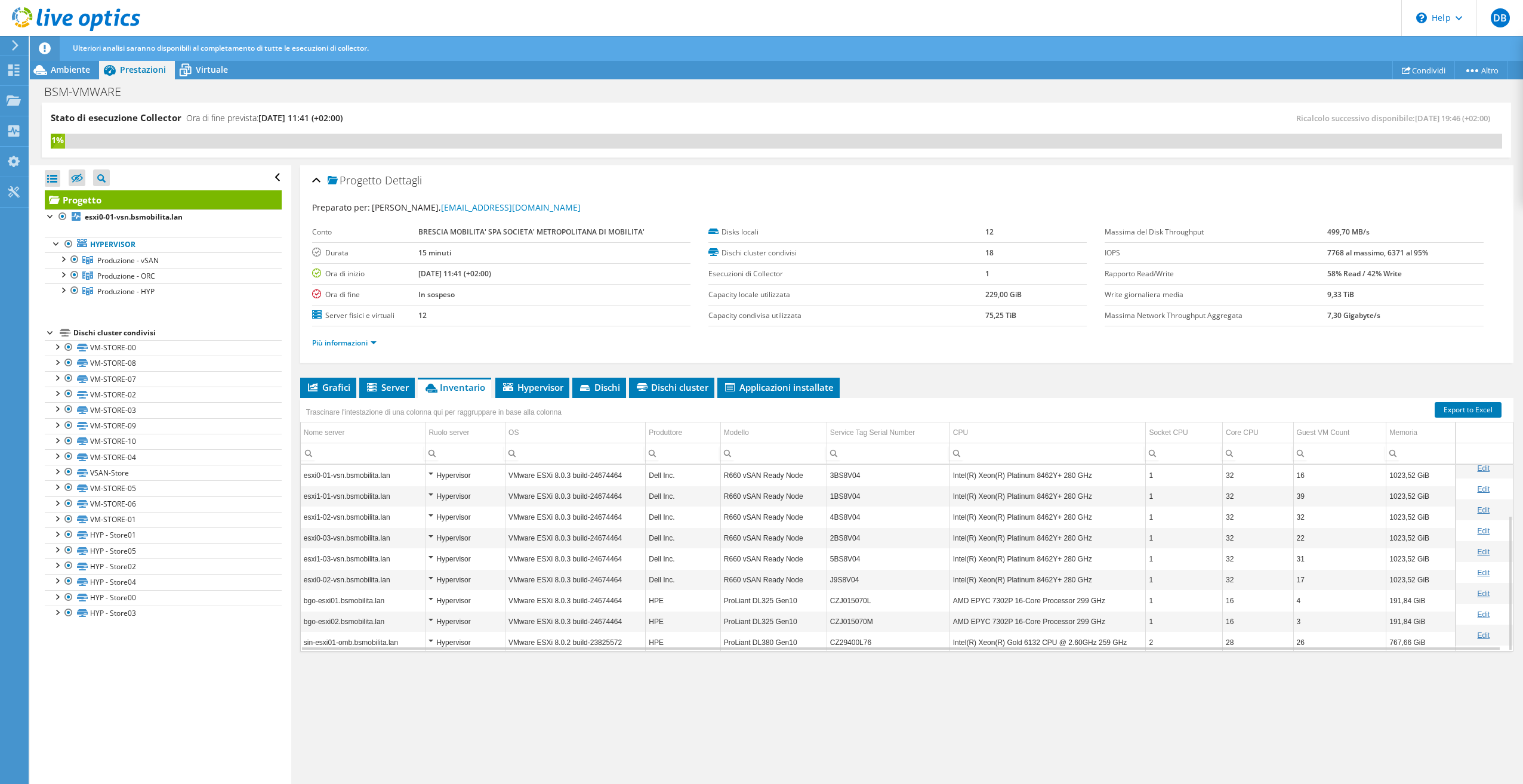
scroll to position [70, 0]
click at [69, 71] on span "Ambiente" at bounding box center [70, 69] width 39 height 11
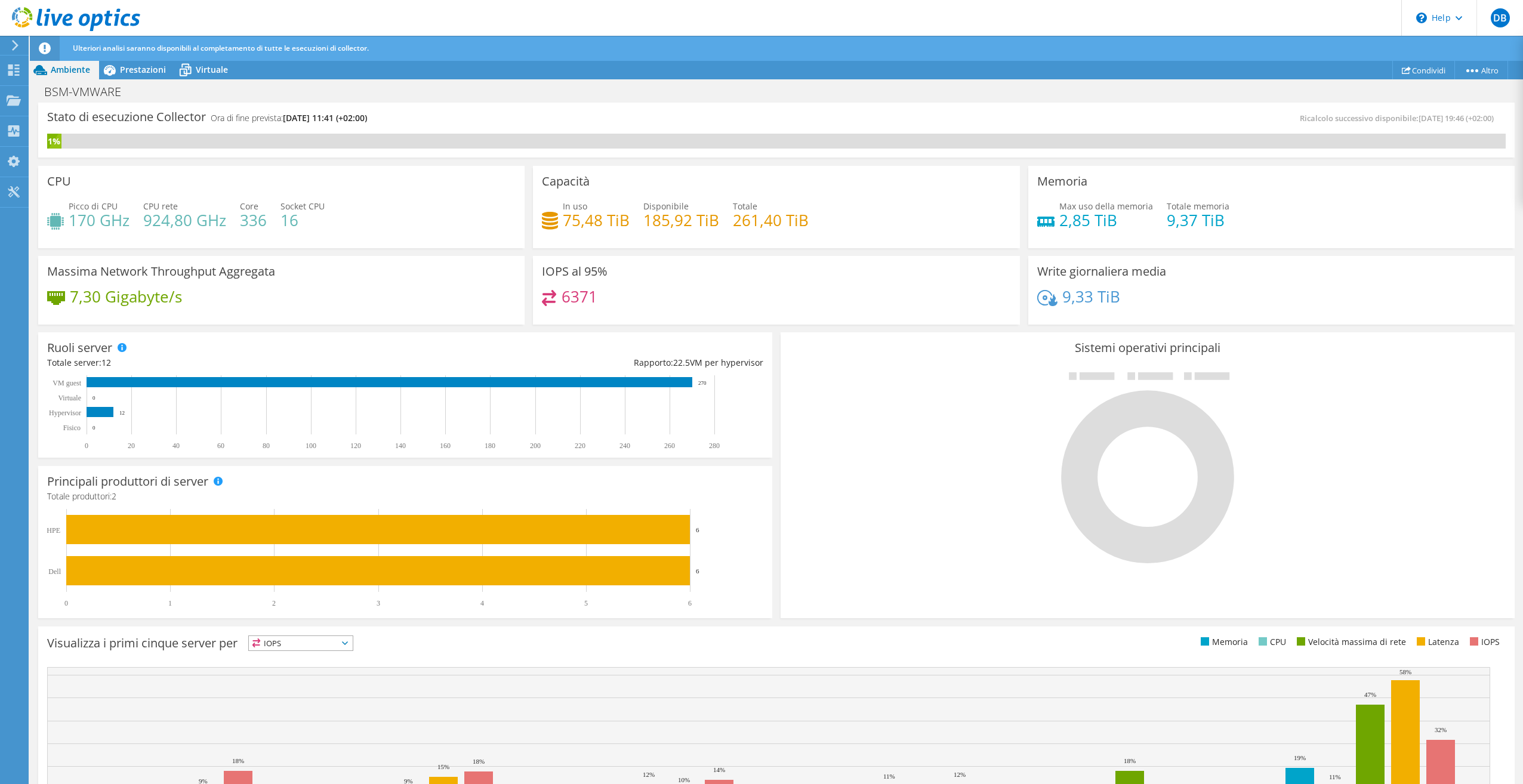
scroll to position [82, 0]
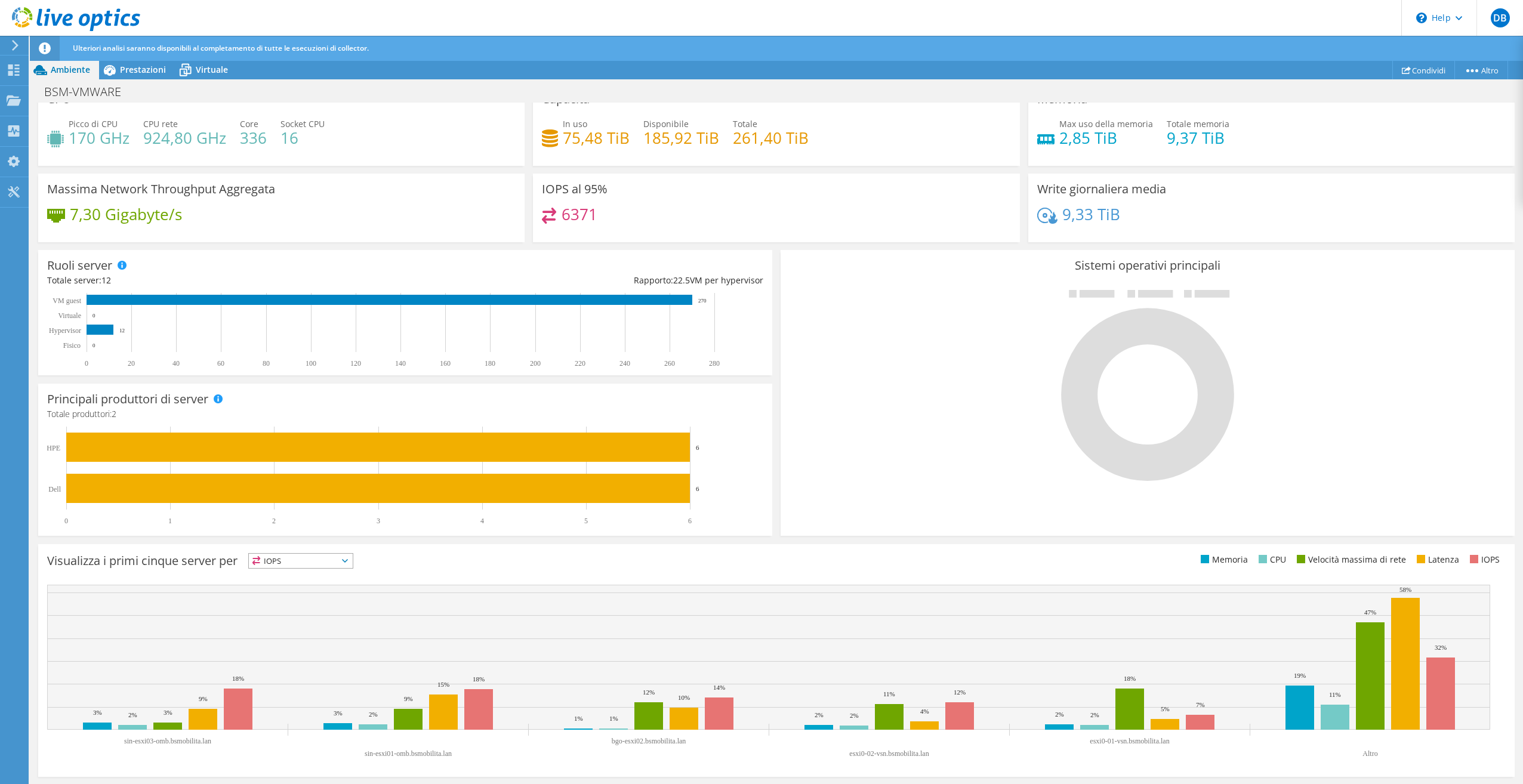
click at [314, 565] on span "IOPS" at bounding box center [301, 560] width 104 height 14
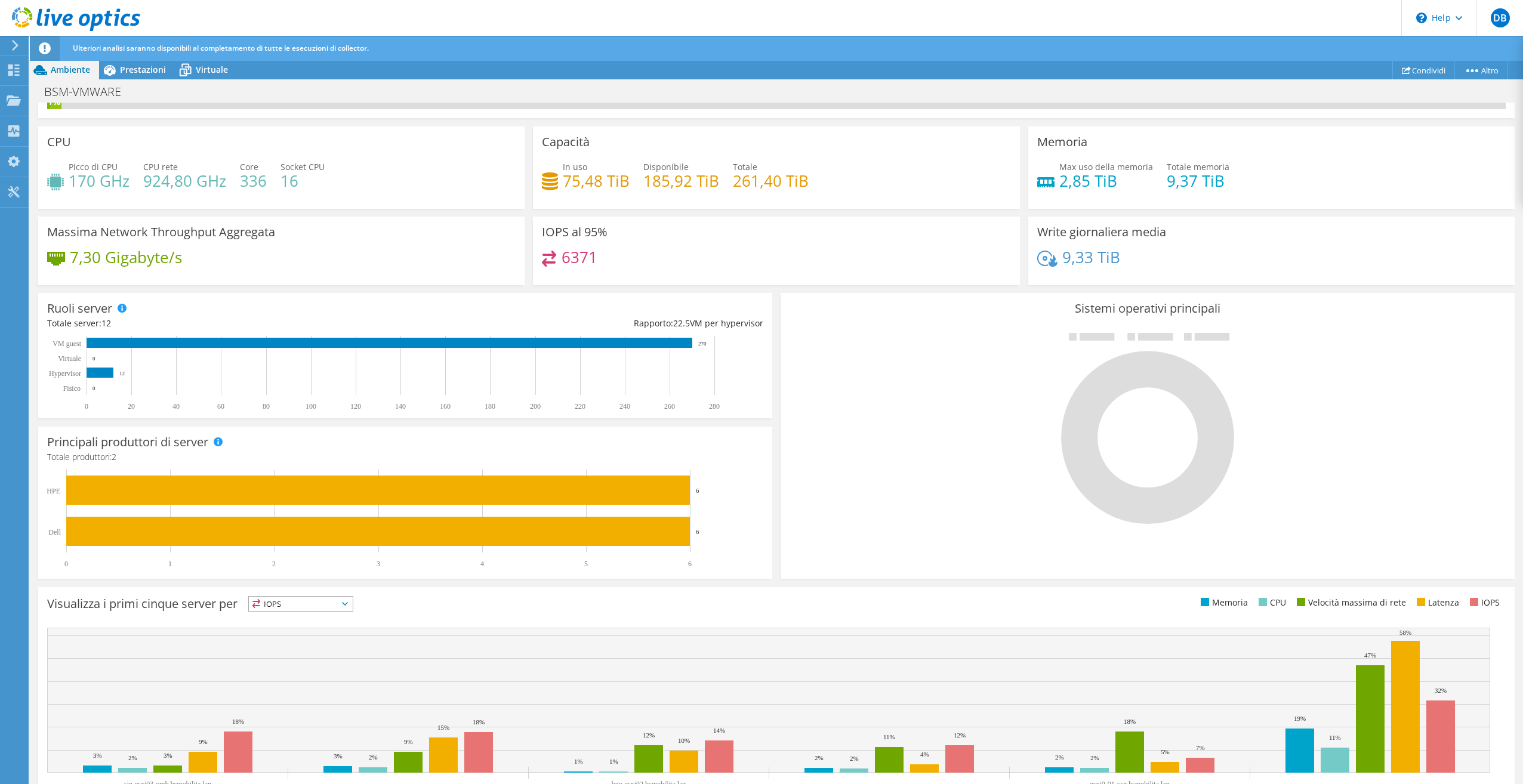
scroll to position [0, 0]
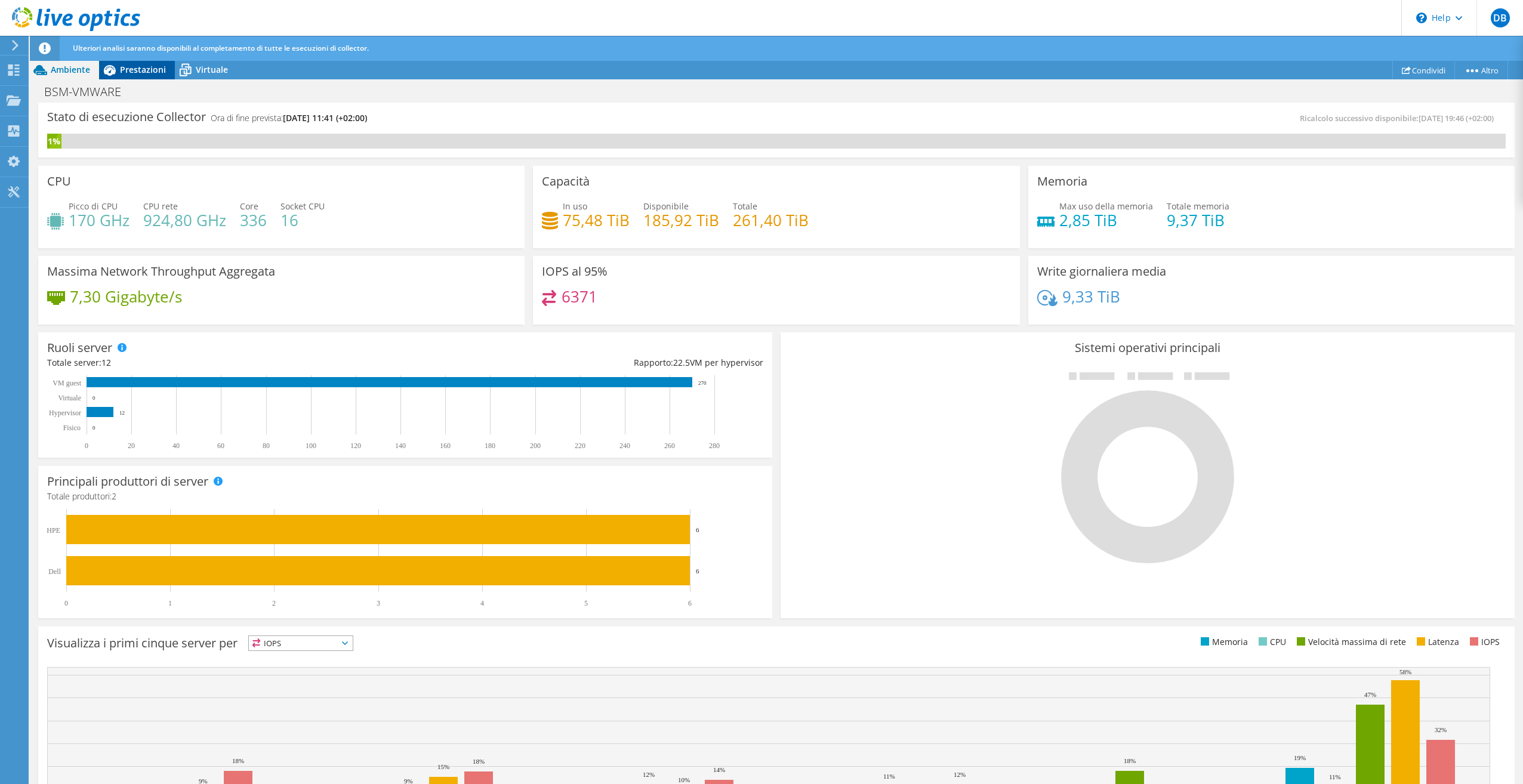
click at [144, 74] on span "Prestazioni" at bounding box center [143, 69] width 46 height 11
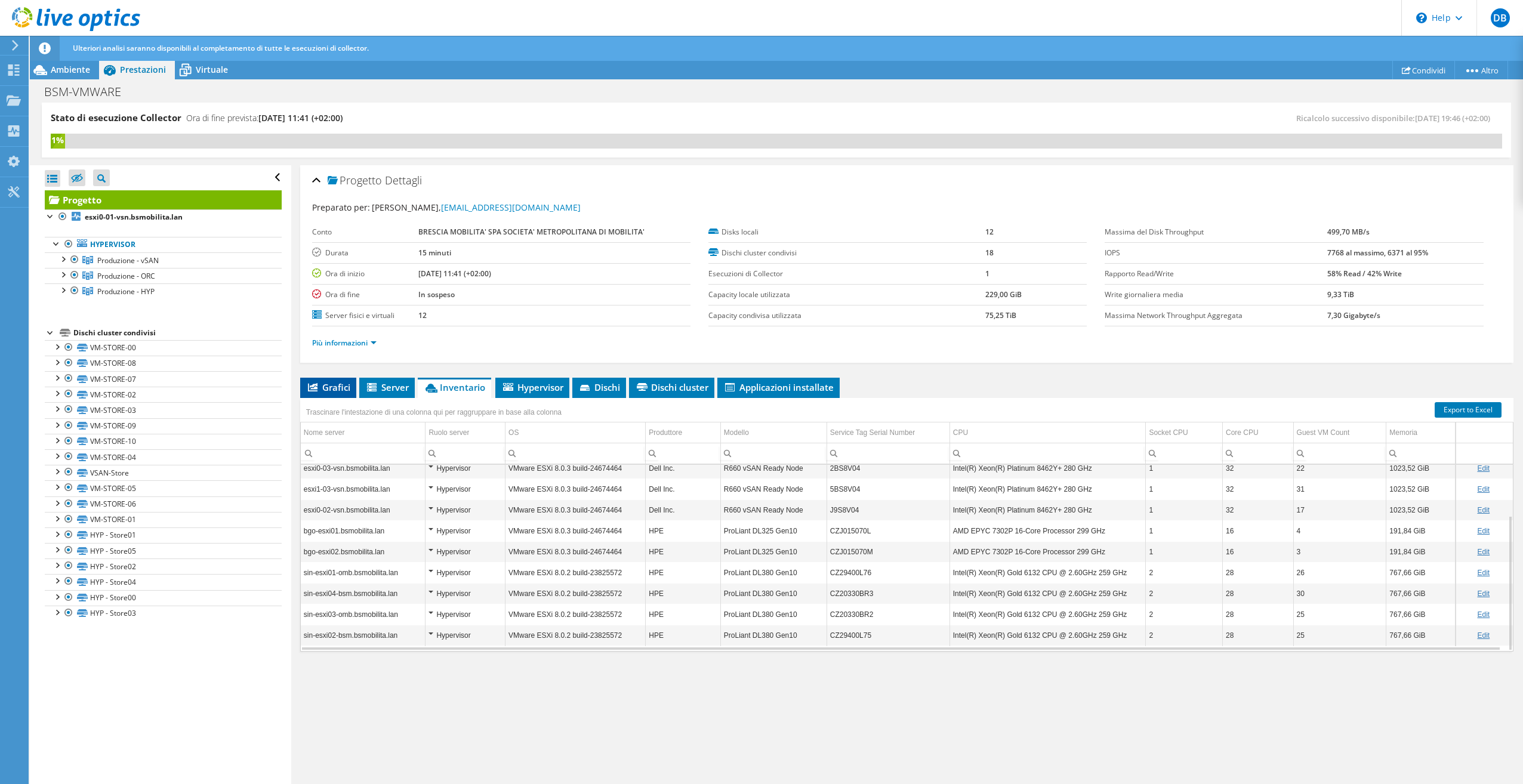
click at [326, 385] on span "Grafici" at bounding box center [328, 387] width 44 height 12
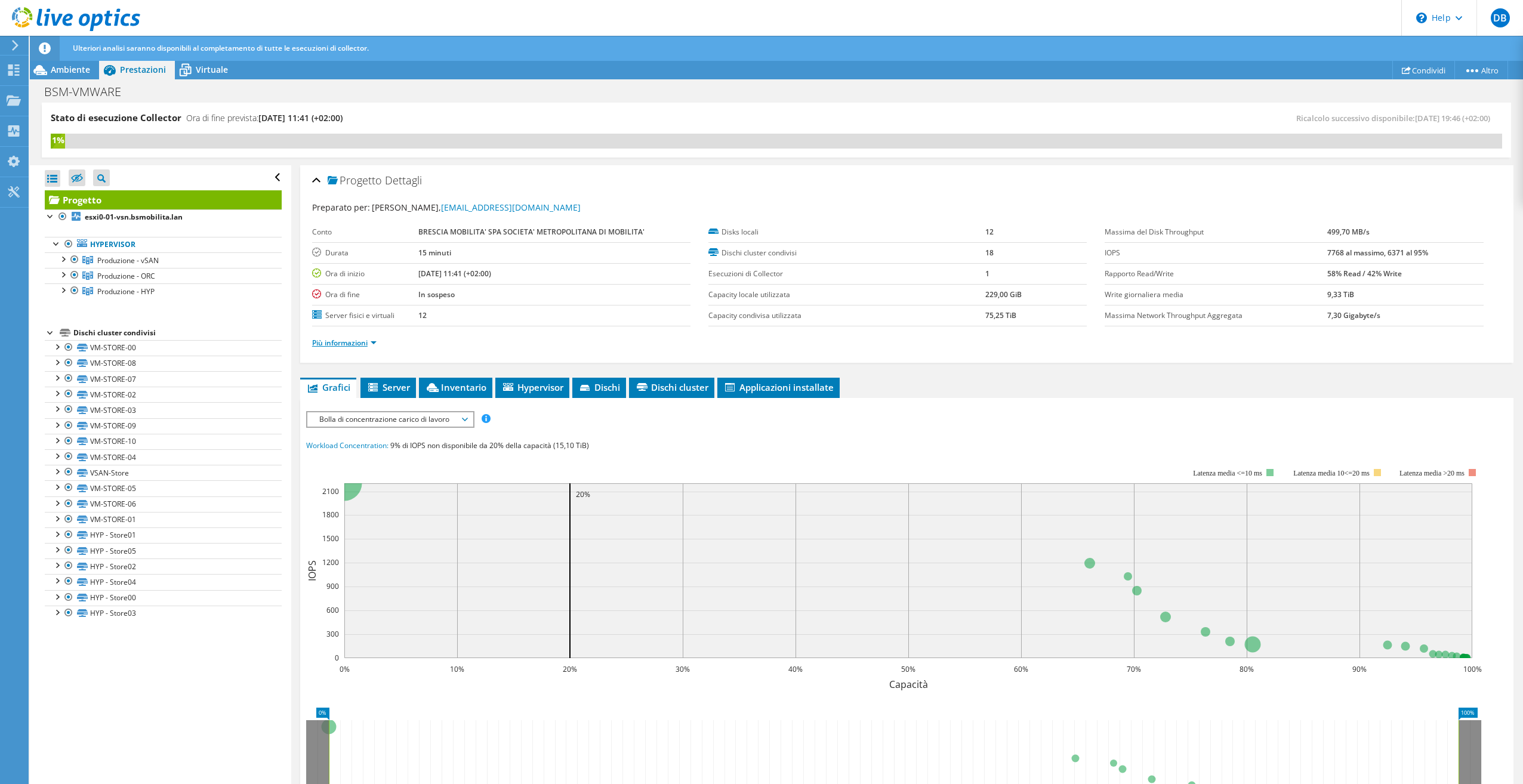
click at [351, 341] on link "Più informazioni" at bounding box center [344, 343] width 64 height 10
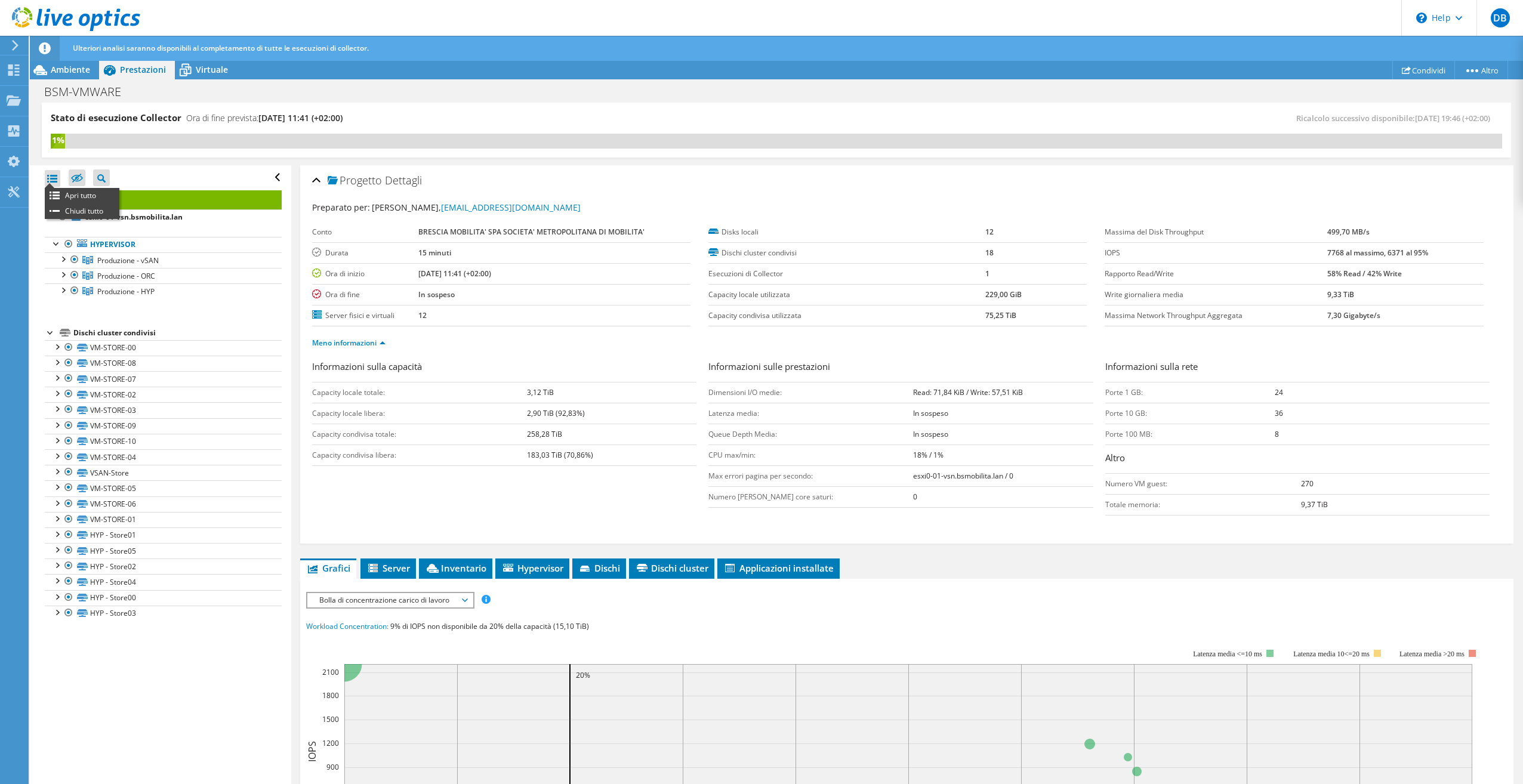
click at [52, 179] on div at bounding box center [52, 178] width 16 height 17
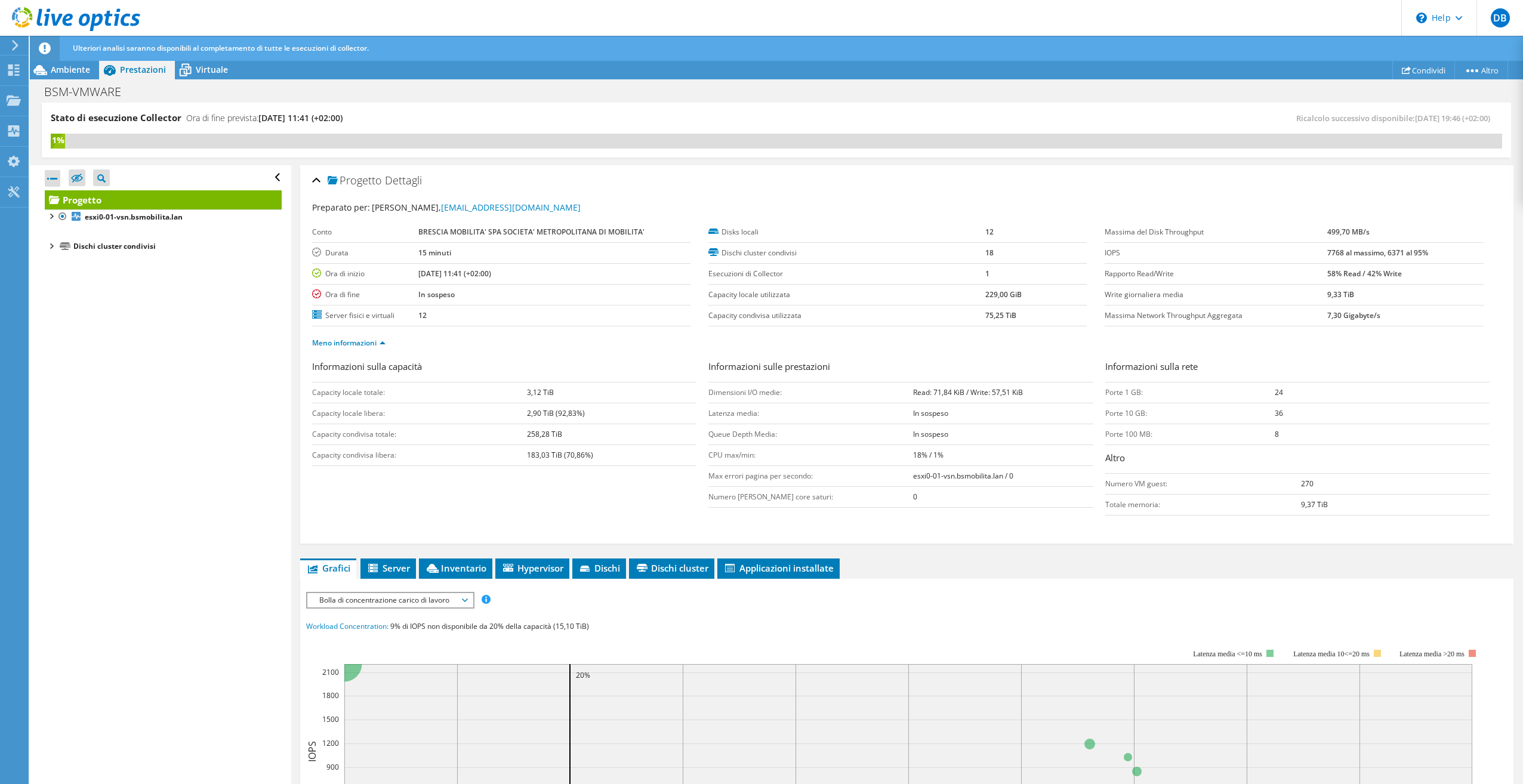
click at [52, 179] on div at bounding box center [52, 178] width 16 height 17
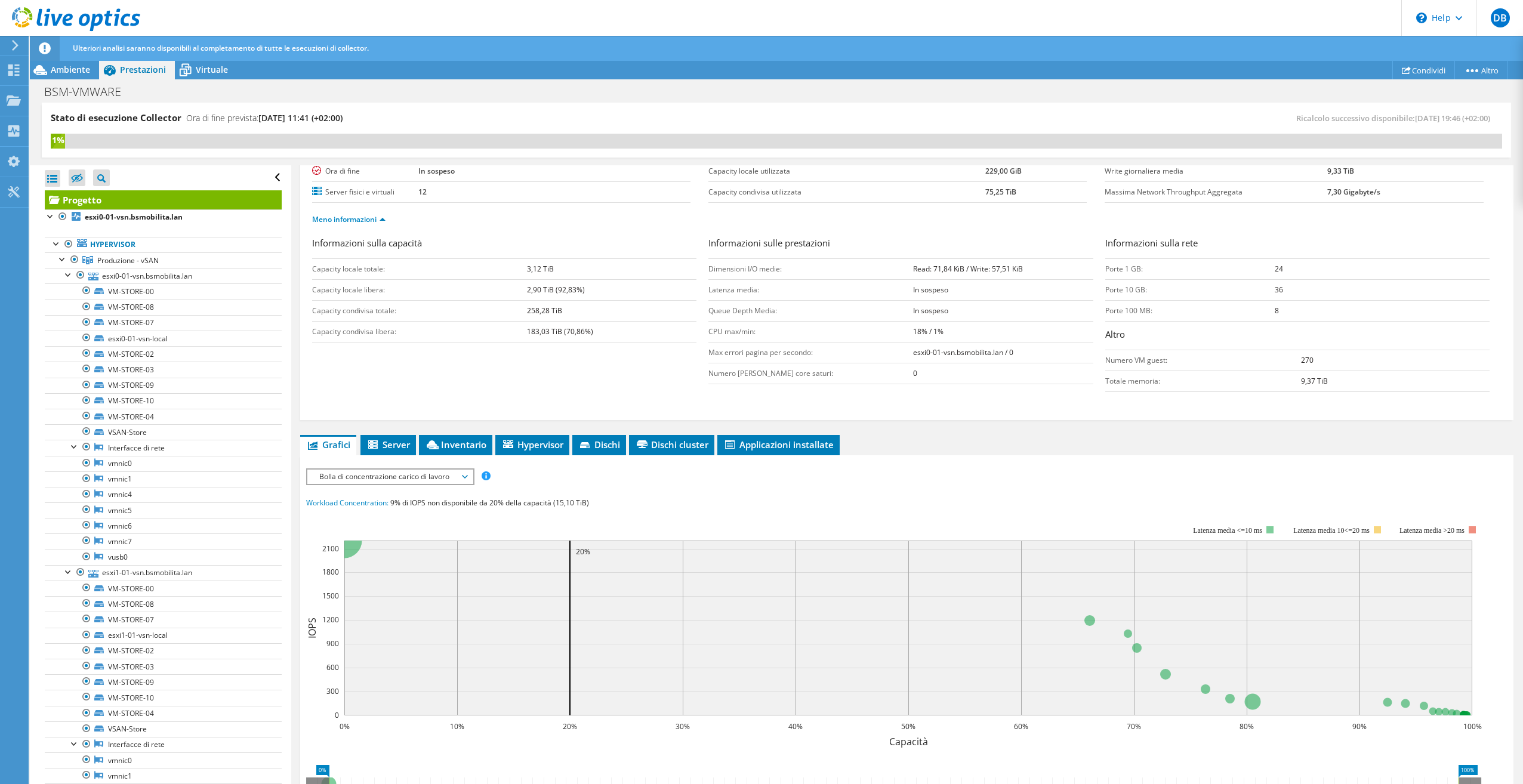
scroll to position [239, 0]
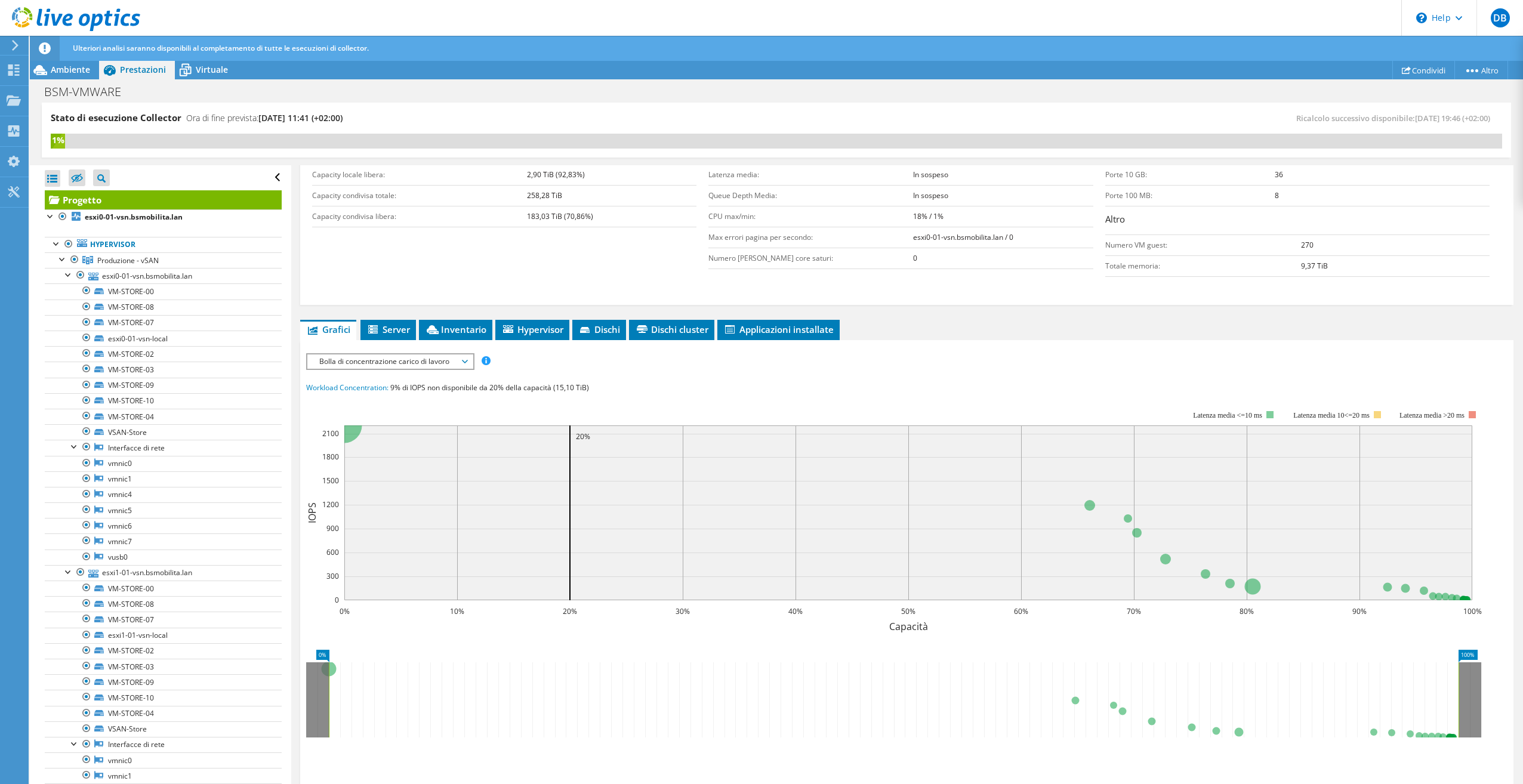
click at [447, 338] on li "Inventario" at bounding box center [455, 330] width 73 height 20
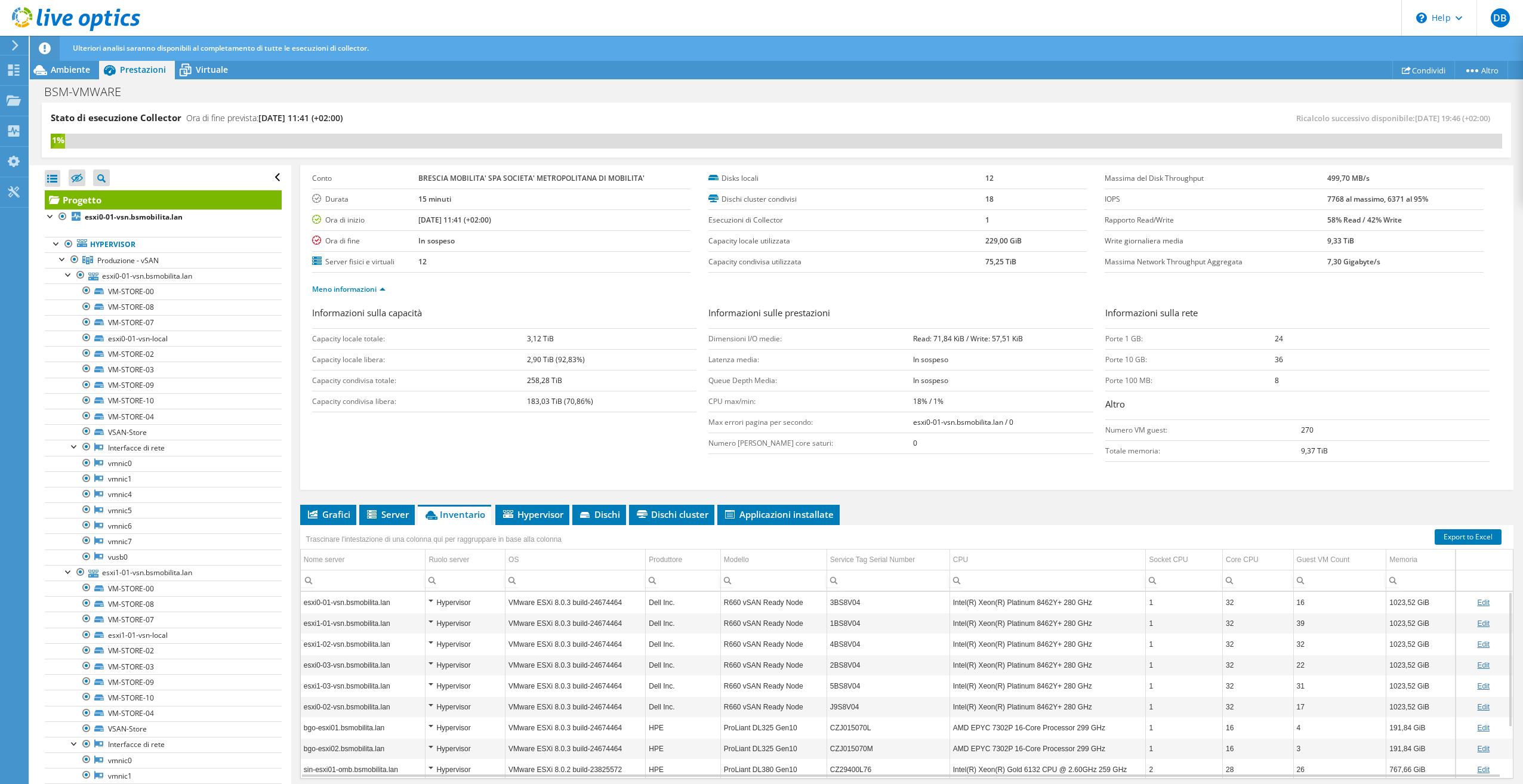
scroll to position [0, 0]
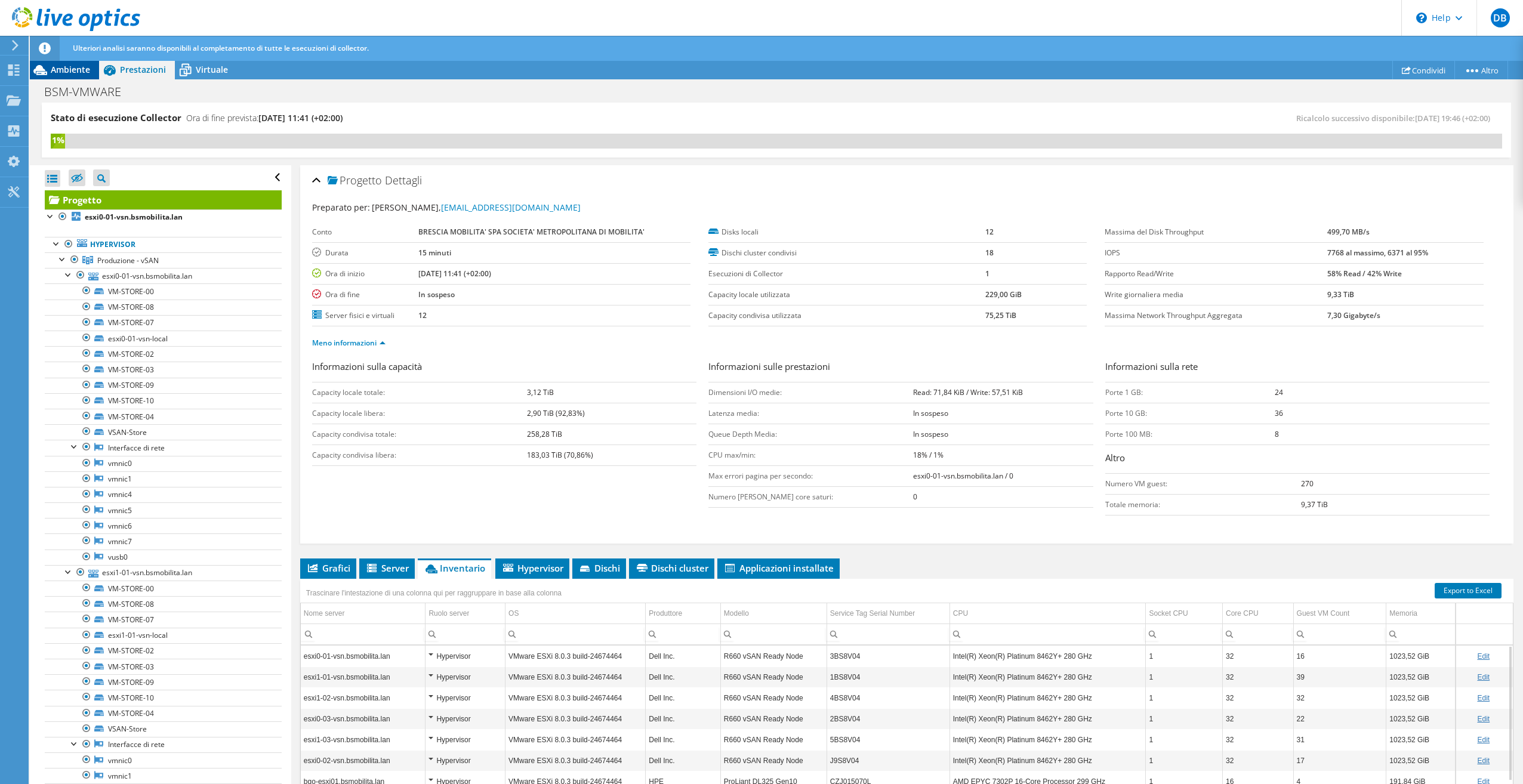
click at [73, 73] on span "Ambiente" at bounding box center [70, 69] width 39 height 11
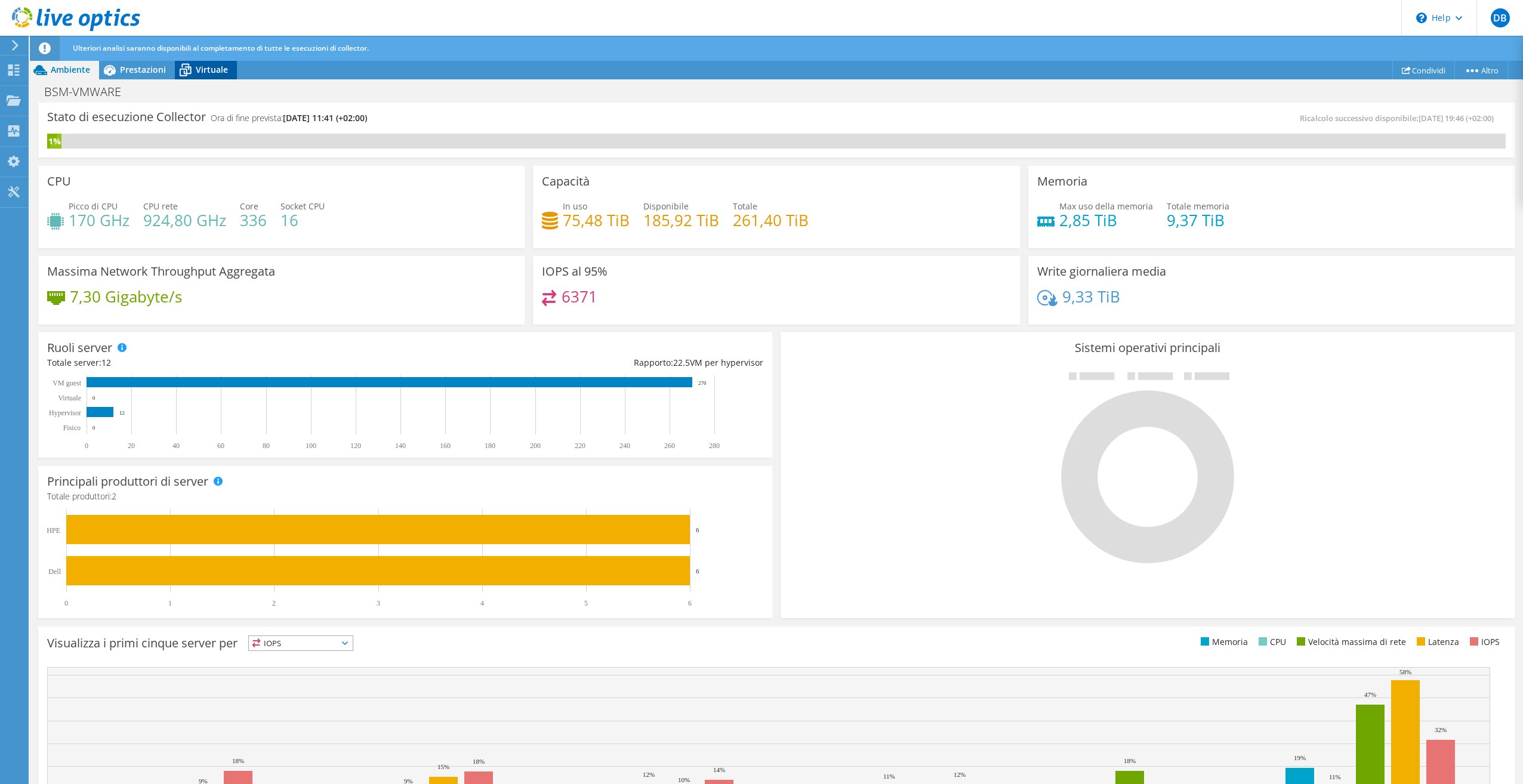
click at [203, 72] on span "Virtuale" at bounding box center [212, 69] width 32 height 11
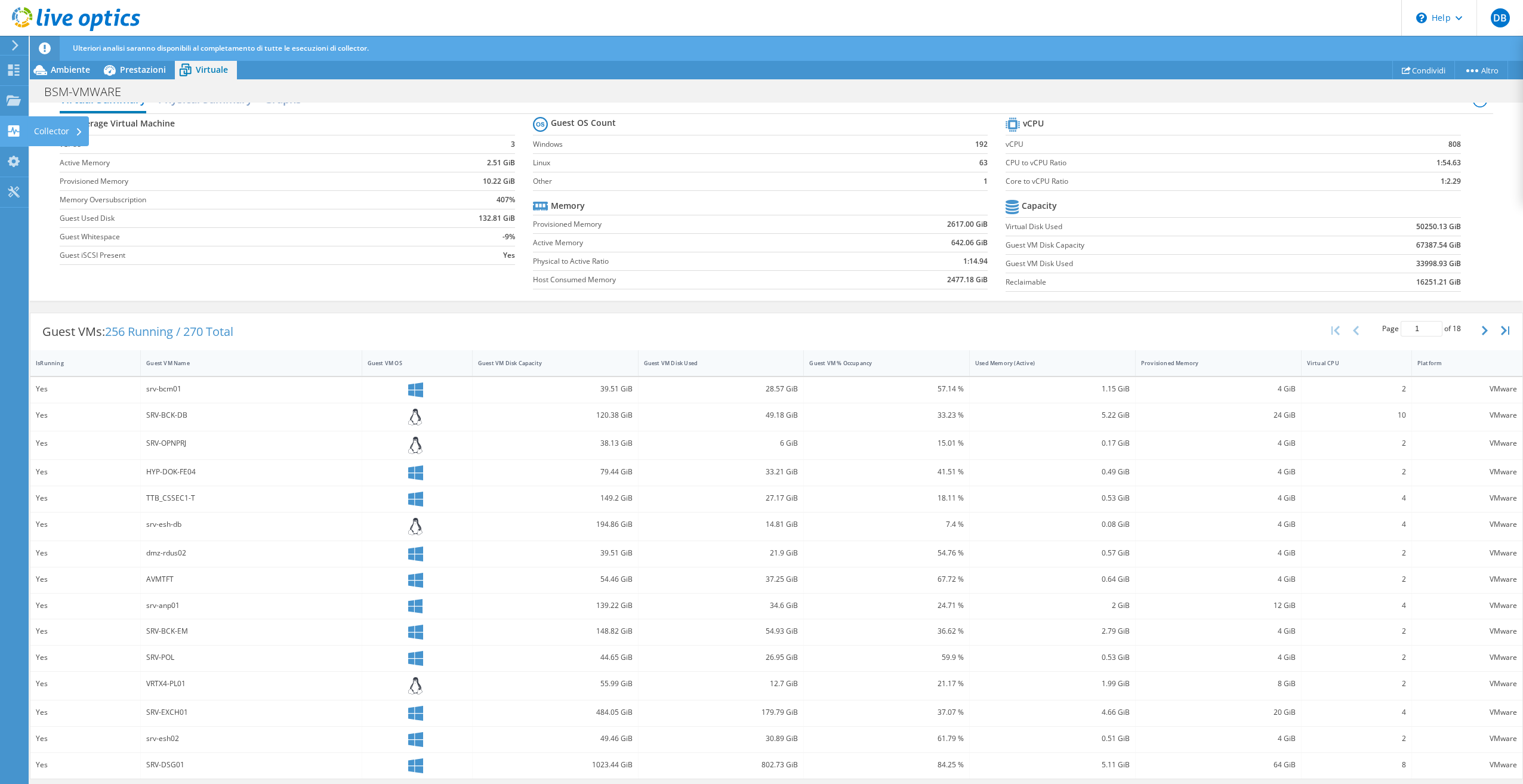
click at [77, 130] on use at bounding box center [79, 132] width 5 height 7
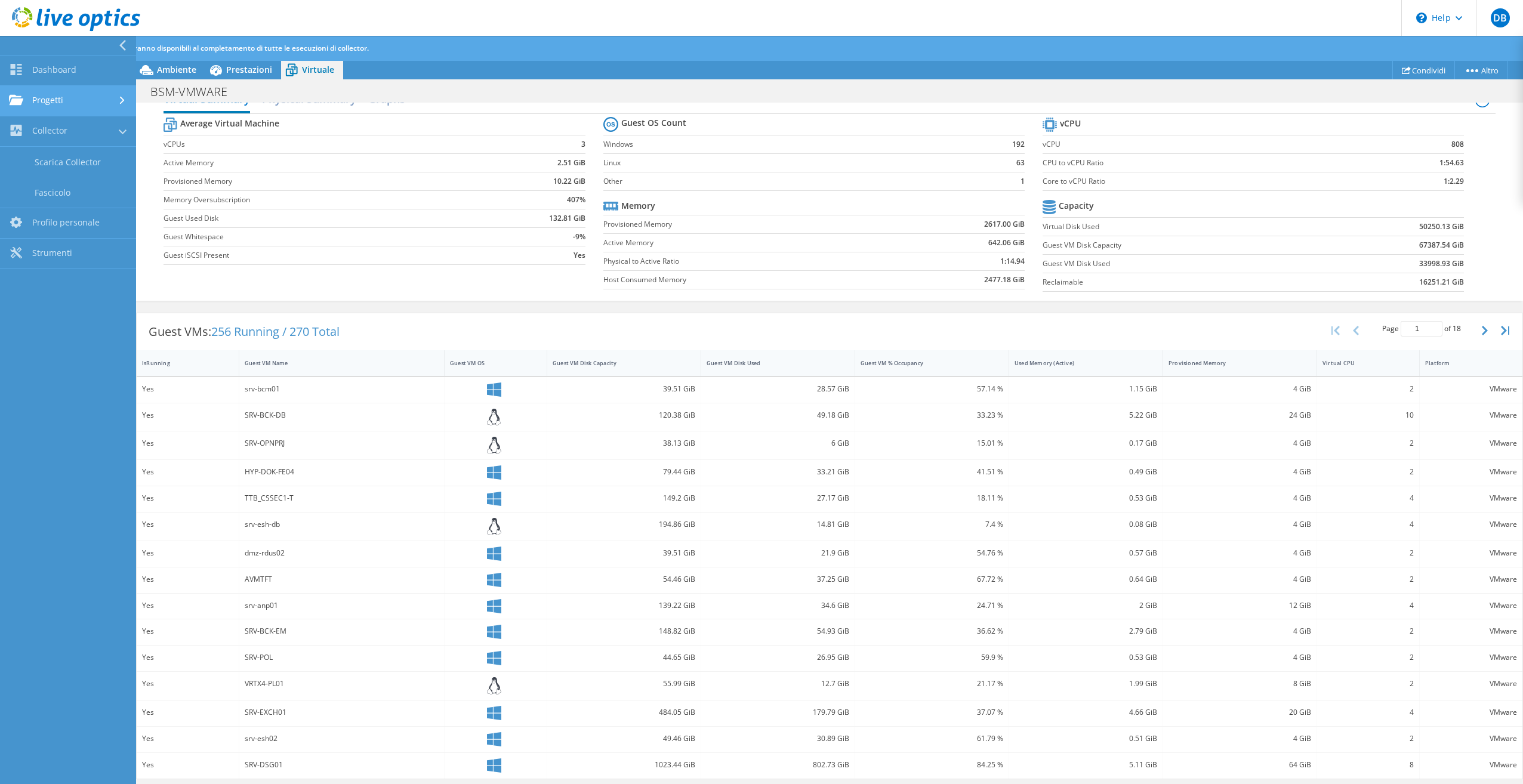
click at [66, 101] on link "Progetti" at bounding box center [68, 101] width 136 height 31
click at [57, 131] on link "Cerca progetti" at bounding box center [68, 131] width 136 height 31
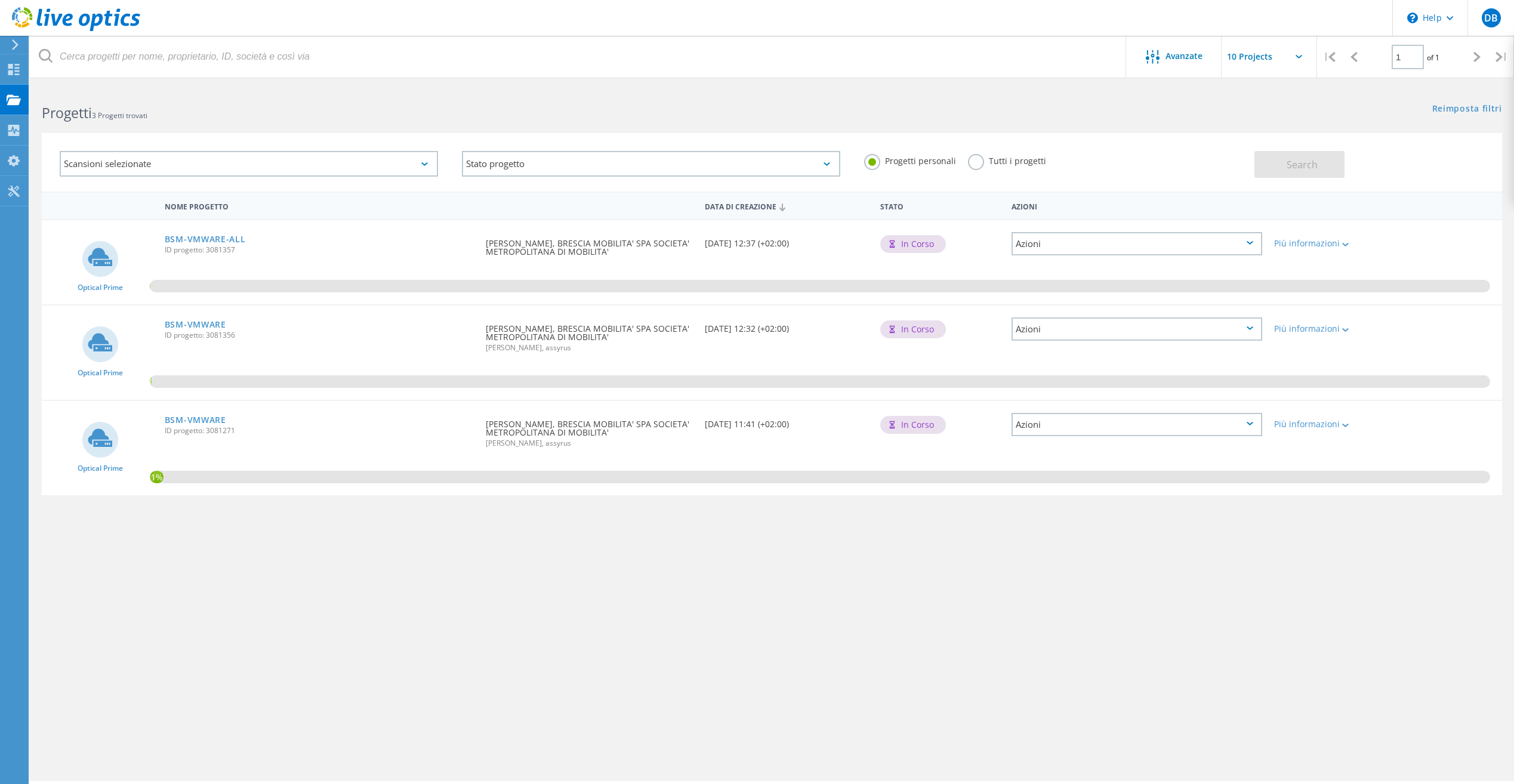
click at [1088, 432] on div "Azioni" at bounding box center [1137, 424] width 251 height 23
click at [1333, 429] on div "Più informazioni" at bounding box center [1327, 424] width 105 height 8
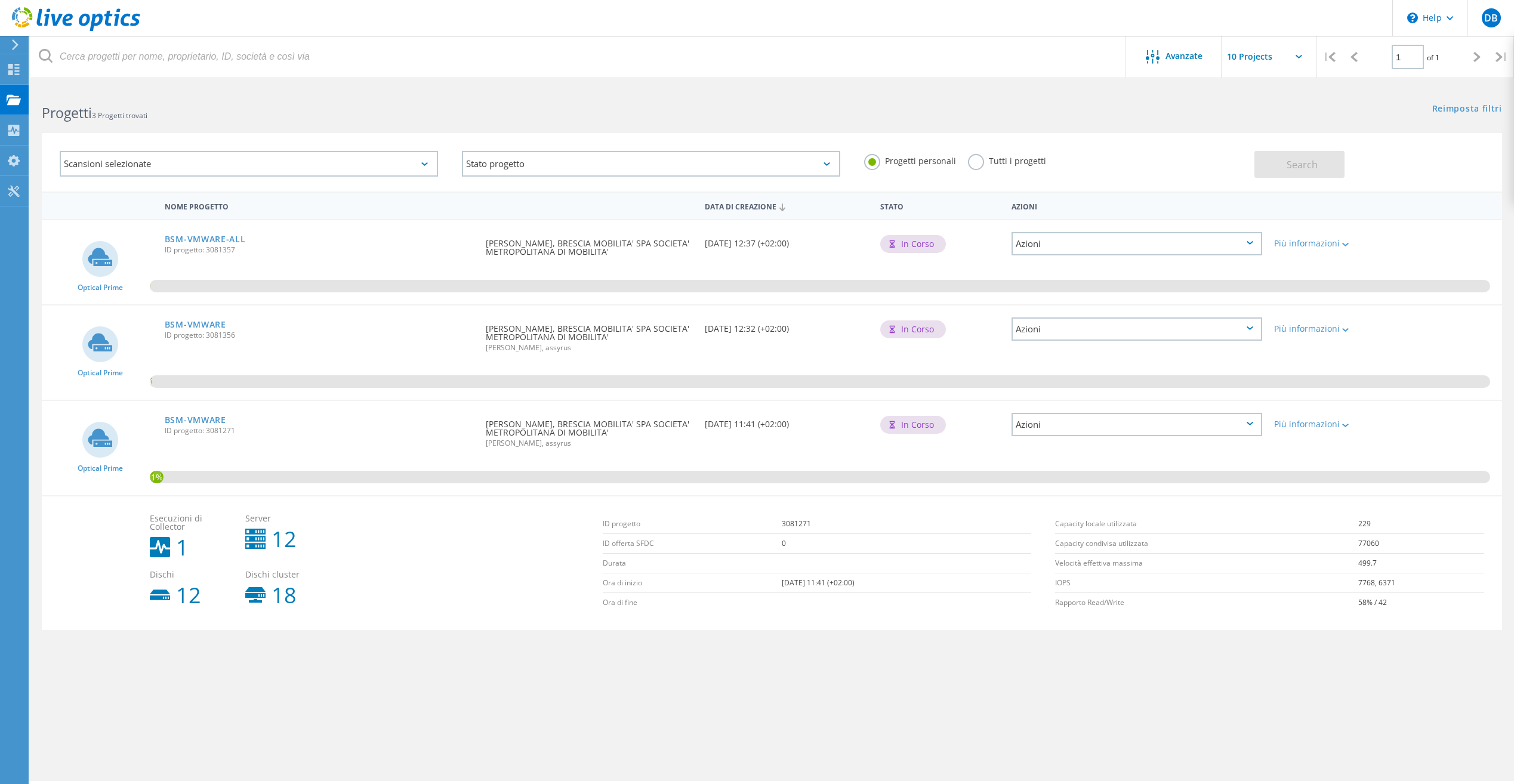
click at [1043, 431] on div "Azioni" at bounding box center [1137, 424] width 251 height 23
click at [97, 440] on icon at bounding box center [100, 439] width 36 height 36
click at [186, 412] on div "BSM-VMWARE ID progetto: 3081271" at bounding box center [319, 424] width 321 height 46
click at [188, 421] on link "BSM-VMWARE" at bounding box center [196, 420] width 61 height 8
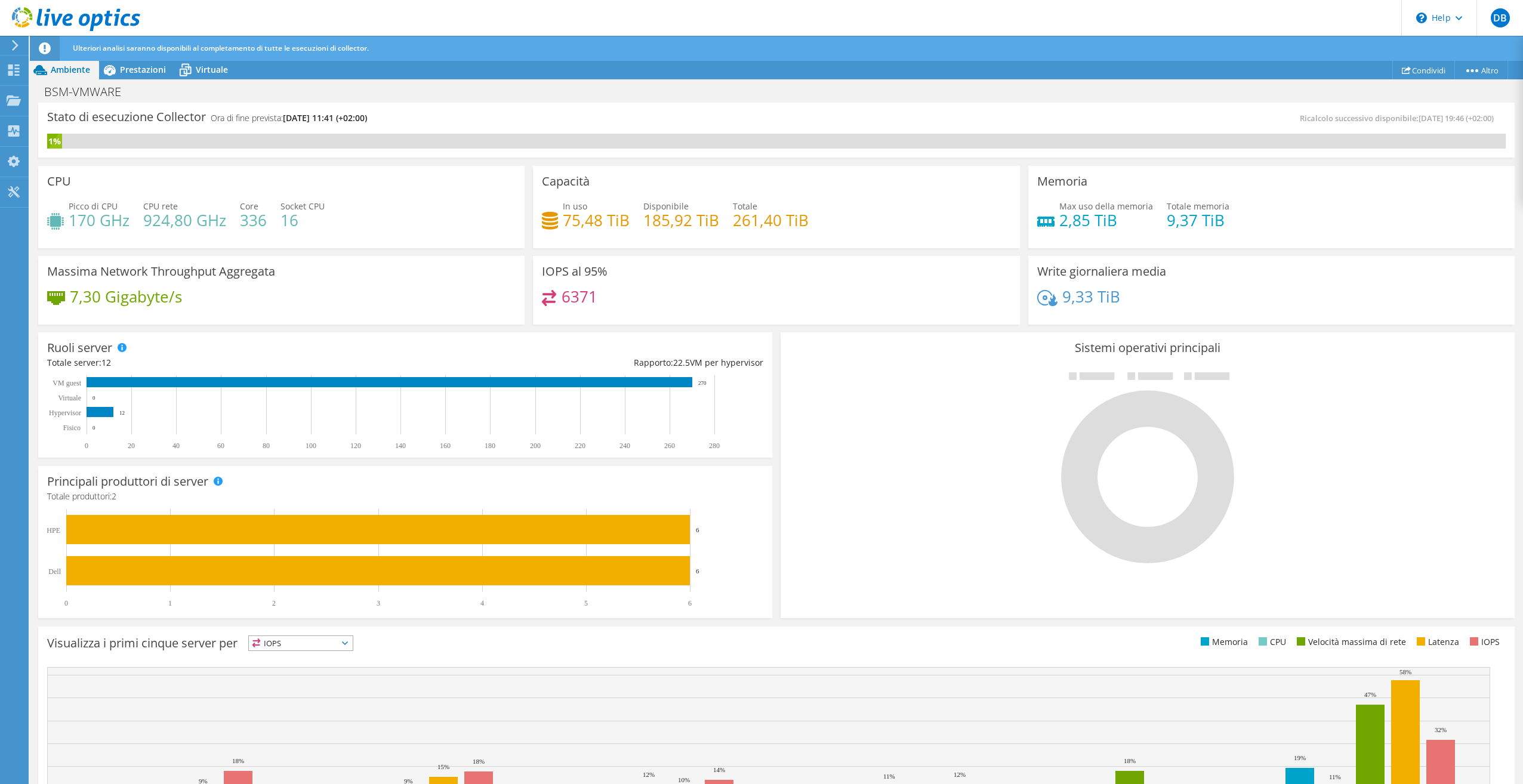
click at [47, 49] on icon at bounding box center [44, 48] width 12 height 12
click at [12, 45] on icon at bounding box center [15, 45] width 9 height 11
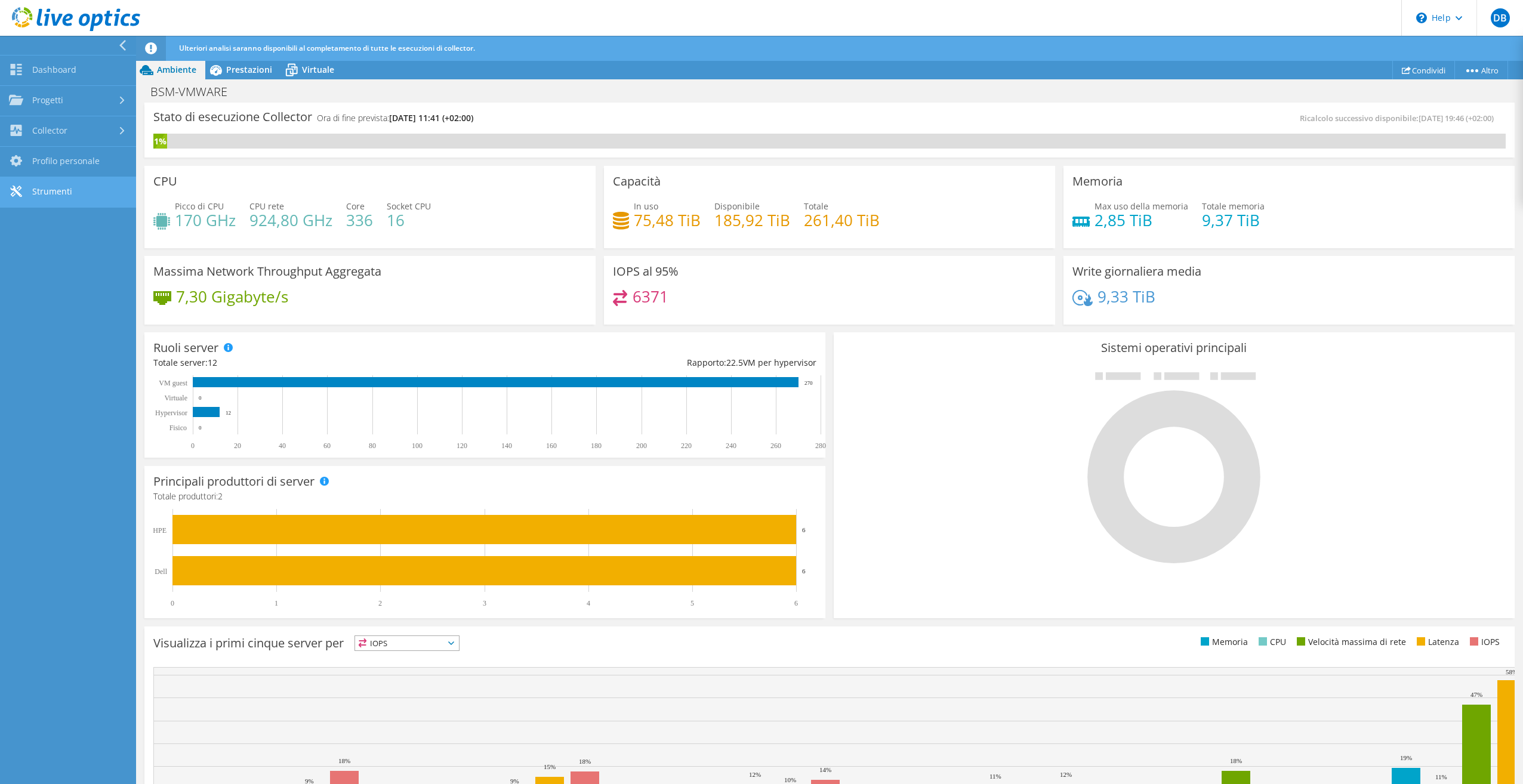
click at [61, 188] on link "Strumenti" at bounding box center [68, 192] width 136 height 31
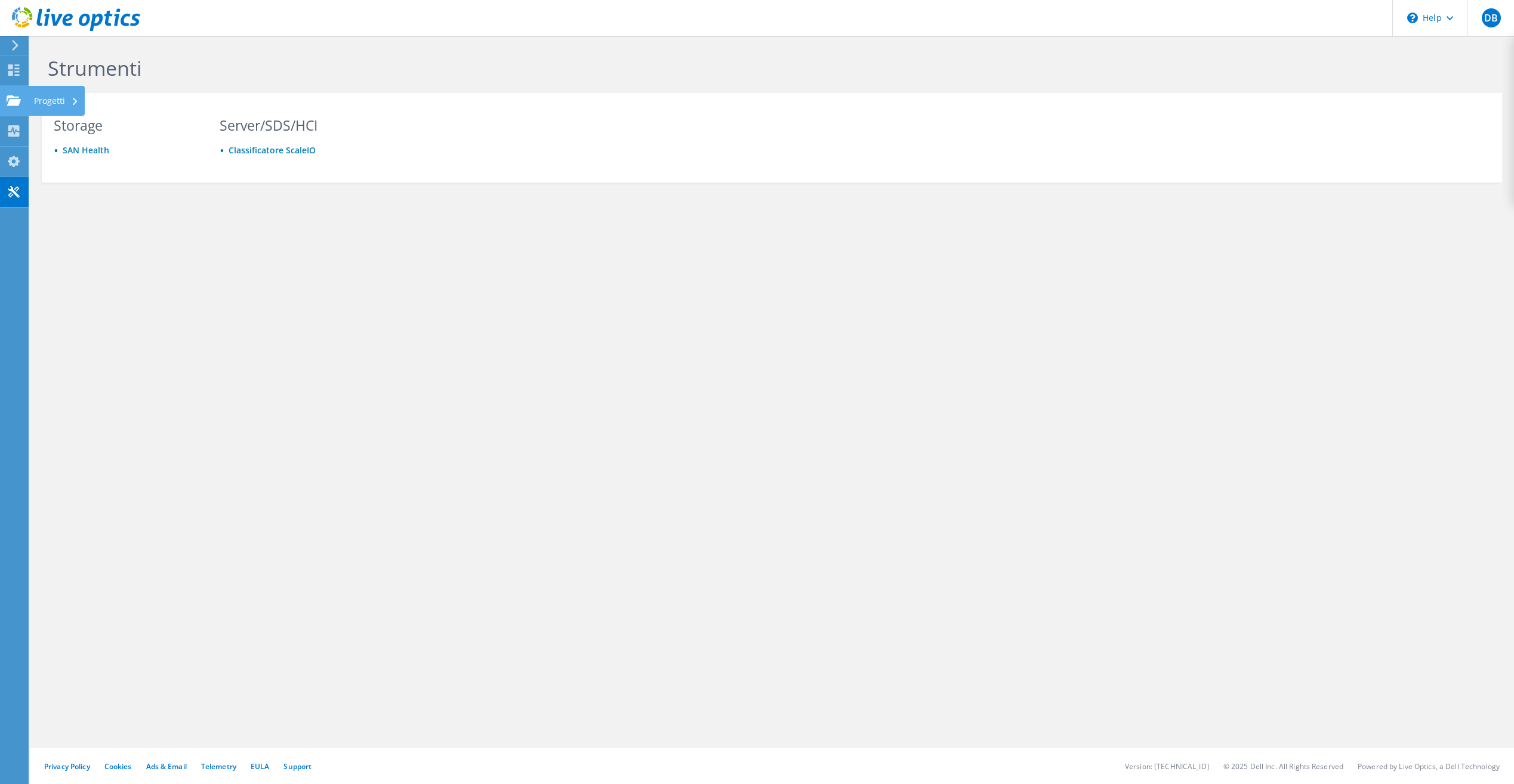
click at [12, 104] on use at bounding box center [14, 100] width 14 height 10
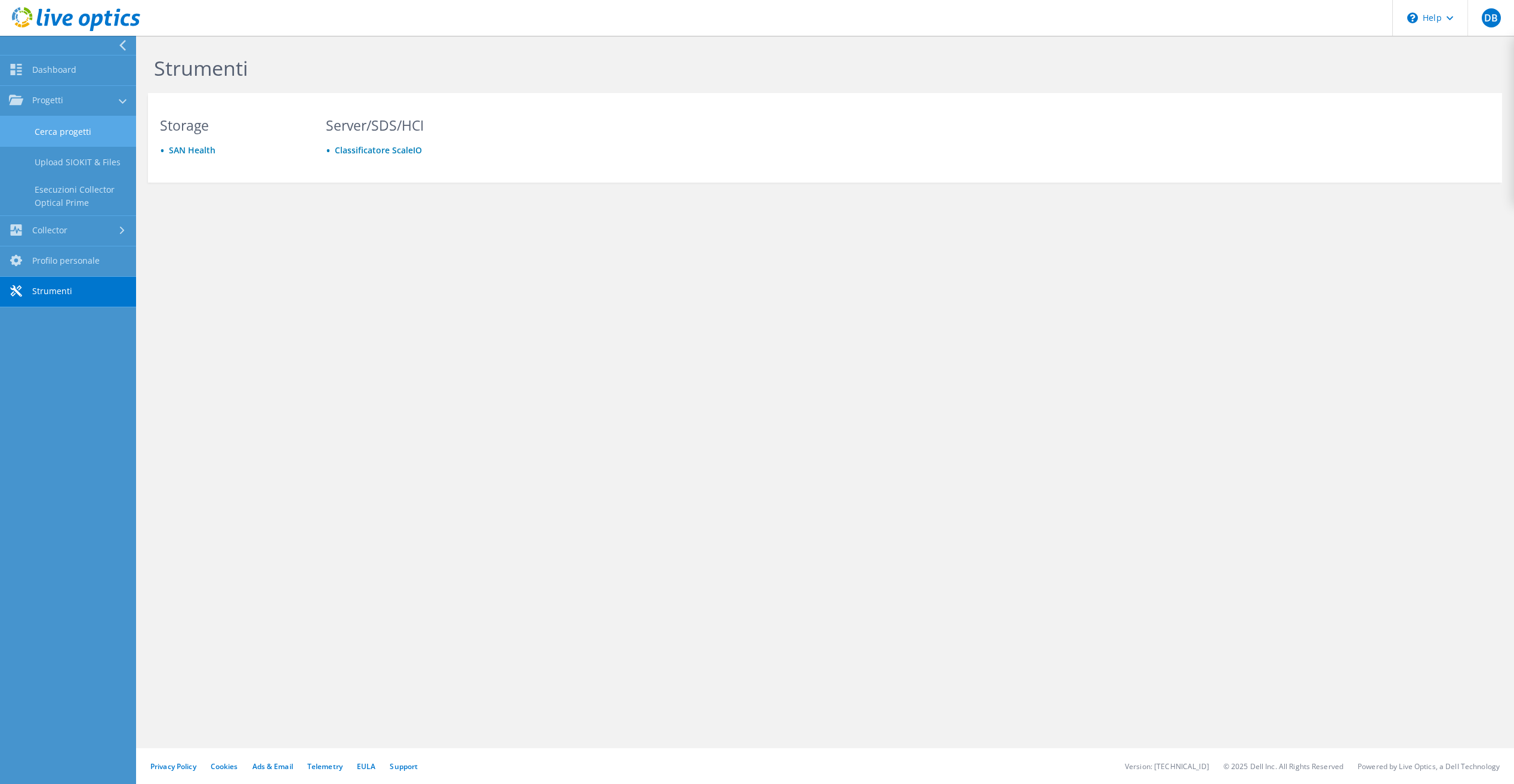
click at [73, 134] on link "Cerca progetti" at bounding box center [68, 131] width 136 height 31
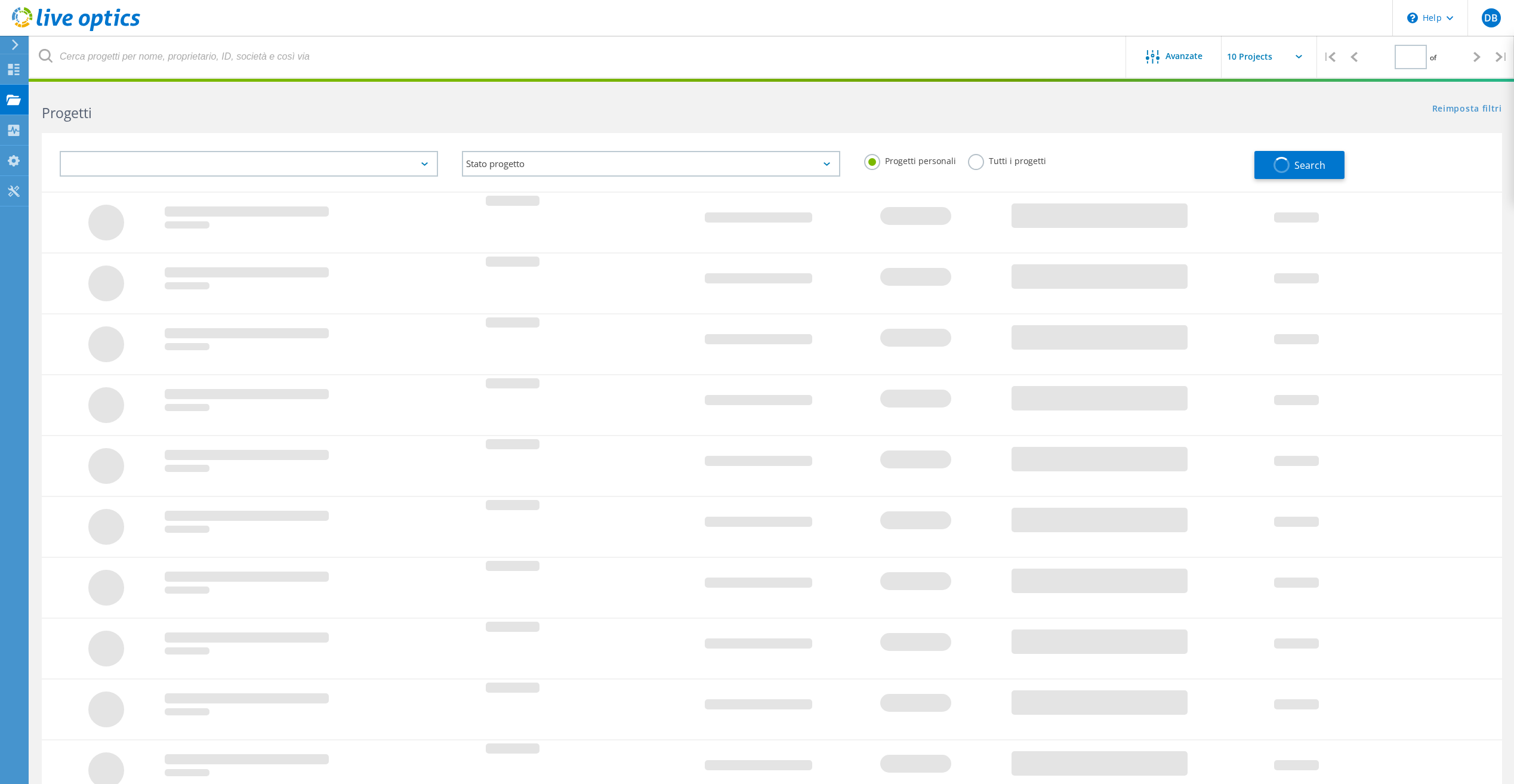
type input "1"
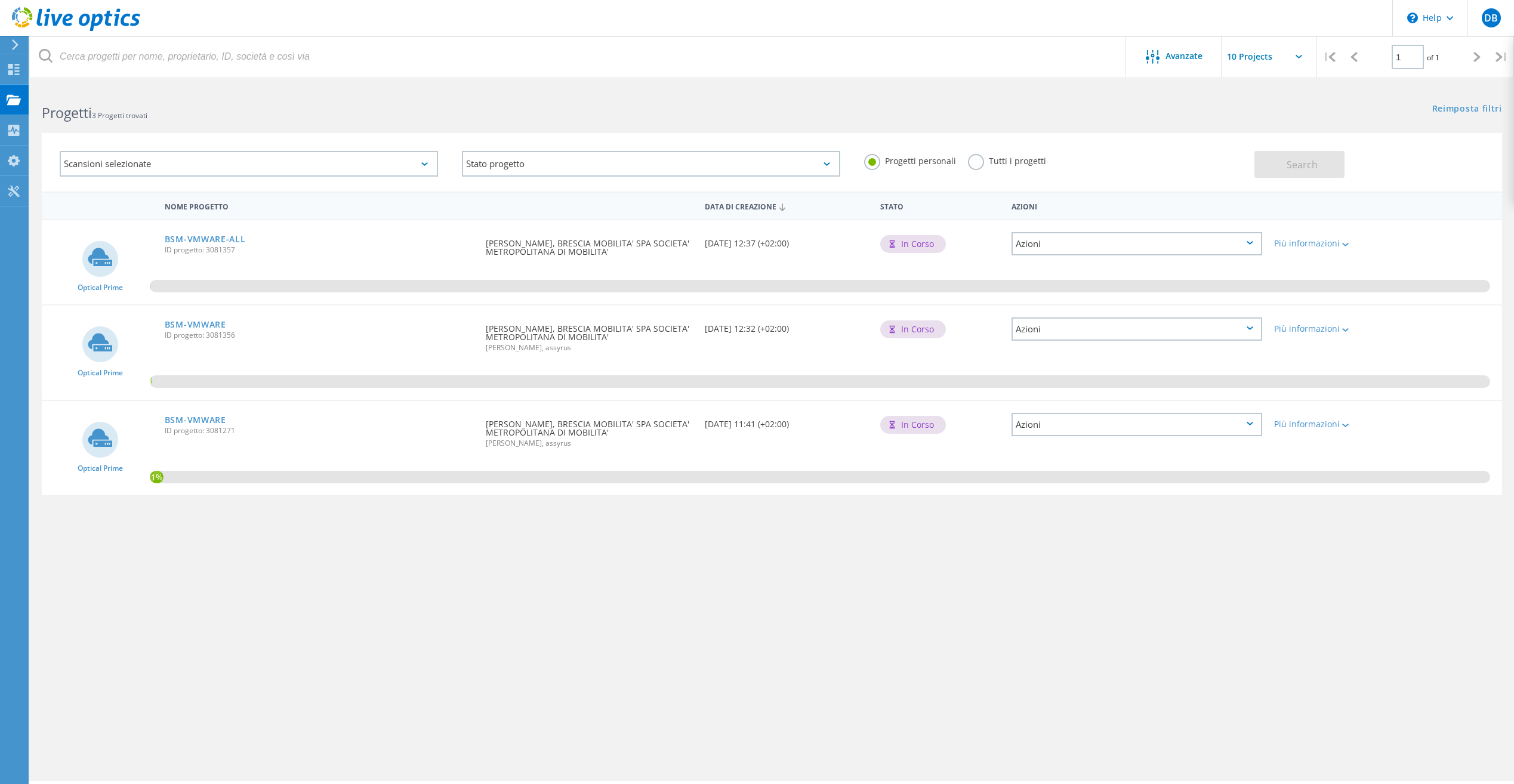
click at [183, 317] on div "BSM-VMWARE ID progetto: 3081356" at bounding box center [319, 328] width 321 height 46
click at [184, 321] on link "BSM-VMWARE" at bounding box center [196, 324] width 61 height 8
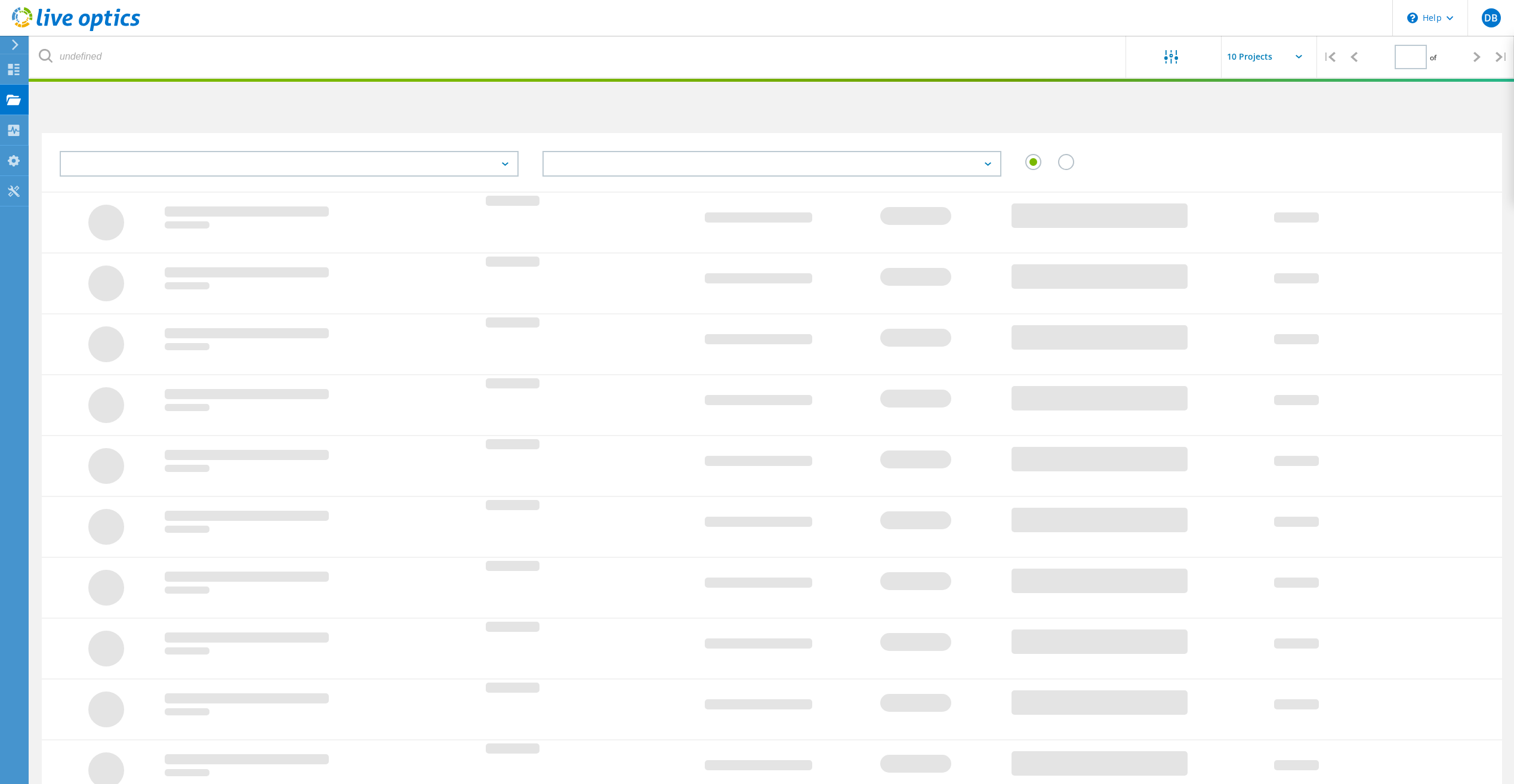
type input "1"
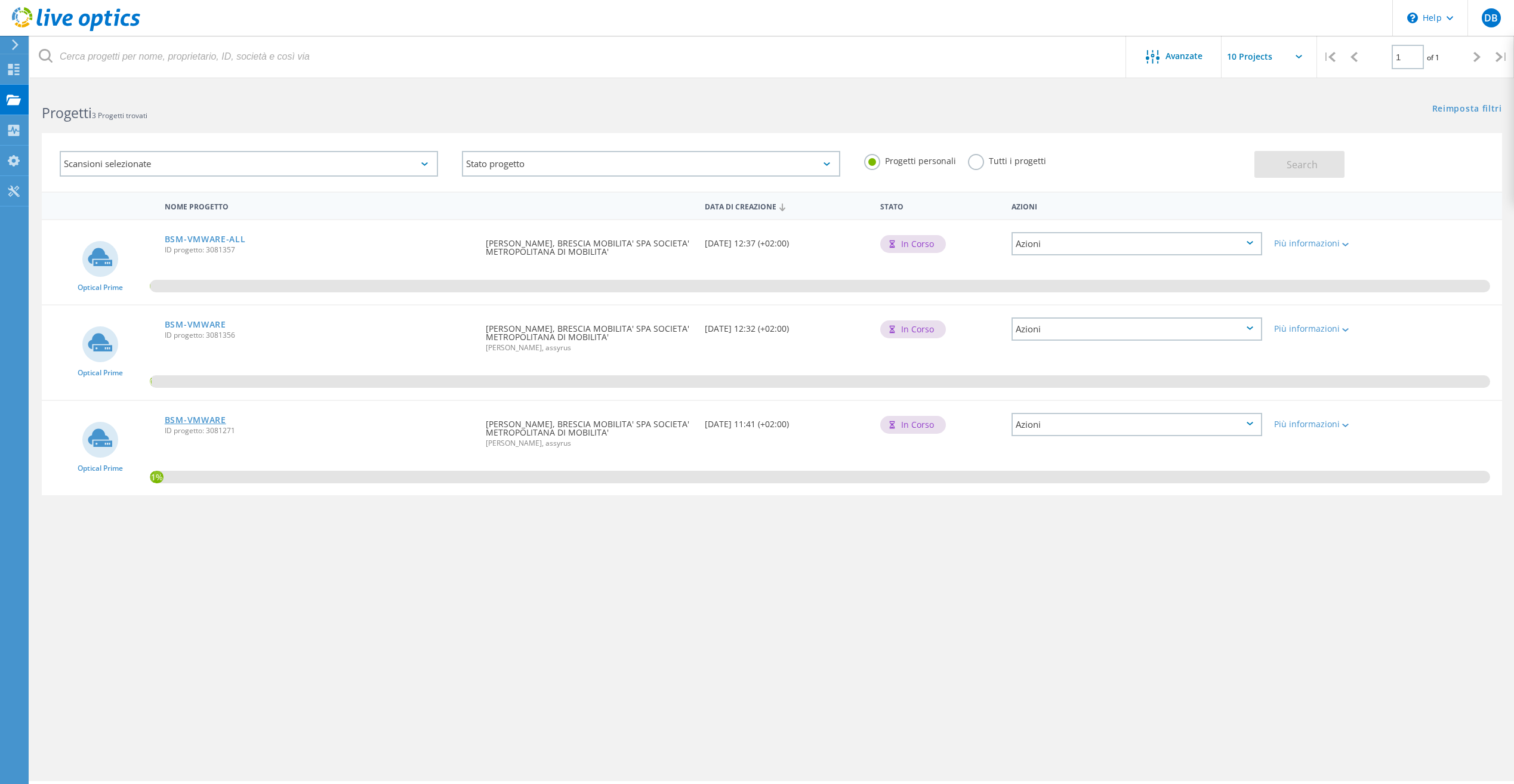
click at [191, 417] on link "BSM-VMWARE" at bounding box center [196, 420] width 61 height 8
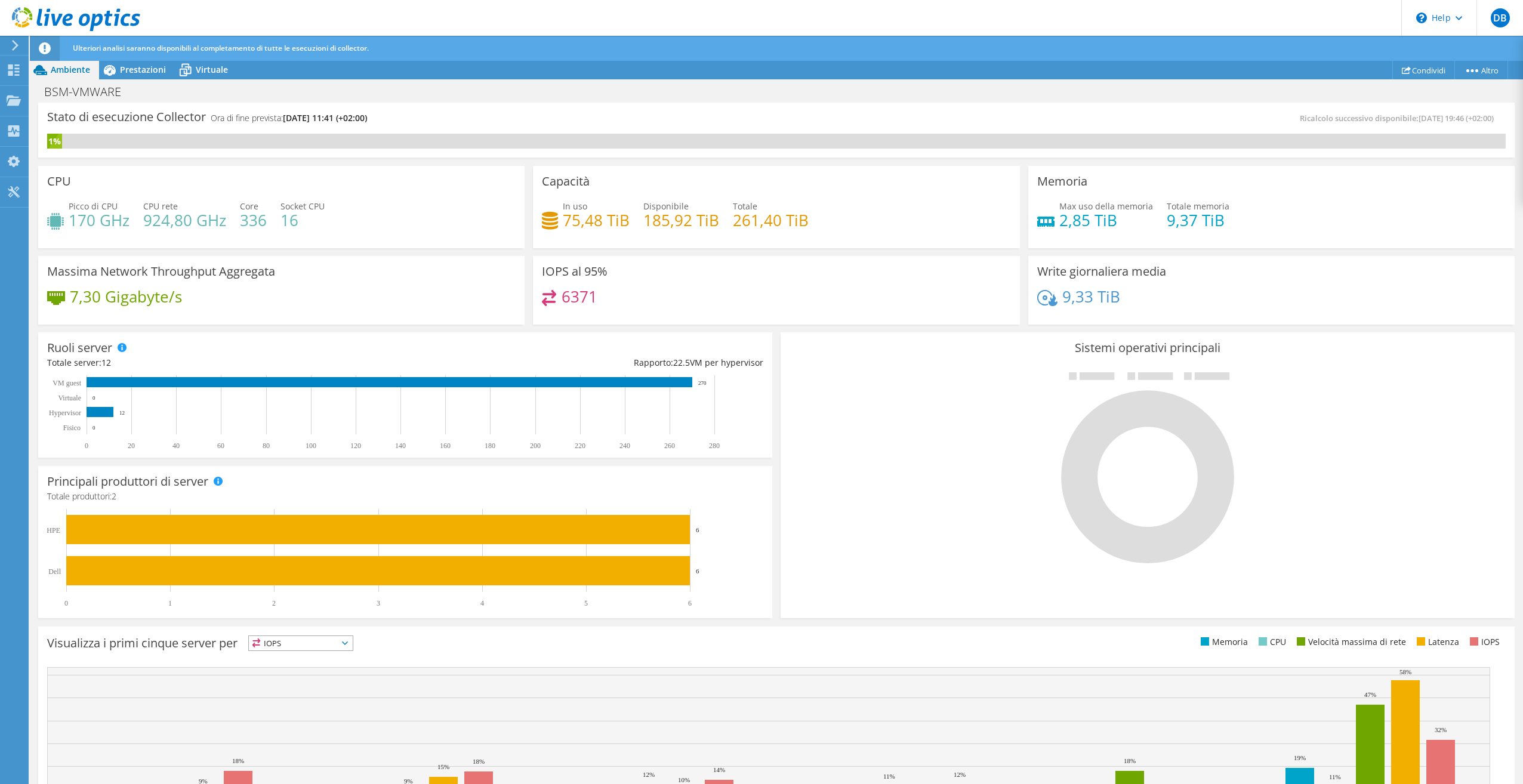
scroll to position [150, 0]
click at [1471, 65] on link "Altro" at bounding box center [1481, 70] width 54 height 19
click at [1456, 87] on link "Dettagli progetto" at bounding box center [1456, 92] width 113 height 25
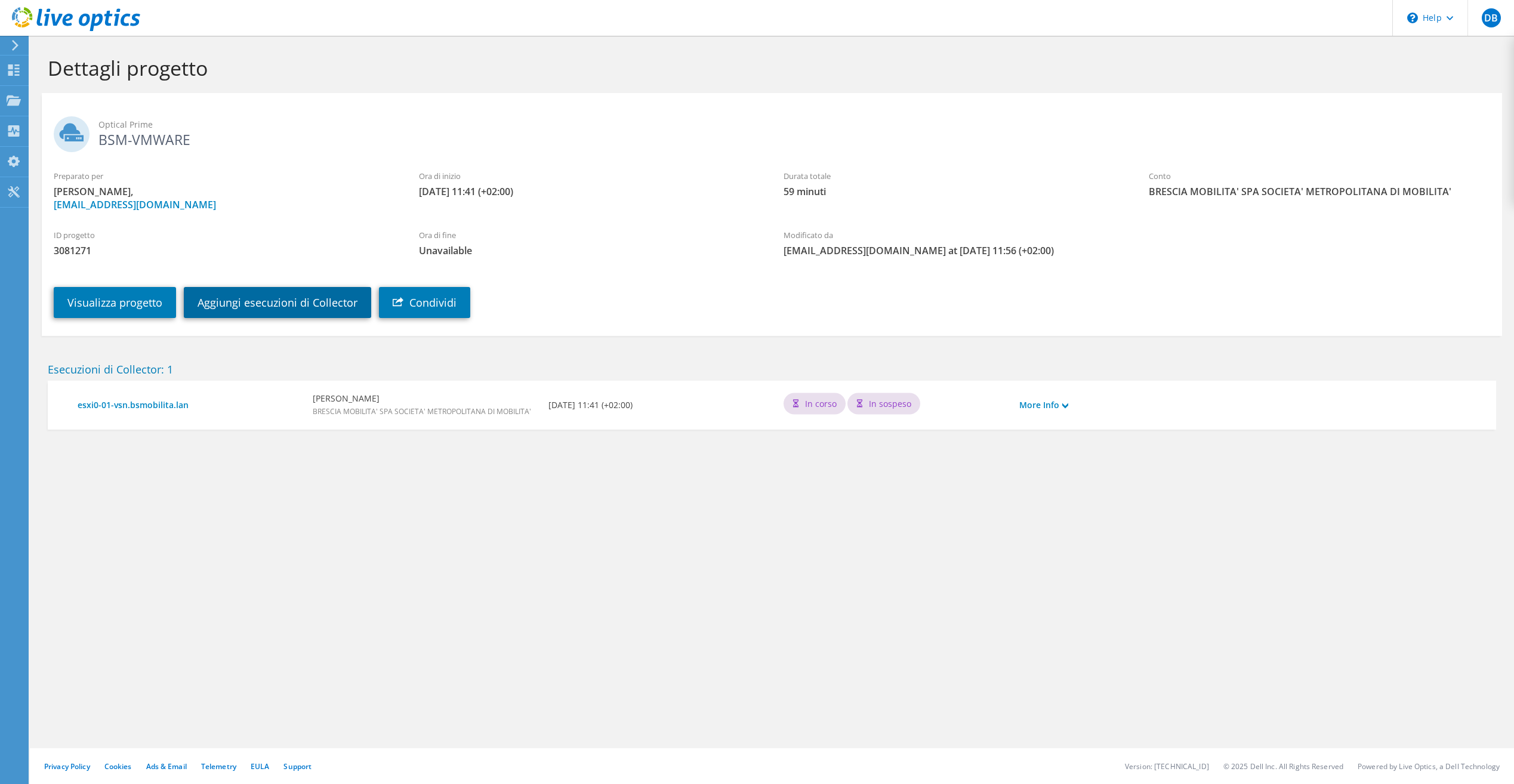
click at [294, 309] on link "Aggiungi esecuzioni di Collector" at bounding box center [277, 302] width 187 height 31
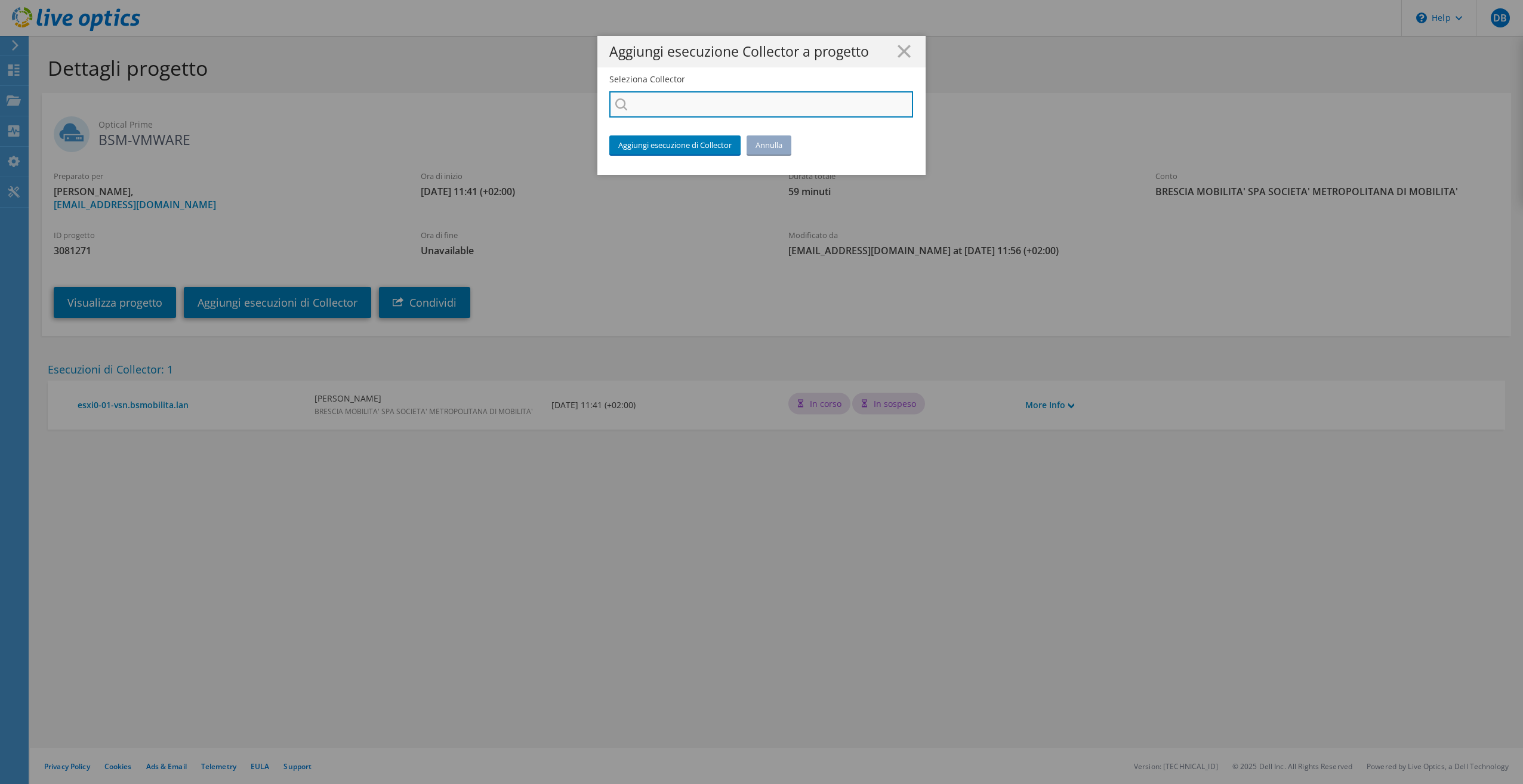
click at [659, 99] on input "Seleziona Collector" at bounding box center [761, 104] width 304 height 26
click at [663, 107] on input "Seleziona Collector" at bounding box center [761, 104] width 304 height 26
click at [663, 109] on input "Seleziona Collector" at bounding box center [761, 104] width 304 height 26
click at [776, 141] on link "Annulla" at bounding box center [769, 145] width 45 height 19
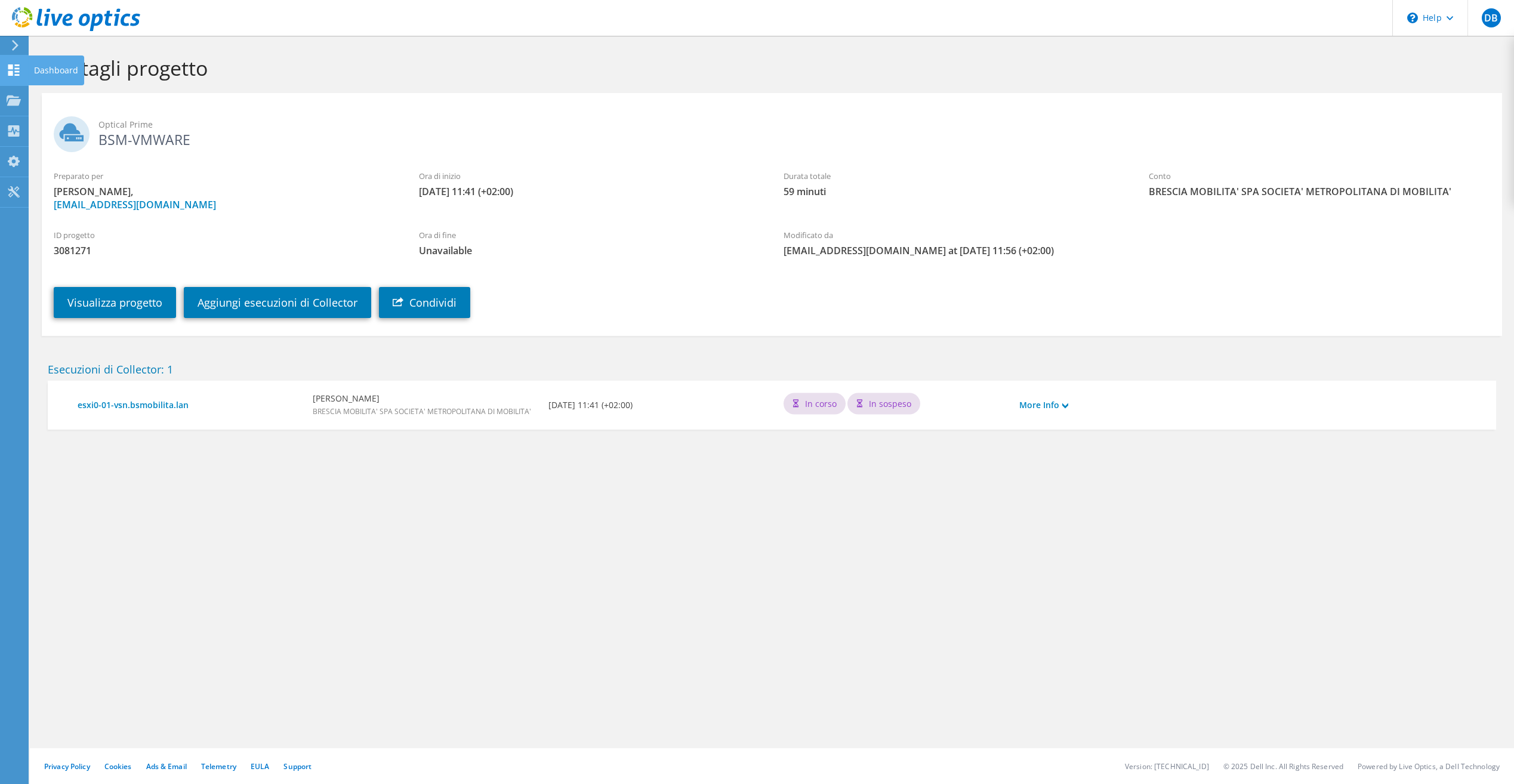
click at [11, 72] on use at bounding box center [14, 70] width 11 height 11
